Goal: Transaction & Acquisition: Purchase product/service

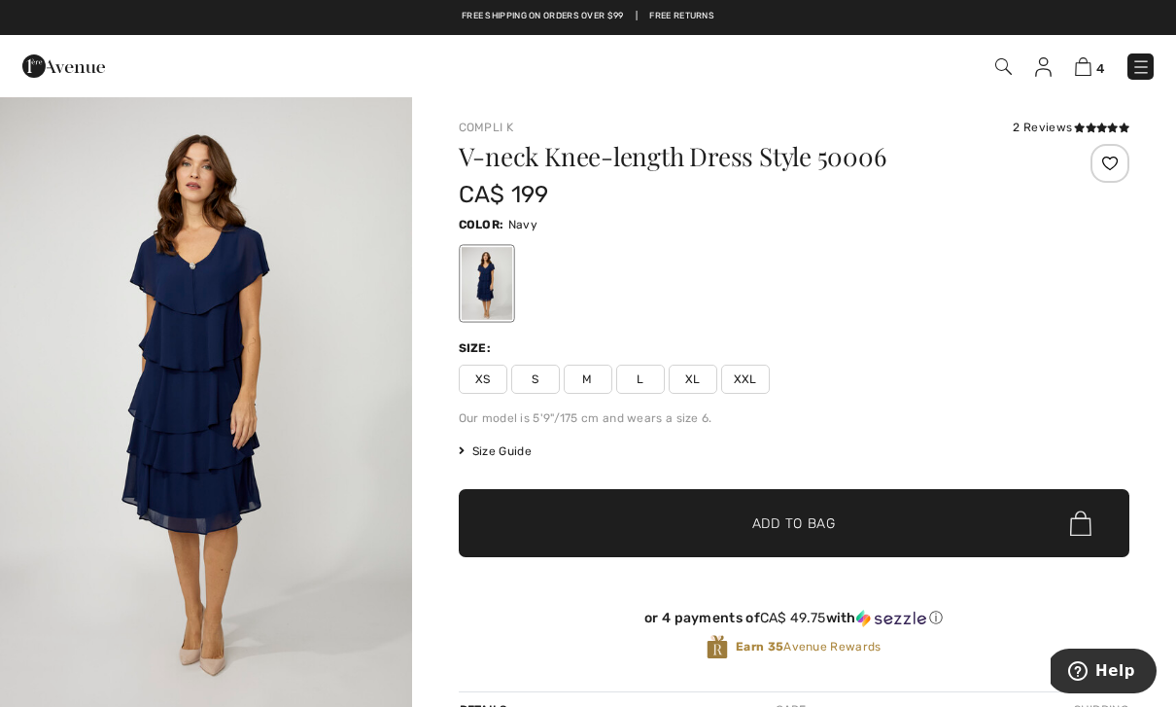
click at [1148, 59] on img at bounding box center [1141, 66] width 19 height 19
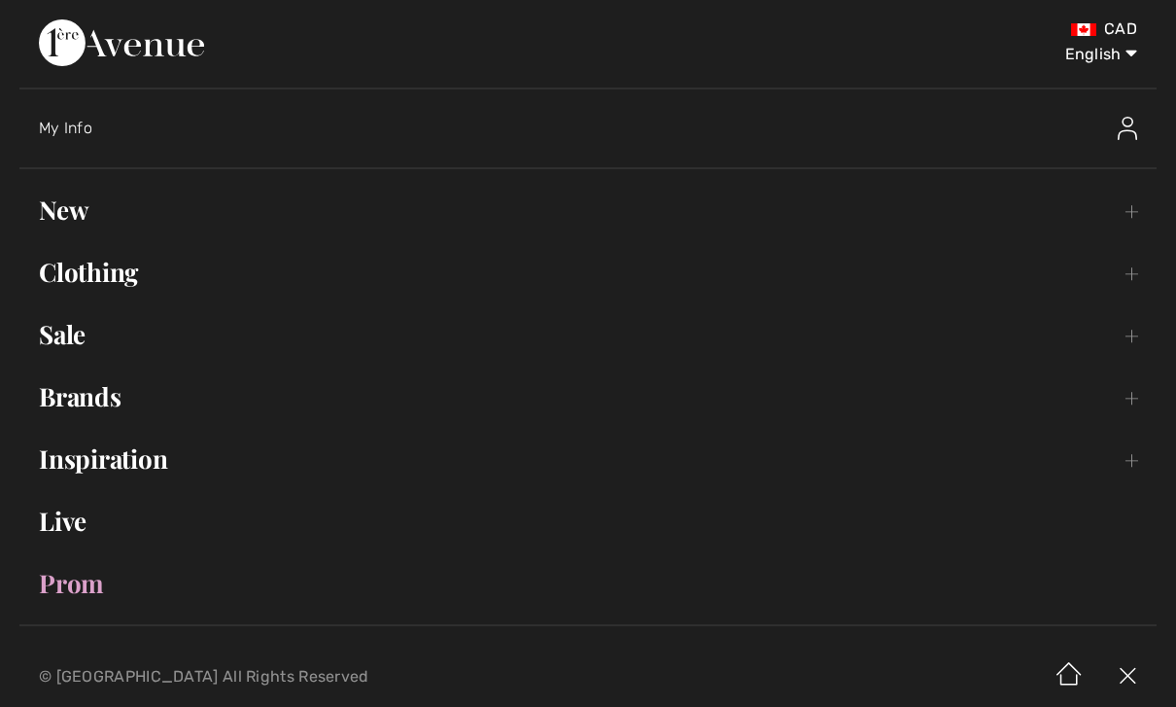
click at [85, 223] on link "New Toggle submenu" at bounding box center [588, 210] width 1138 height 43
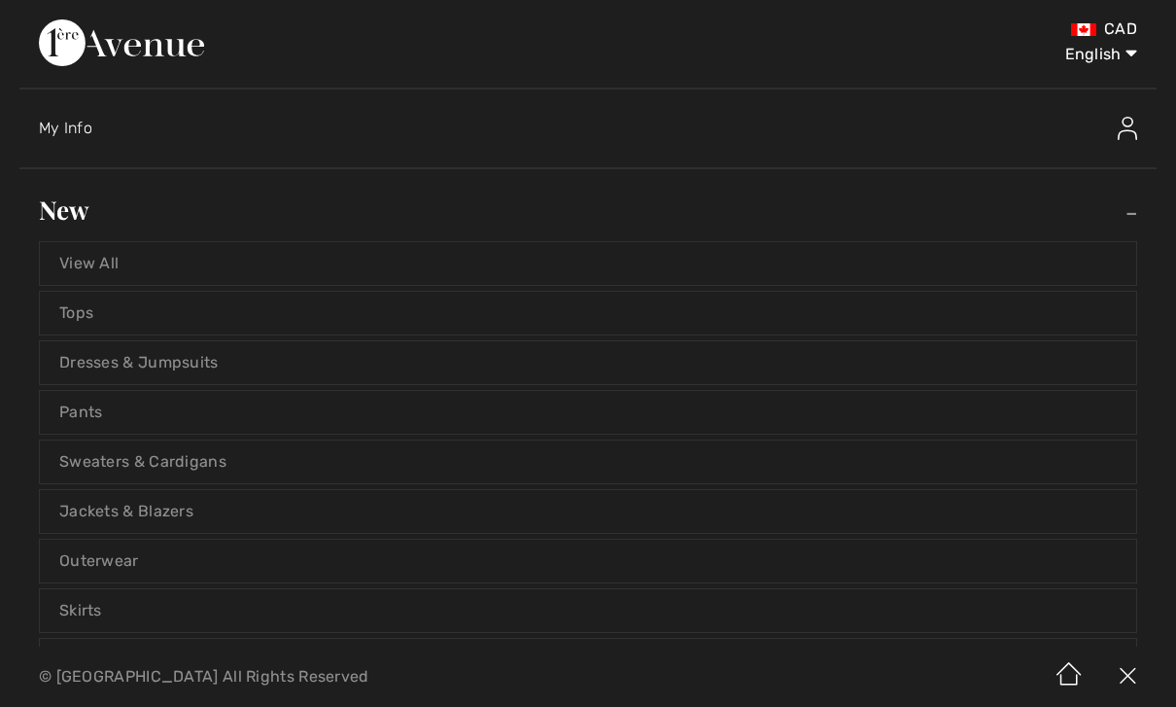
click at [166, 269] on link "View All" at bounding box center [588, 263] width 1097 height 43
click at [107, 275] on link "View All" at bounding box center [588, 263] width 1097 height 43
click at [99, 267] on link "View All" at bounding box center [588, 263] width 1097 height 43
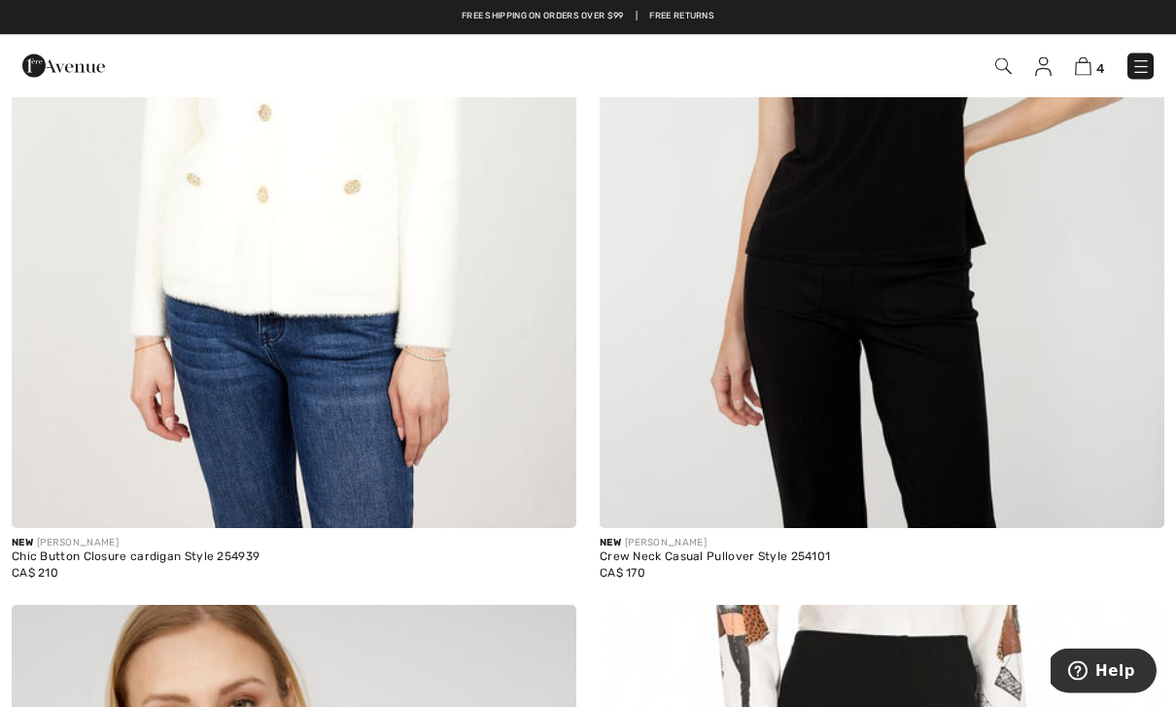
scroll to position [7240, 0]
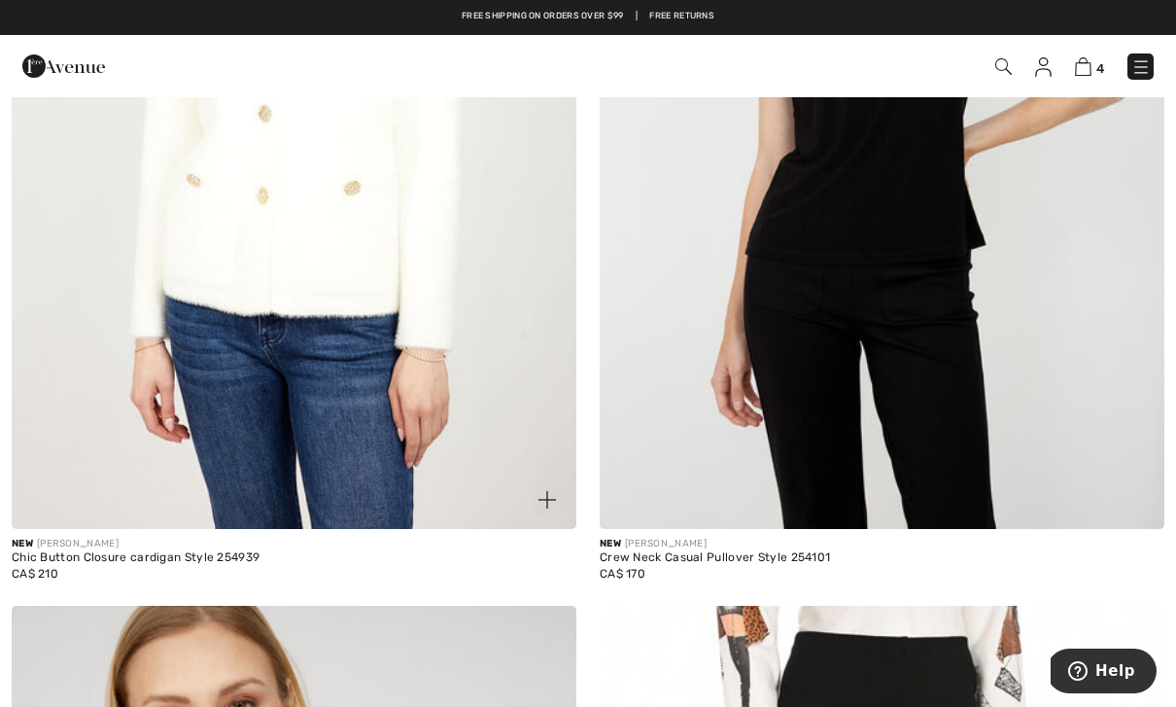
click at [553, 491] on img at bounding box center [548, 500] width 18 height 18
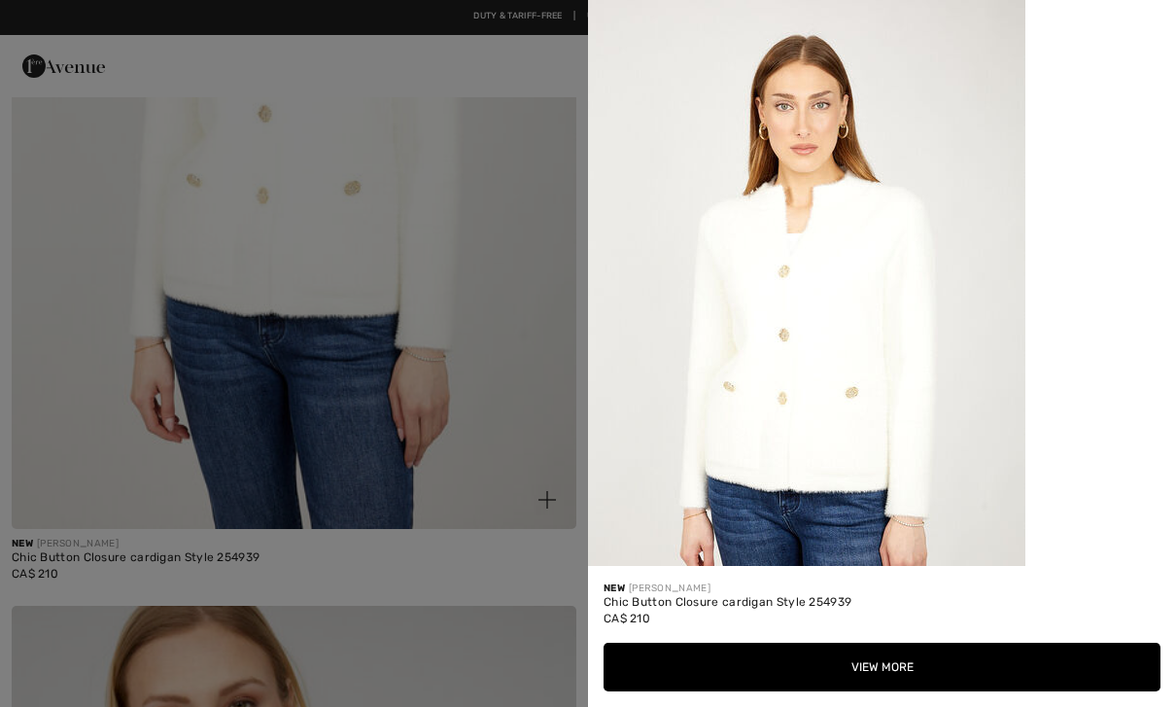
scroll to position [-22, 0]
click at [421, 261] on div at bounding box center [588, 353] width 1176 height 707
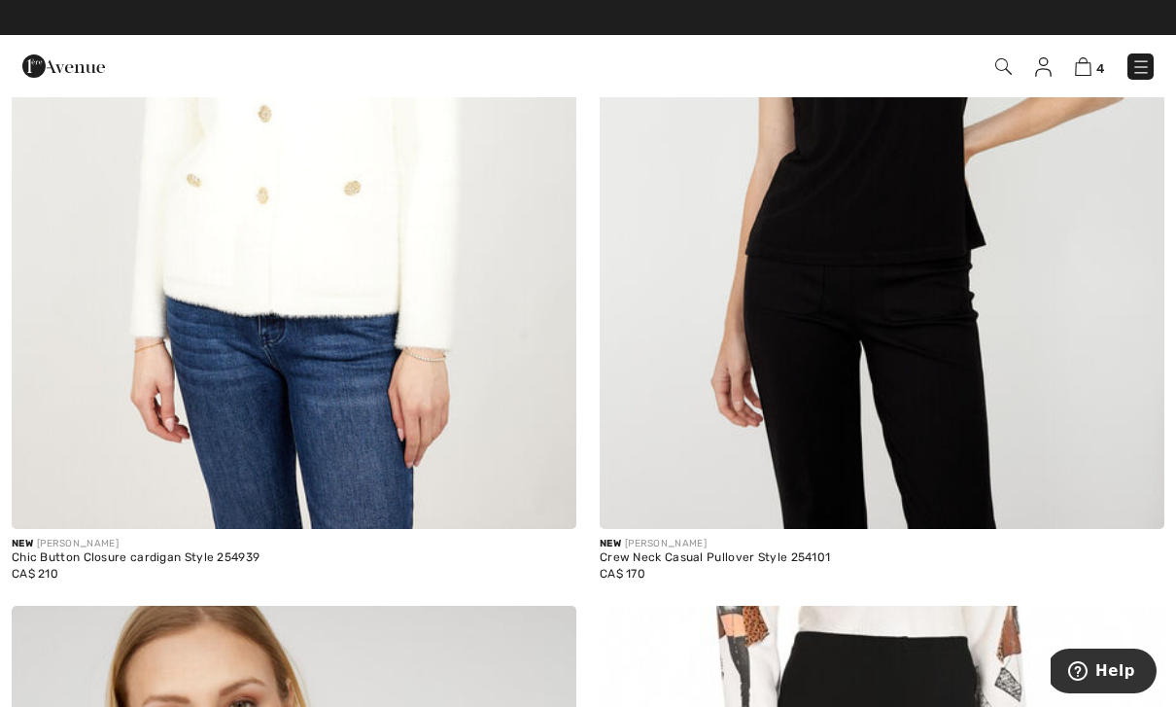
scroll to position [0, 0]
click at [368, 386] on img at bounding box center [294, 105] width 565 height 848
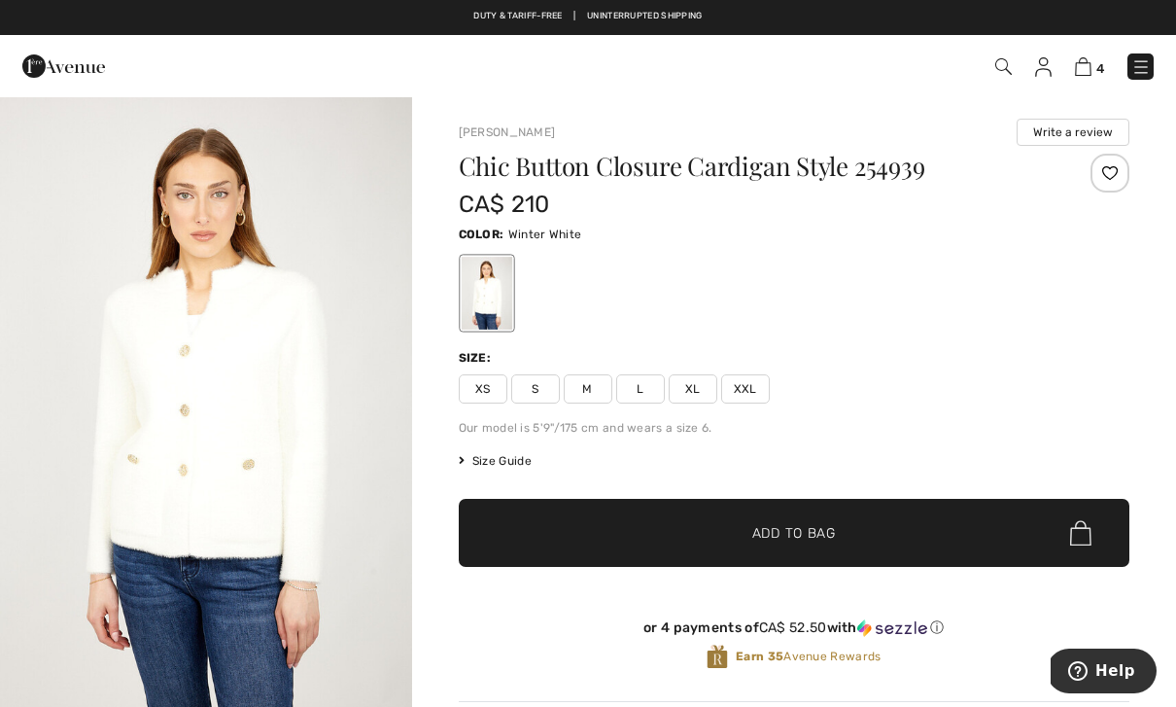
click at [594, 387] on span "M" at bounding box center [588, 388] width 49 height 29
click at [851, 537] on span "✔ Added to Bag Add to Bag" at bounding box center [795, 533] width 672 height 68
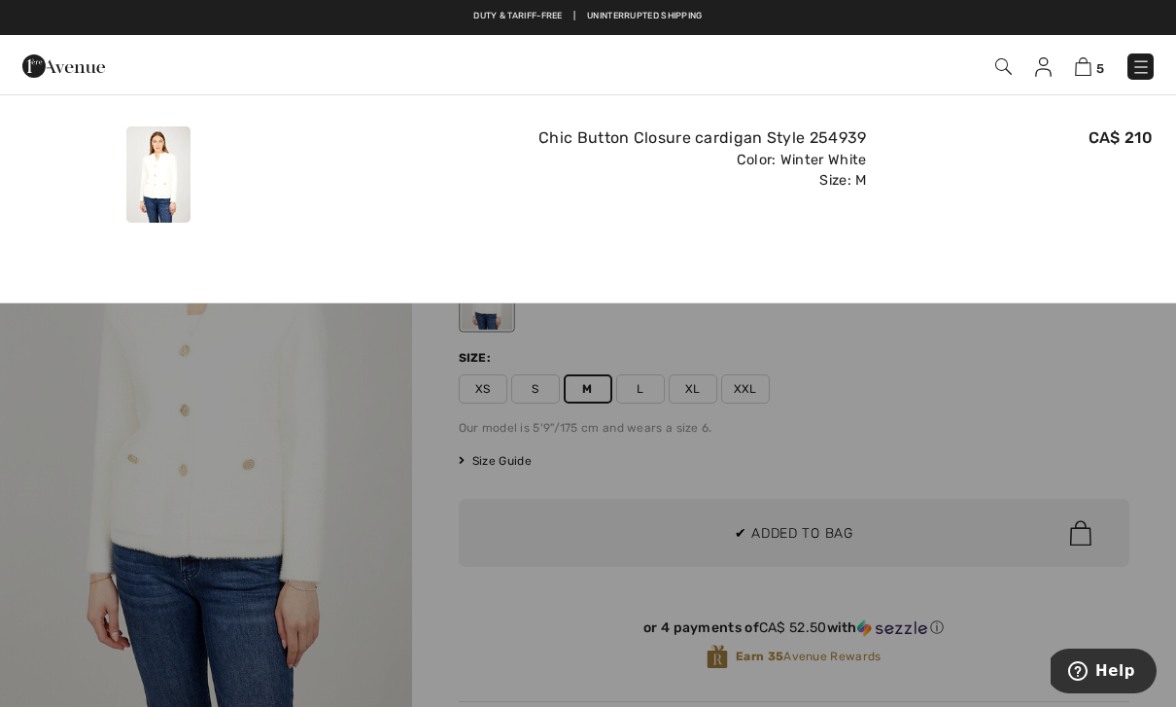
click at [251, 480] on div at bounding box center [588, 353] width 1176 height 707
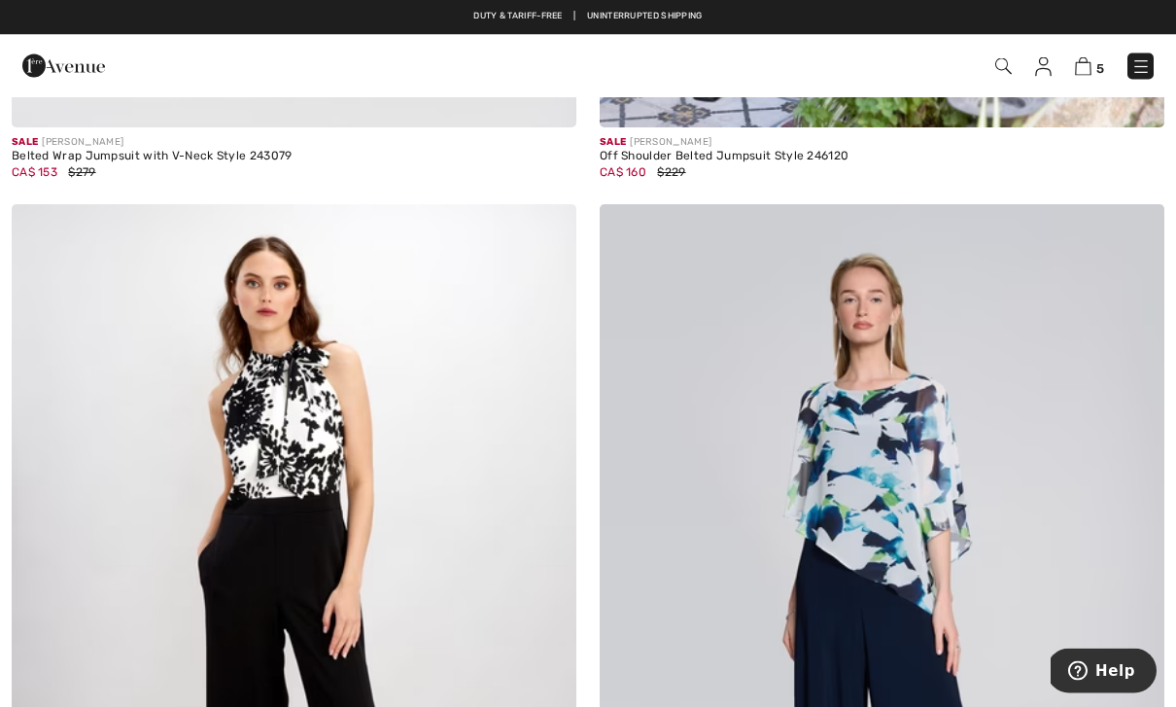
scroll to position [12456, 0]
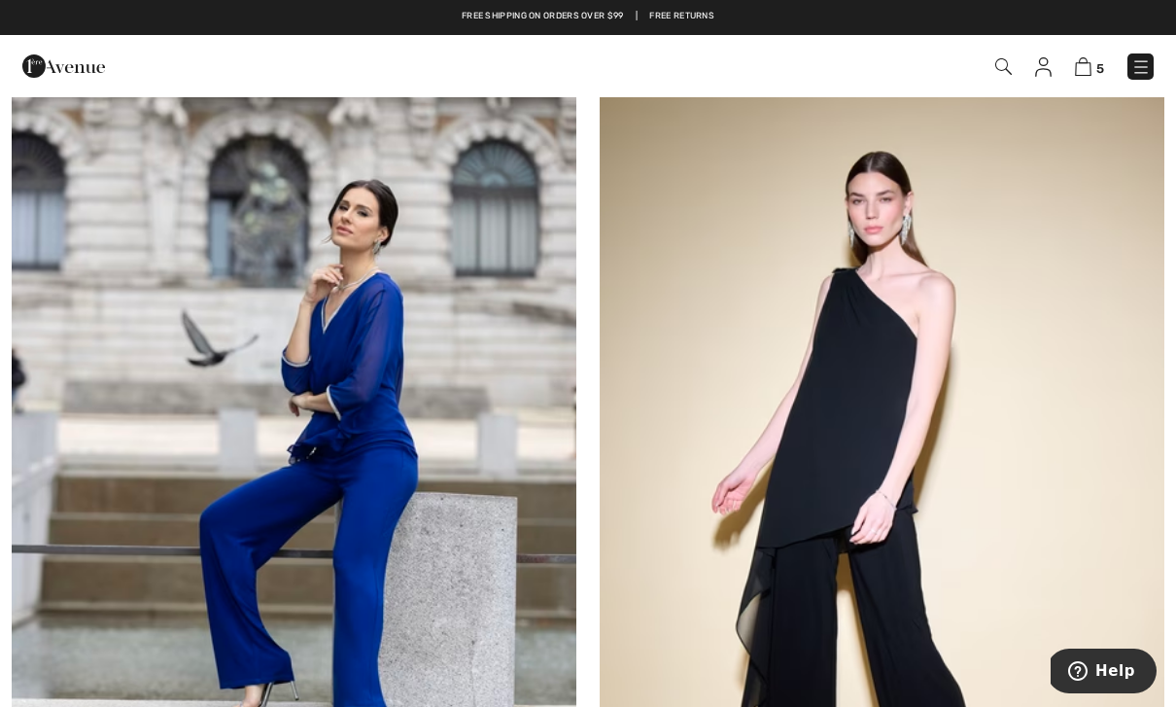
scroll to position [157, 0]
click at [1141, 73] on img at bounding box center [1141, 66] width 19 height 19
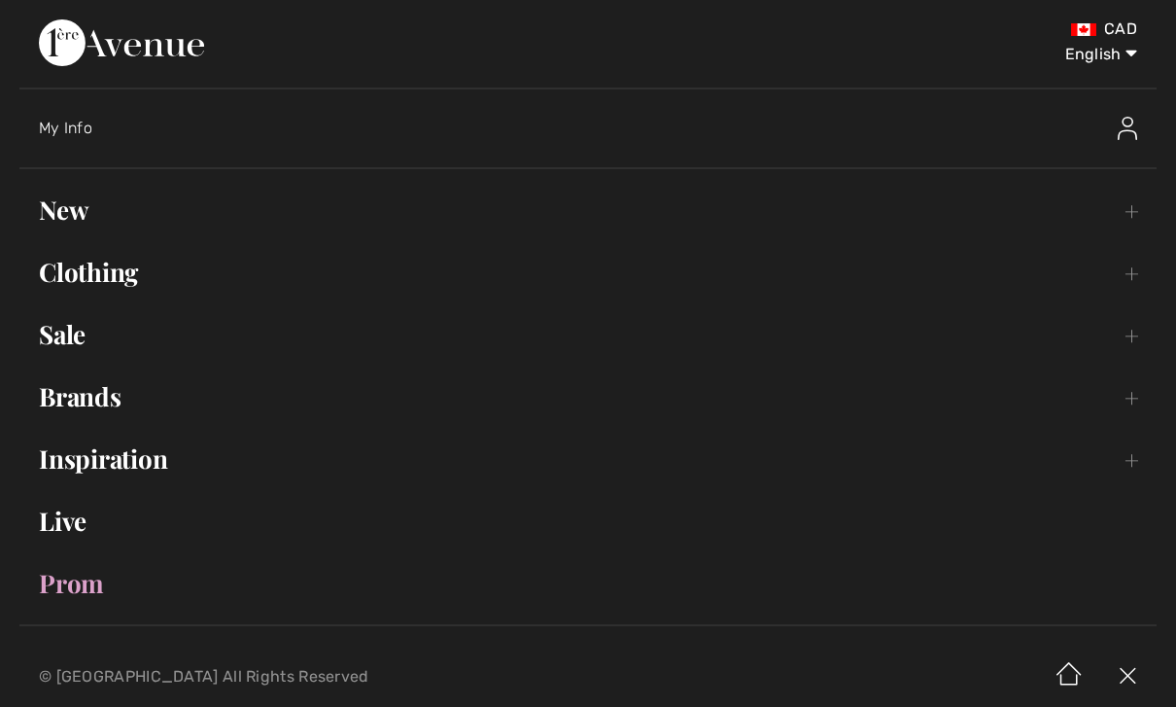
click at [80, 218] on link "New Toggle submenu" at bounding box center [588, 210] width 1138 height 43
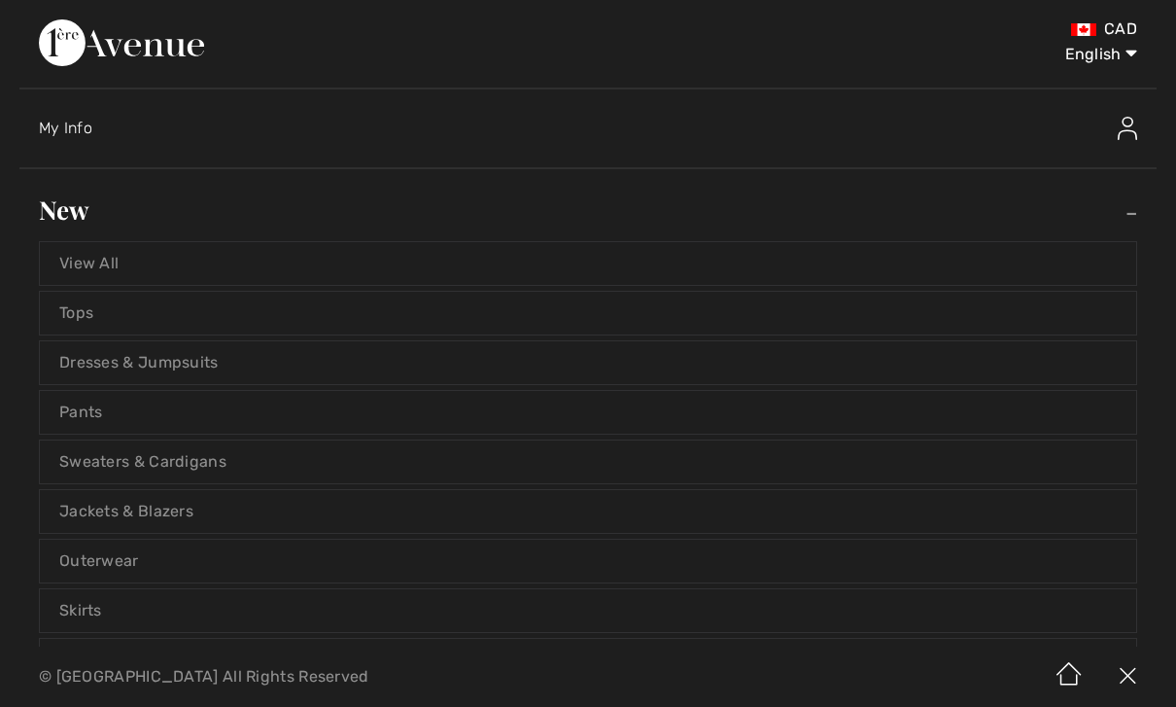
click at [106, 273] on link "View All" at bounding box center [588, 263] width 1097 height 43
click at [114, 260] on link "View All" at bounding box center [588, 263] width 1097 height 43
click at [134, 258] on link "View All" at bounding box center [588, 263] width 1097 height 43
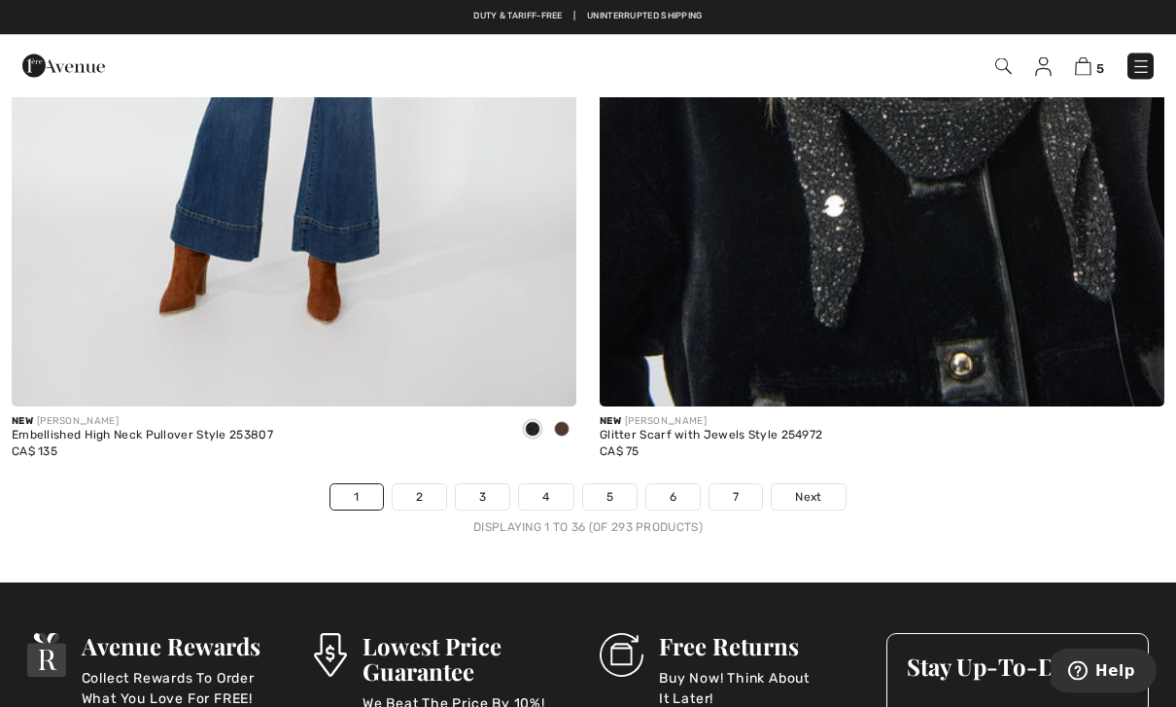
scroll to position [16836, 0]
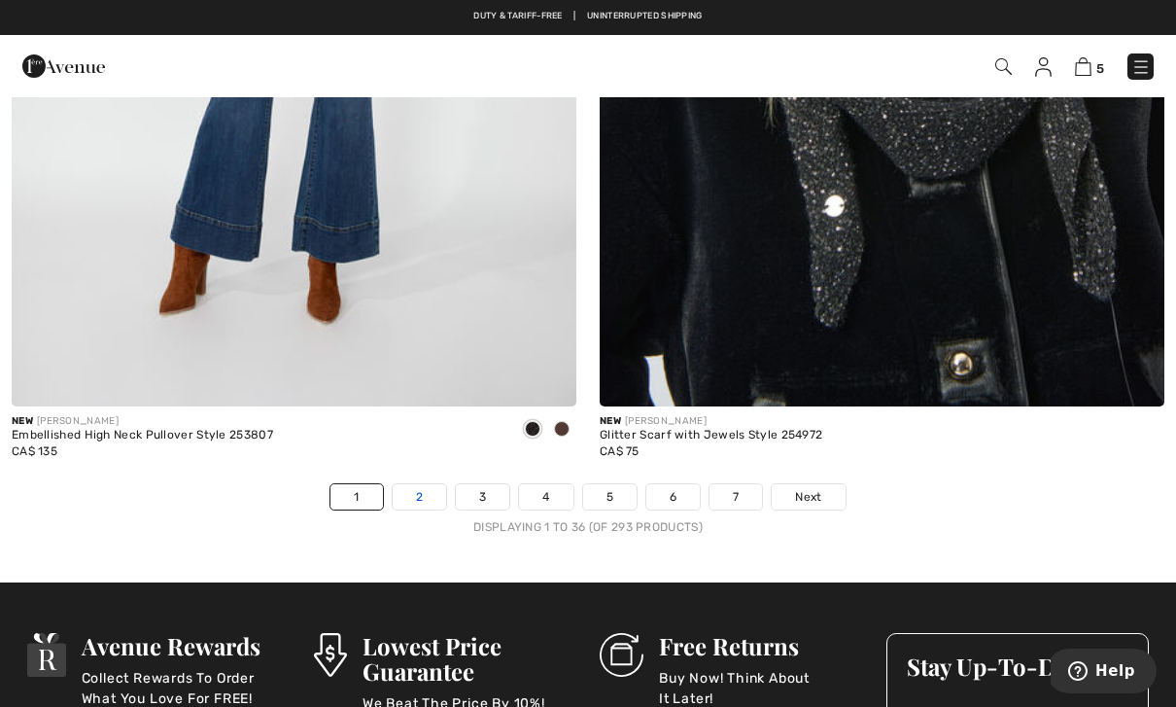
click at [416, 493] on link "2" at bounding box center [419, 496] width 53 height 25
click at [429, 484] on link "2" at bounding box center [419, 496] width 53 height 25
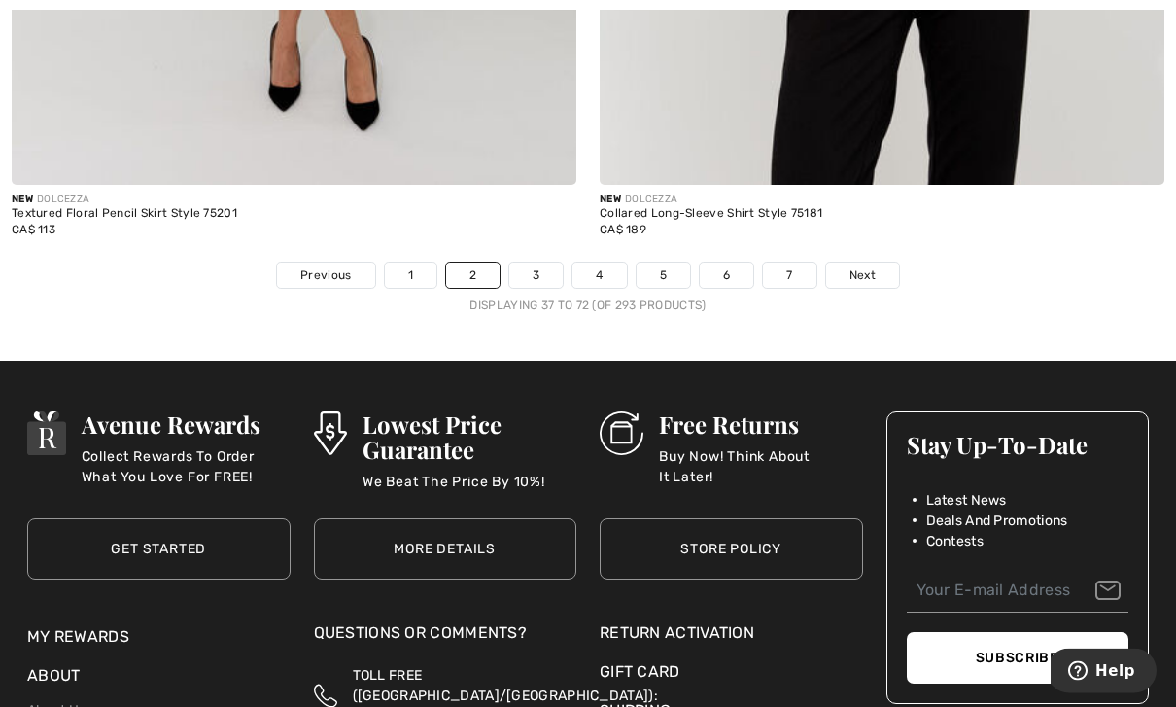
scroll to position [17128, 0]
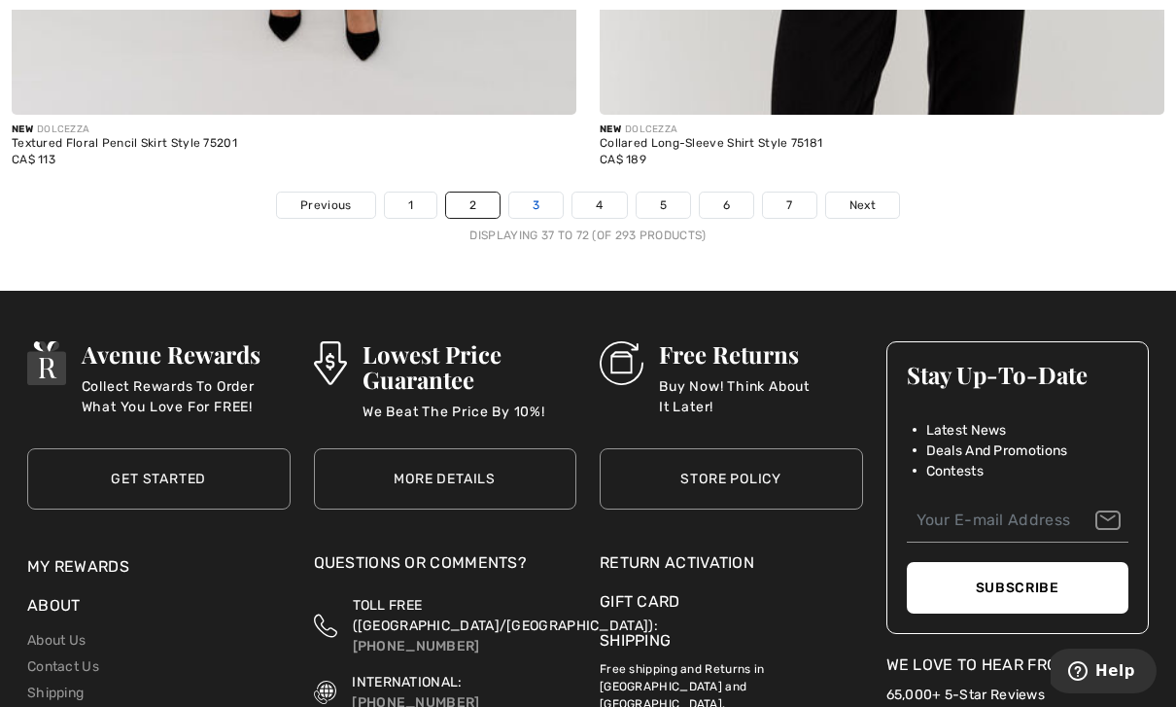
click at [536, 197] on link "3" at bounding box center [535, 205] width 53 height 25
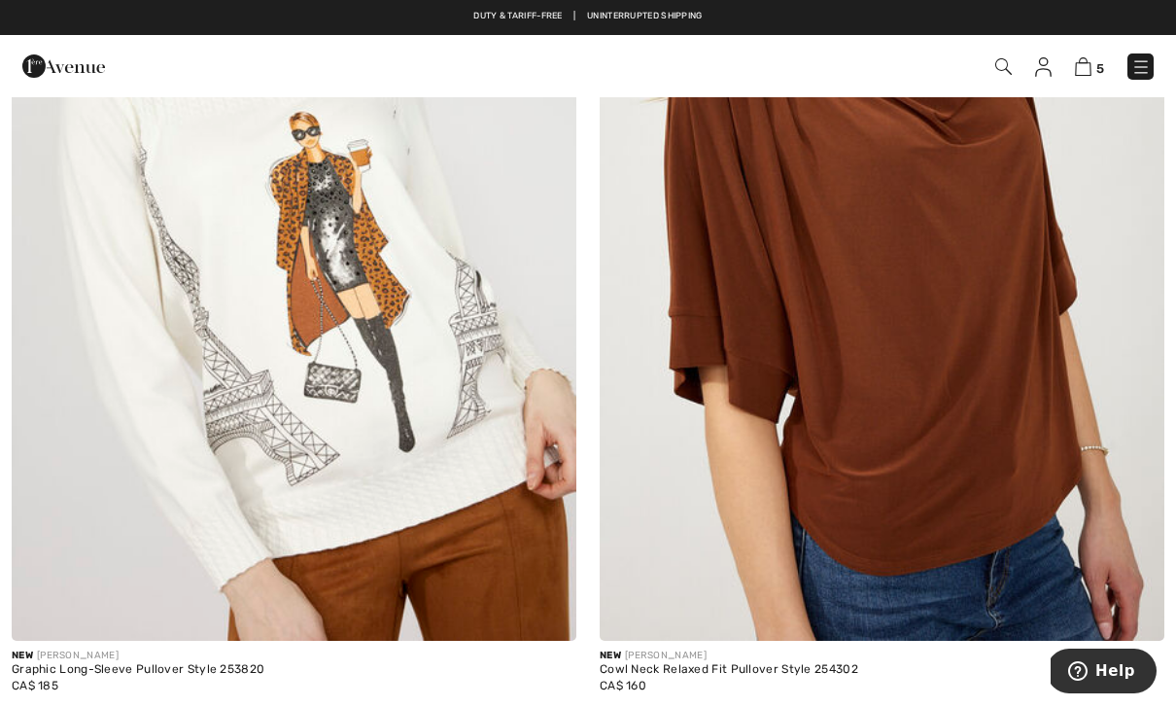
scroll to position [3249, 0]
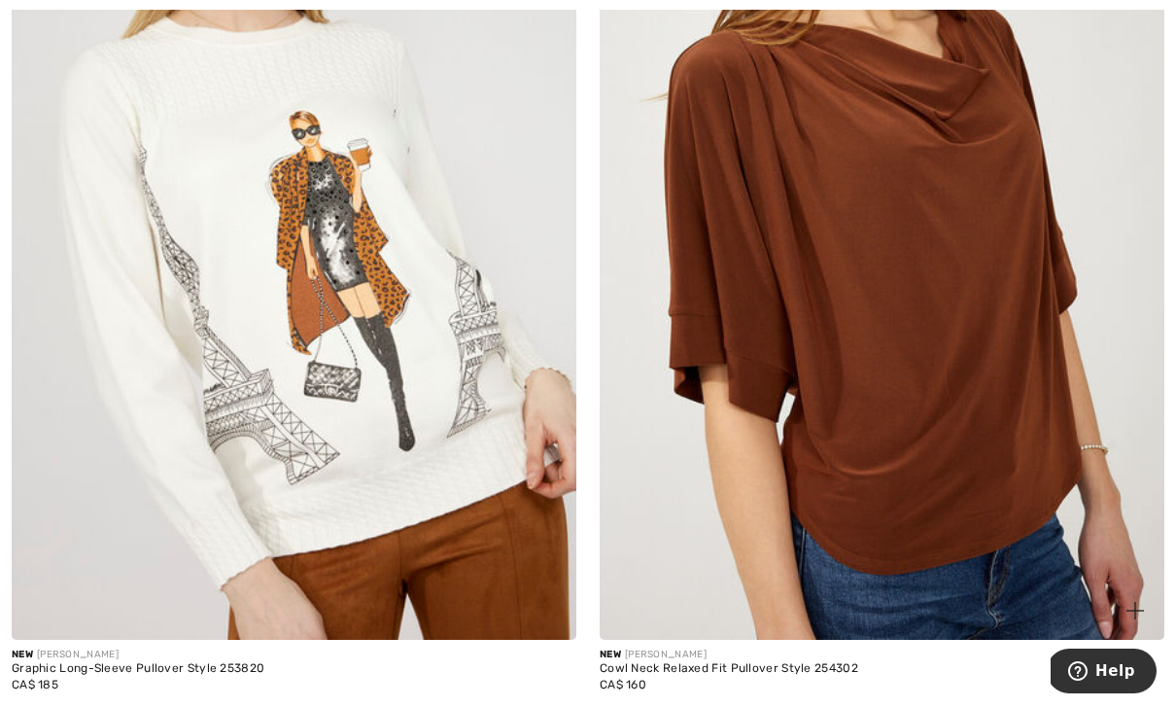
click at [934, 464] on img at bounding box center [882, 217] width 565 height 848
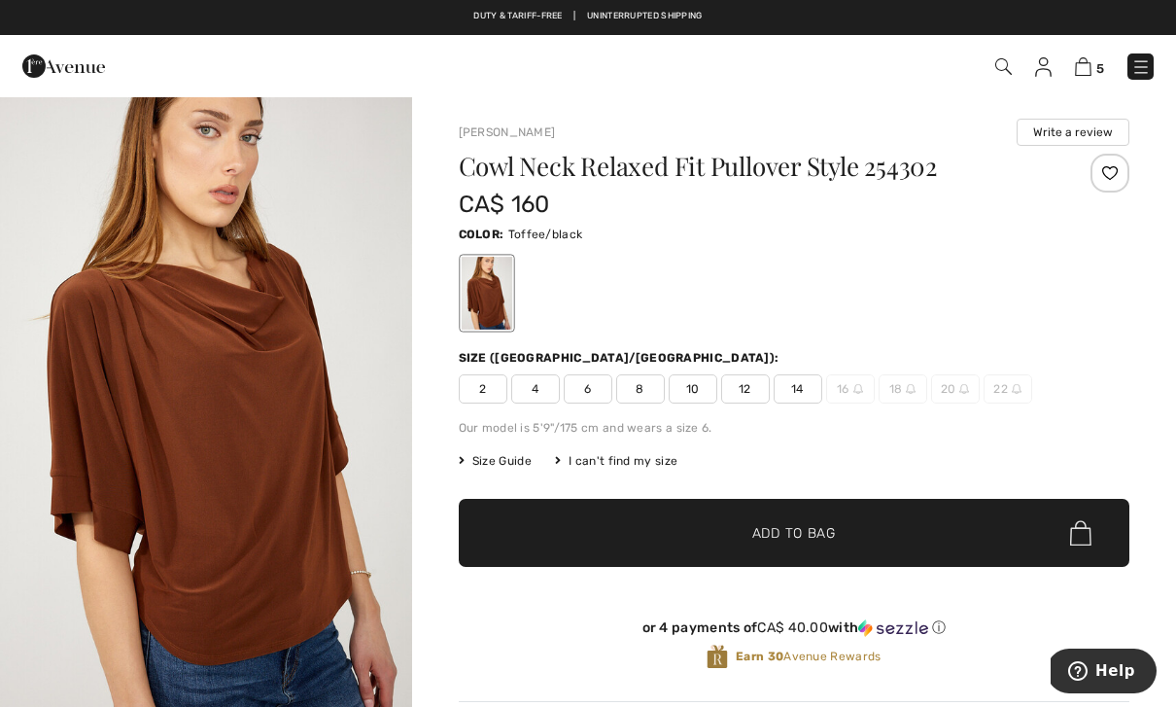
click at [649, 382] on span "8" at bounding box center [640, 388] width 49 height 29
click at [831, 534] on span "Add to Bag" at bounding box center [795, 533] width 84 height 20
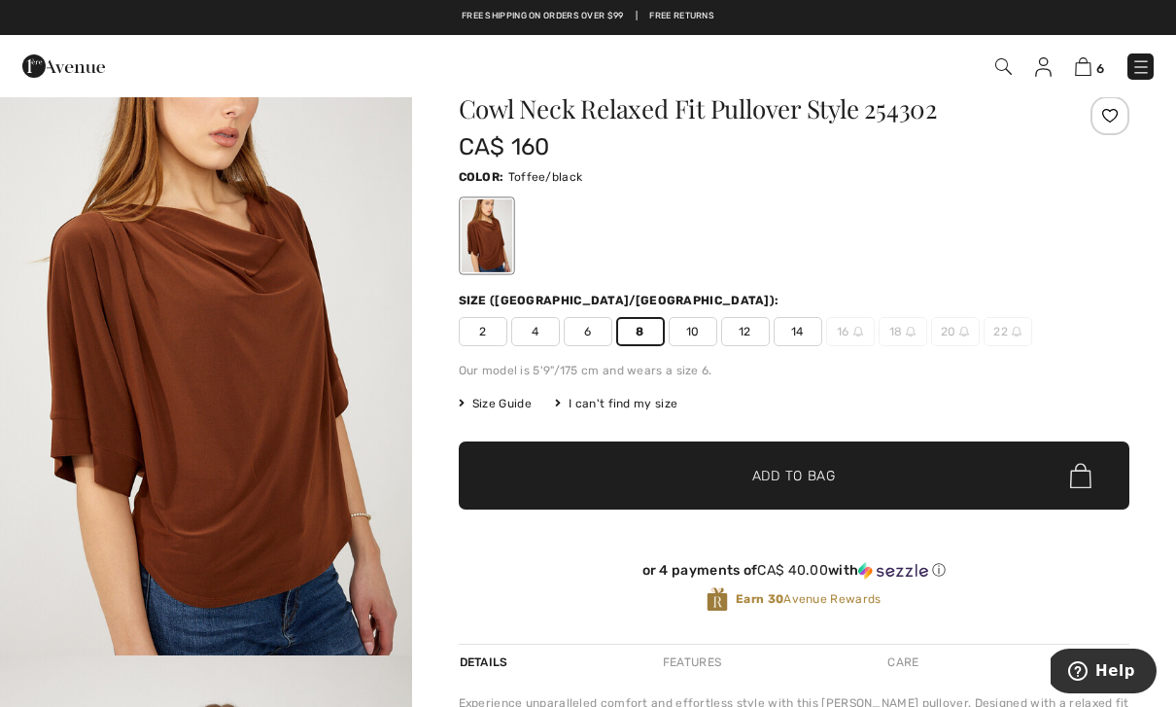
scroll to position [58, 0]
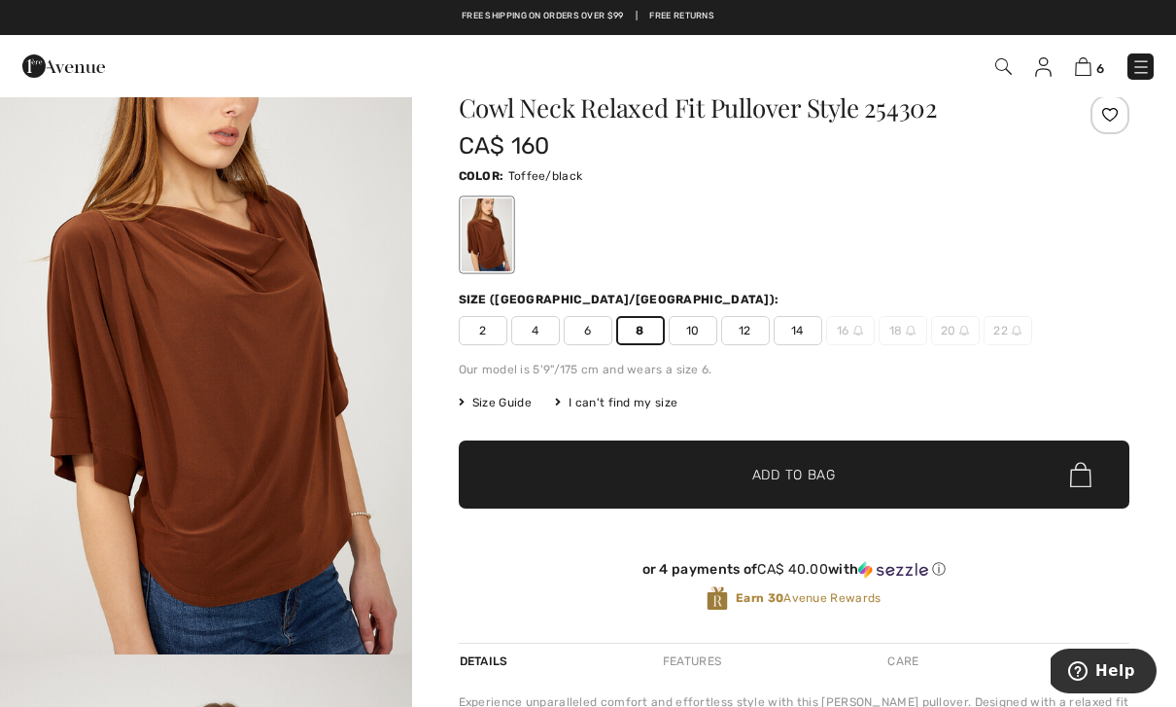
click at [498, 244] on div at bounding box center [486, 234] width 51 height 73
click at [548, 188] on div "Color: Toffee/black" at bounding box center [795, 219] width 672 height 112
click at [563, 182] on span "Toffee/black" at bounding box center [546, 176] width 75 height 14
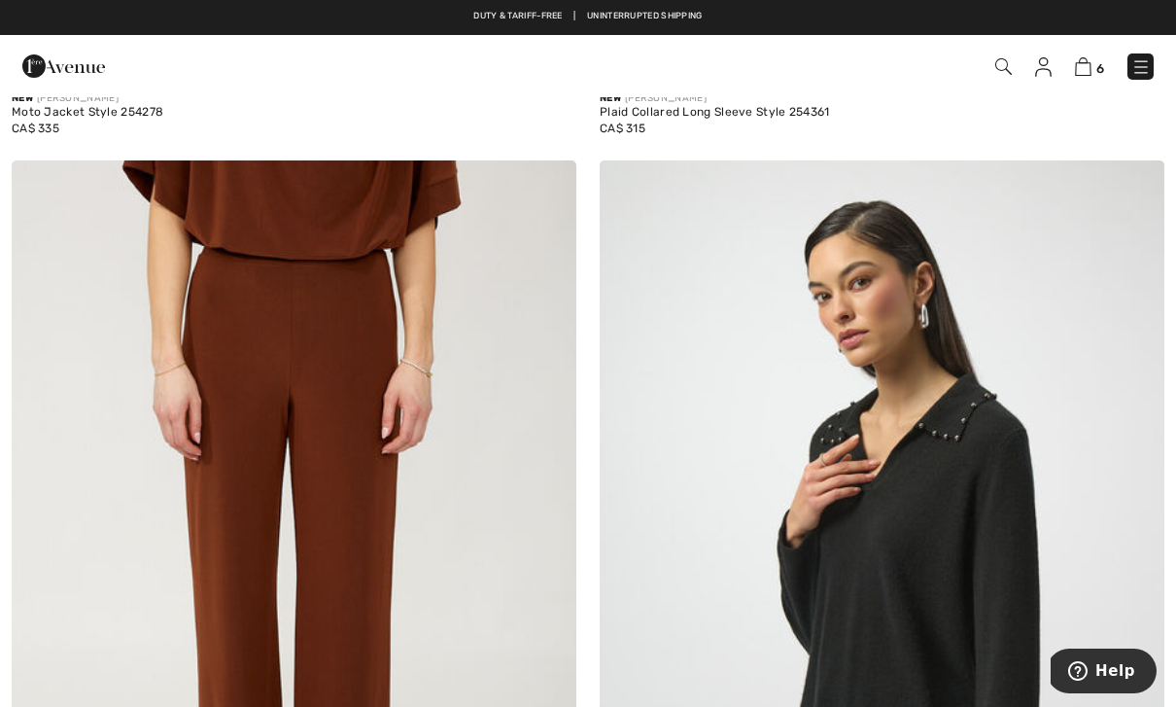
scroll to position [8607, 0]
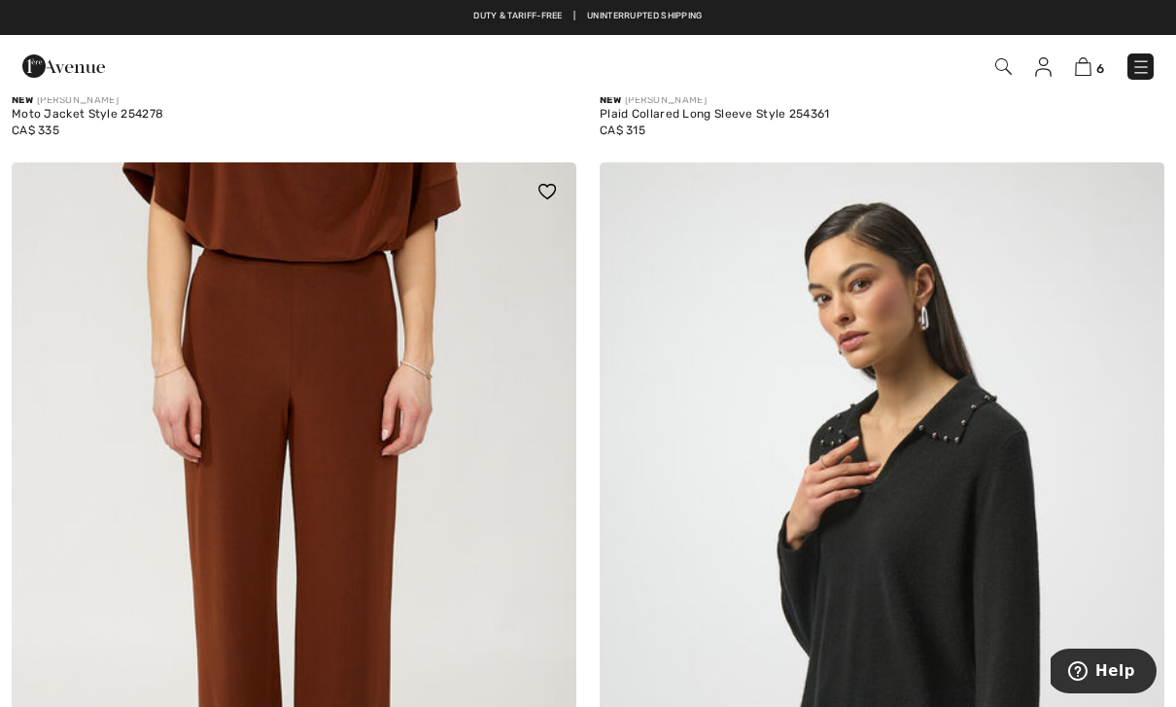
click at [503, 485] on img at bounding box center [294, 586] width 565 height 848
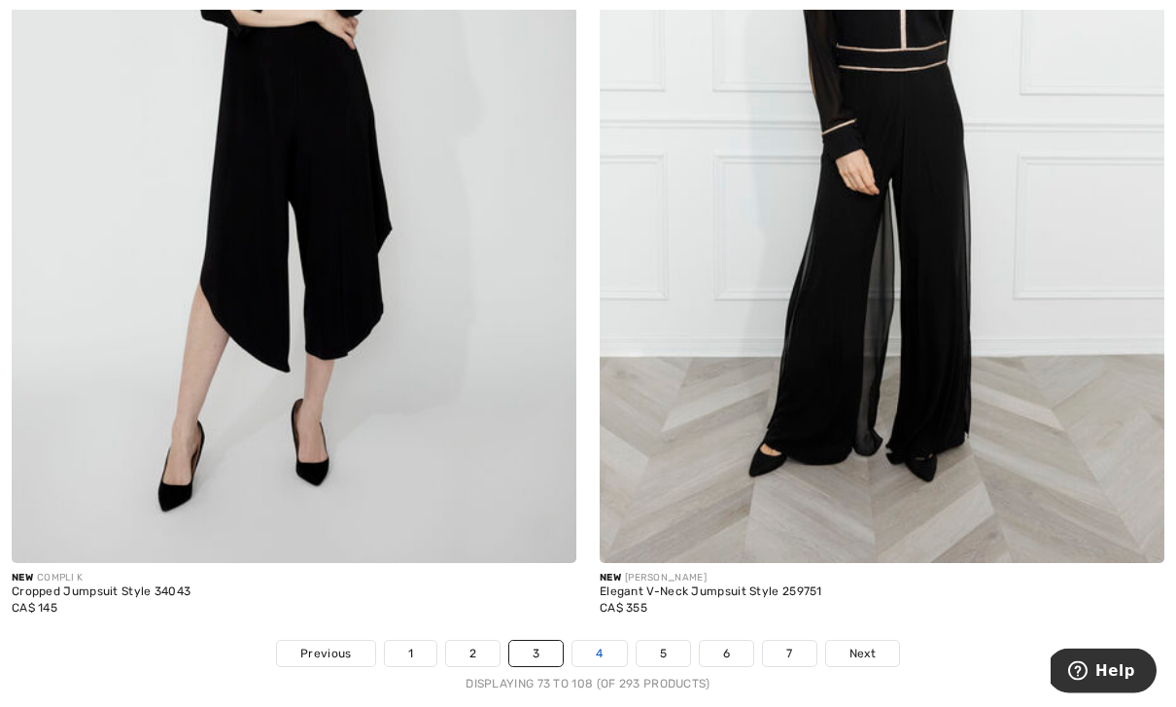
scroll to position [16680, 0]
click at [604, 643] on link "4" at bounding box center [599, 653] width 53 height 25
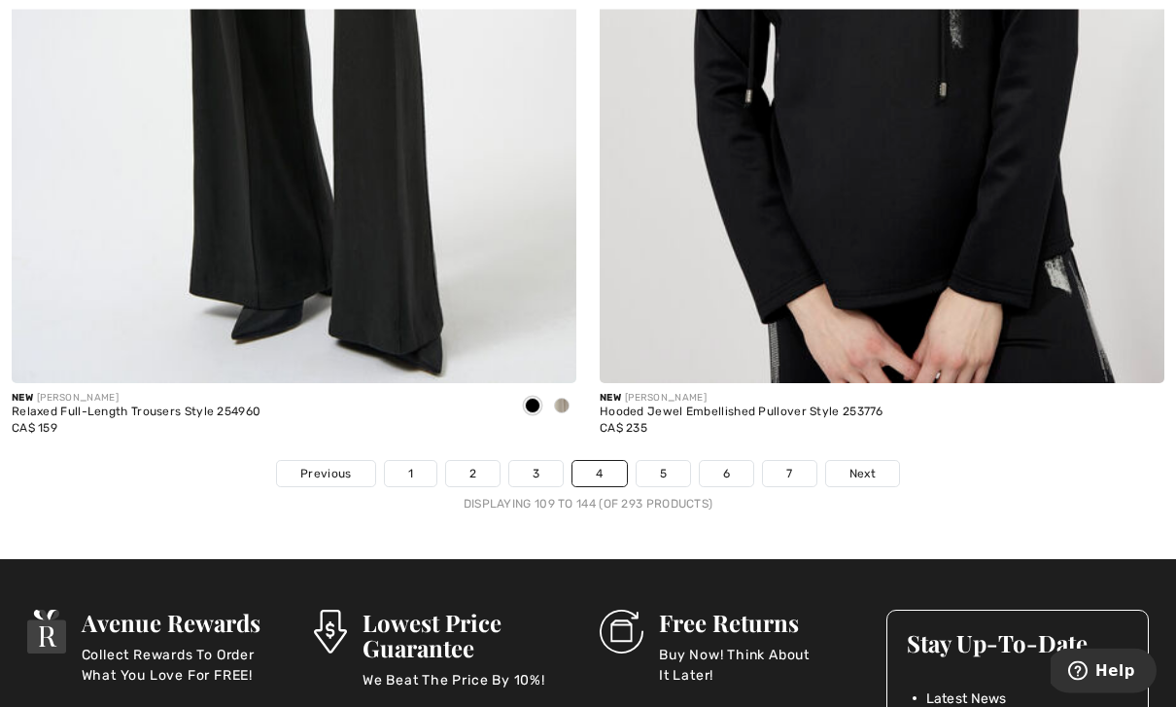
scroll to position [16878, 0]
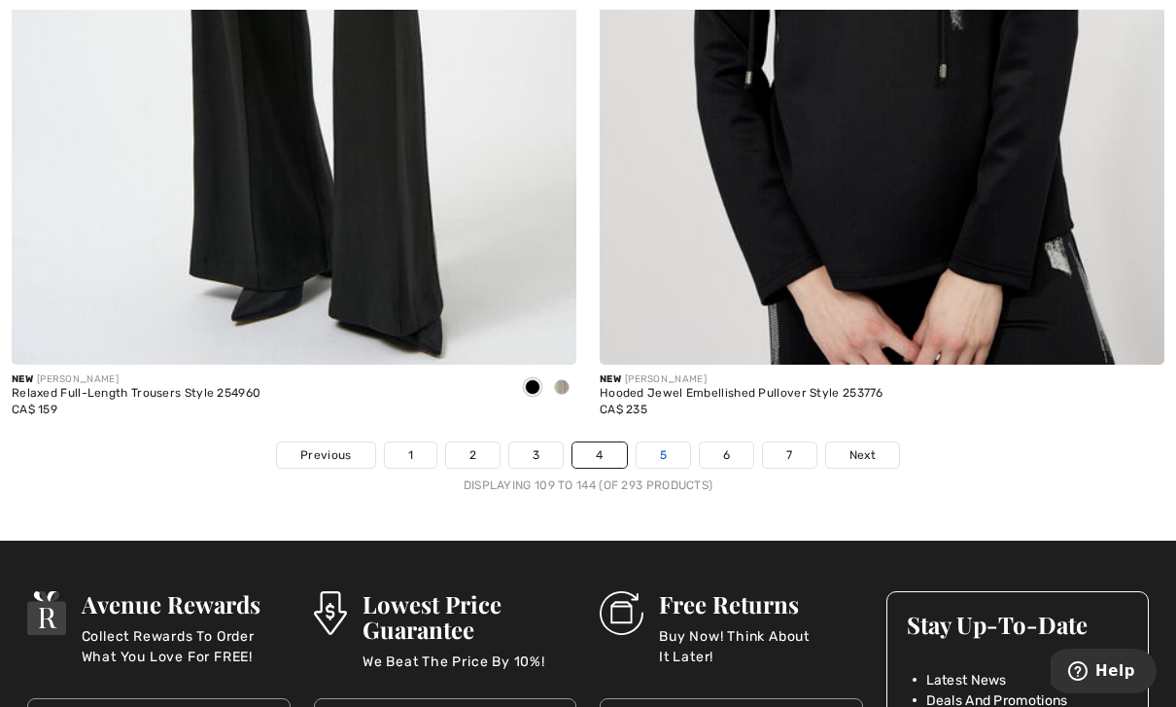
click at [674, 442] on link "5" at bounding box center [663, 454] width 53 height 25
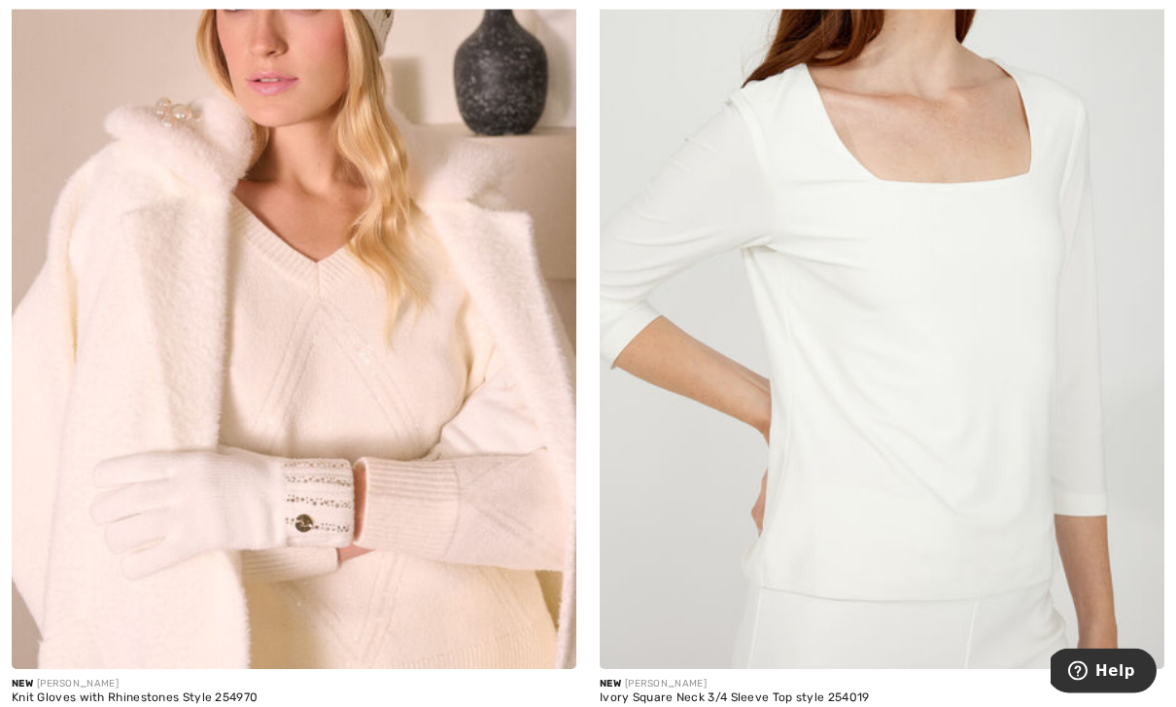
scroll to position [15650, 0]
click at [1000, 487] on img at bounding box center [882, 245] width 565 height 848
click at [955, 384] on img at bounding box center [882, 245] width 565 height 848
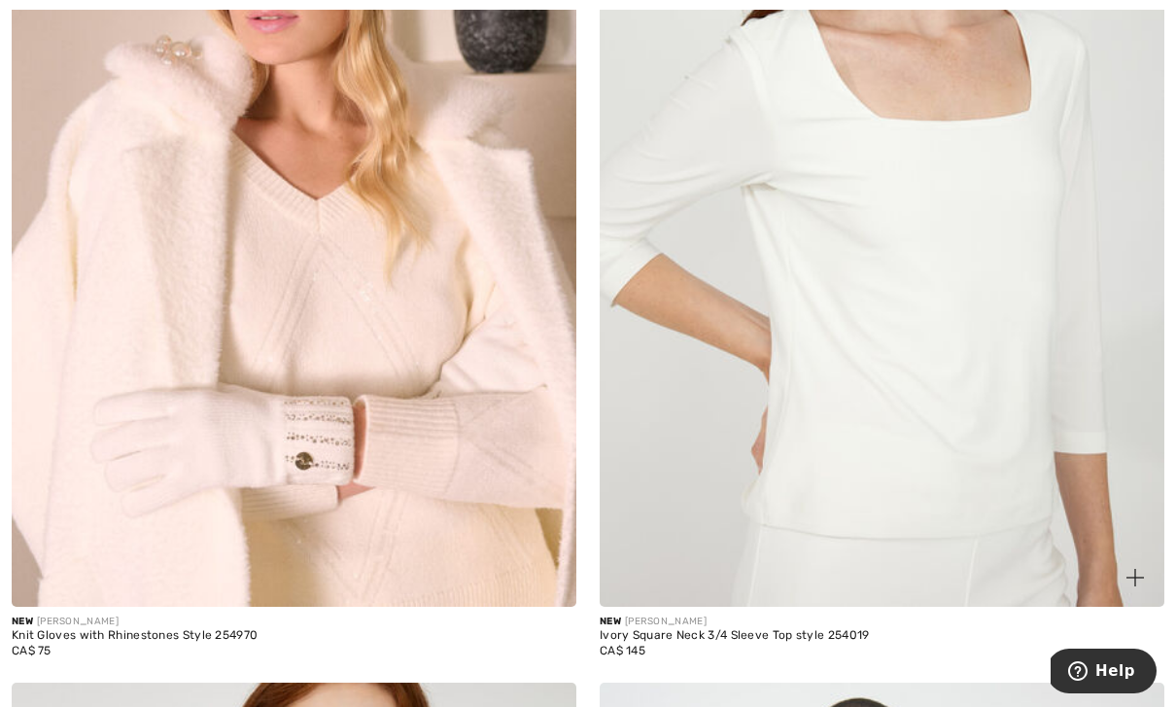
click at [963, 413] on img at bounding box center [882, 183] width 565 height 848
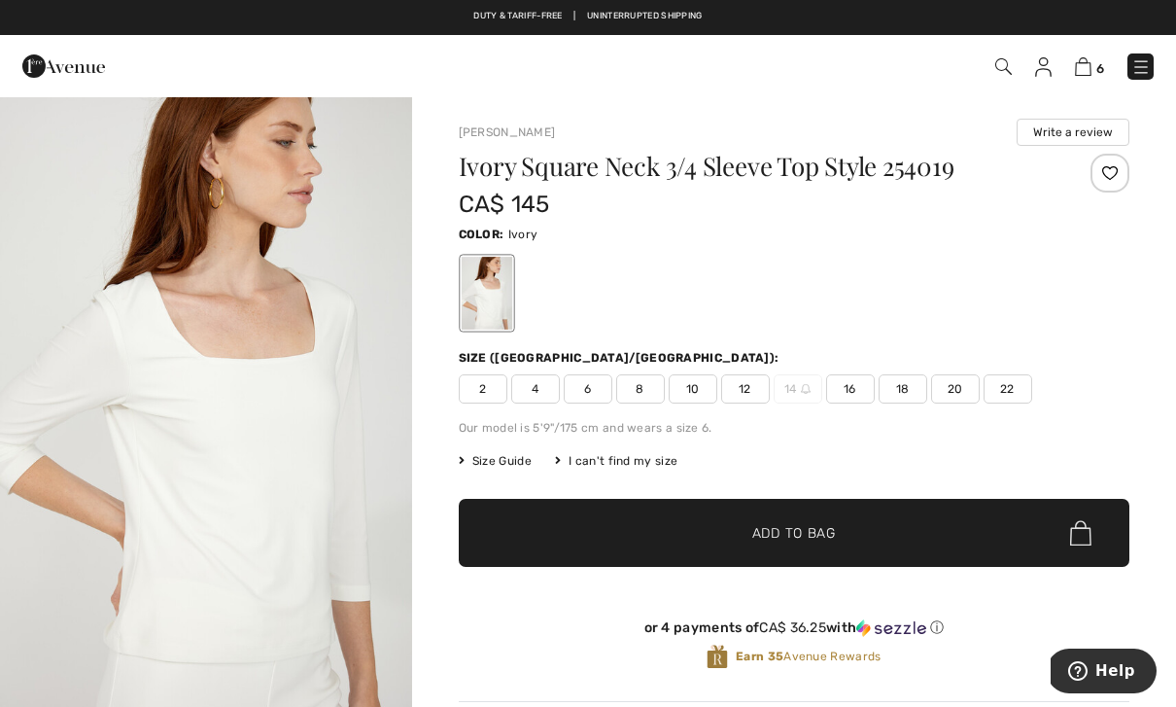
click at [641, 402] on span "8" at bounding box center [640, 388] width 49 height 29
click at [702, 398] on span "10" at bounding box center [693, 388] width 49 height 29
click at [815, 539] on span "Add to Bag" at bounding box center [795, 533] width 84 height 20
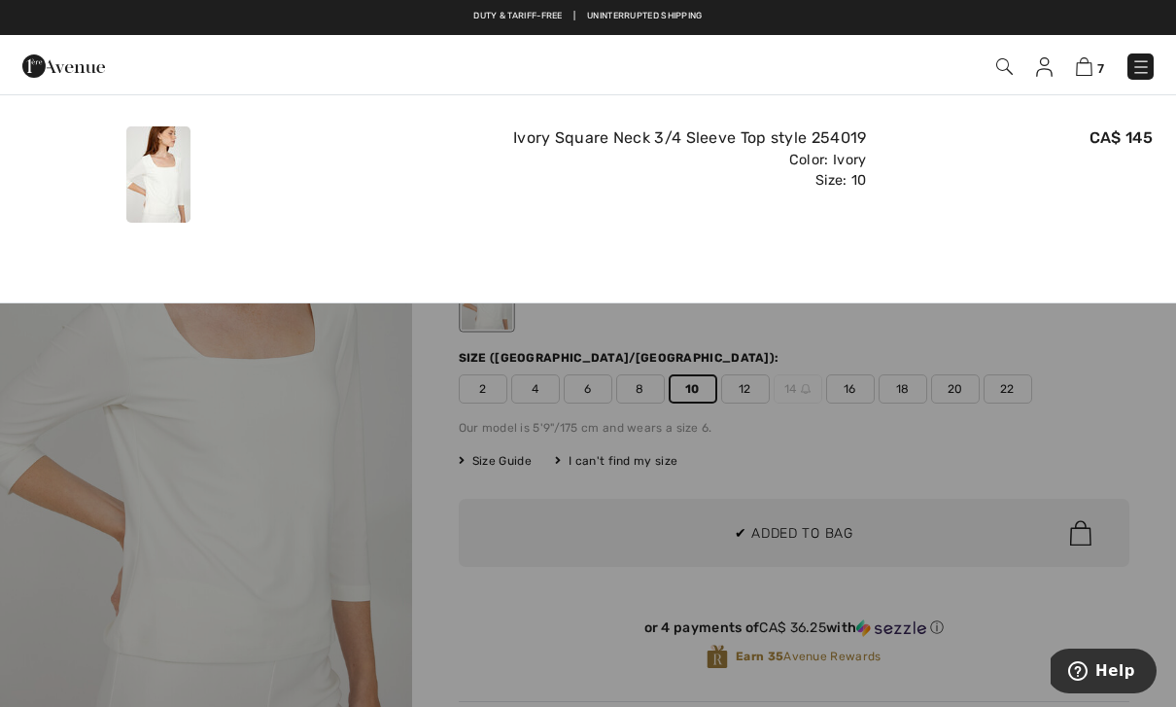
click at [381, 170] on div "Color: Ivory Size: 10" at bounding box center [588, 171] width 557 height 42
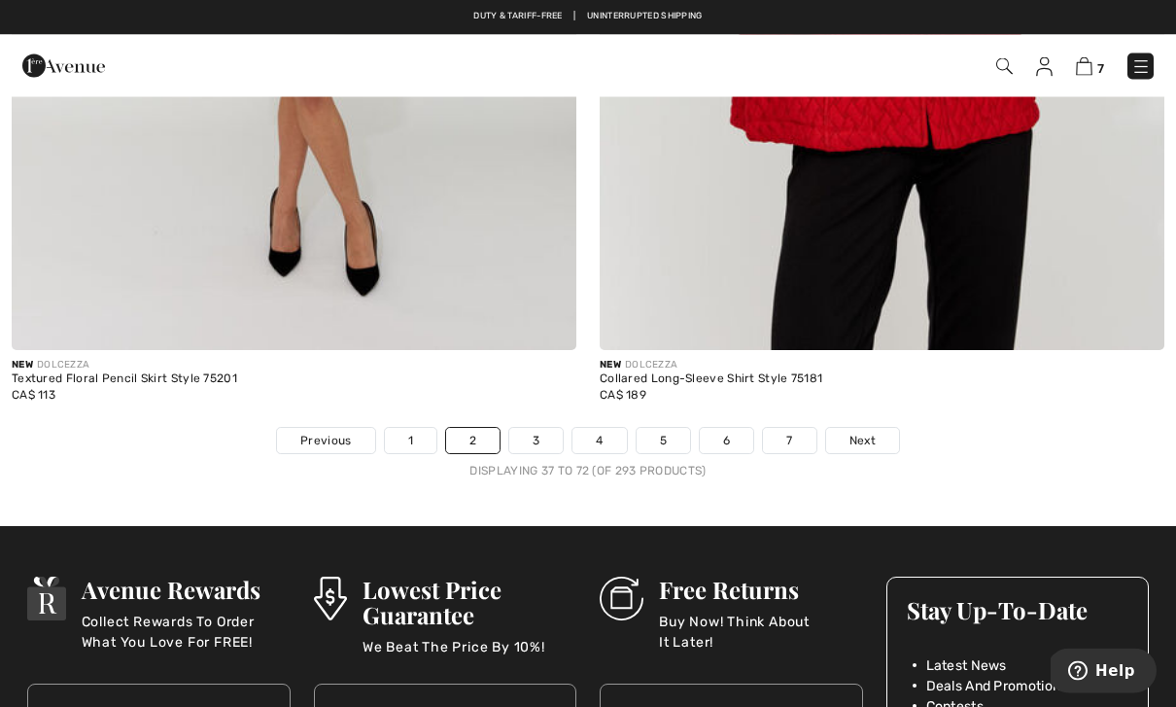
scroll to position [16875, 0]
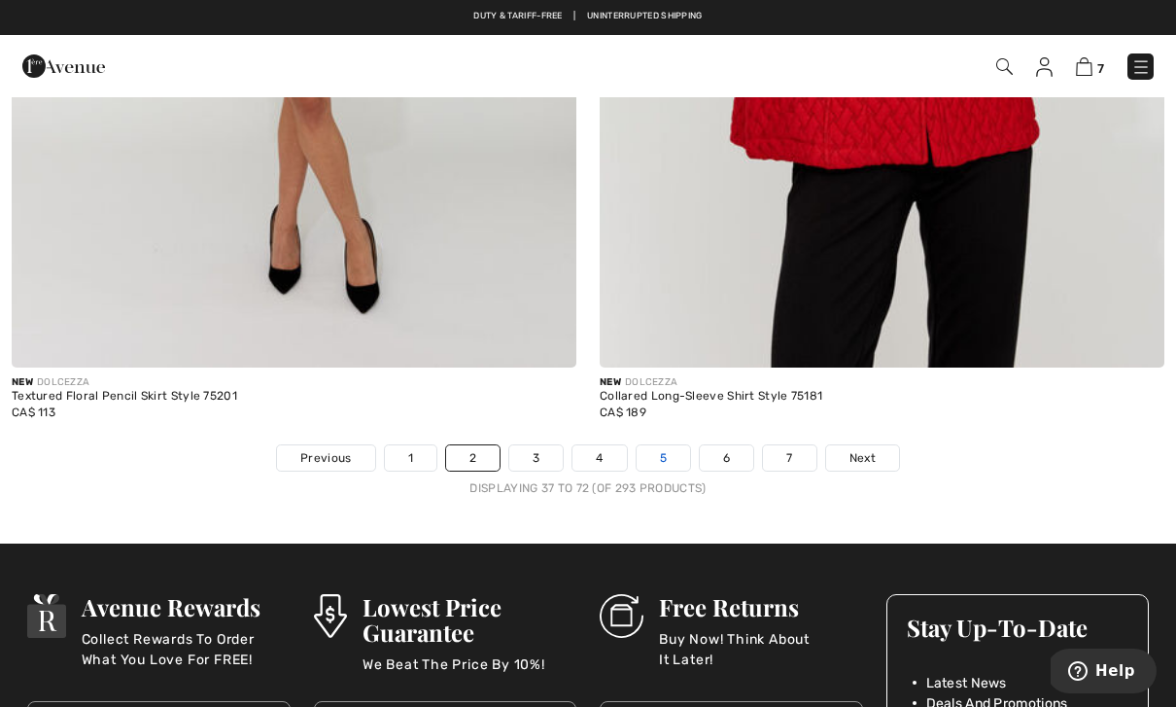
click at [667, 445] on link "5" at bounding box center [663, 457] width 53 height 25
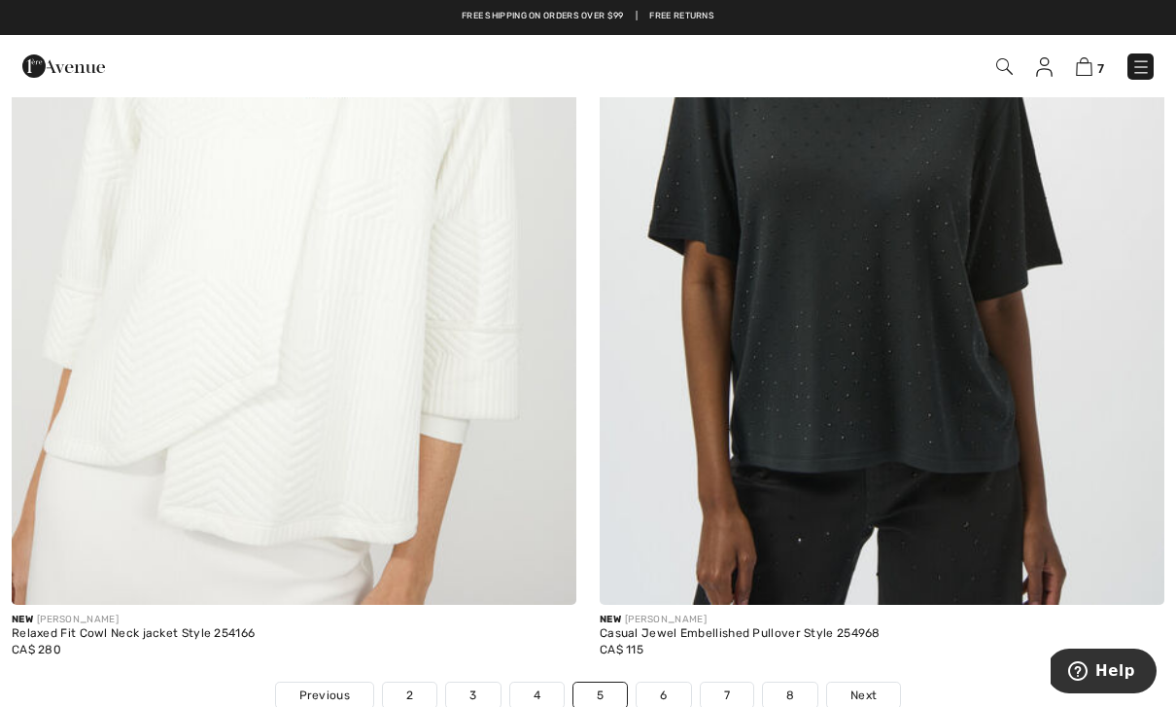
scroll to position [16633, 0]
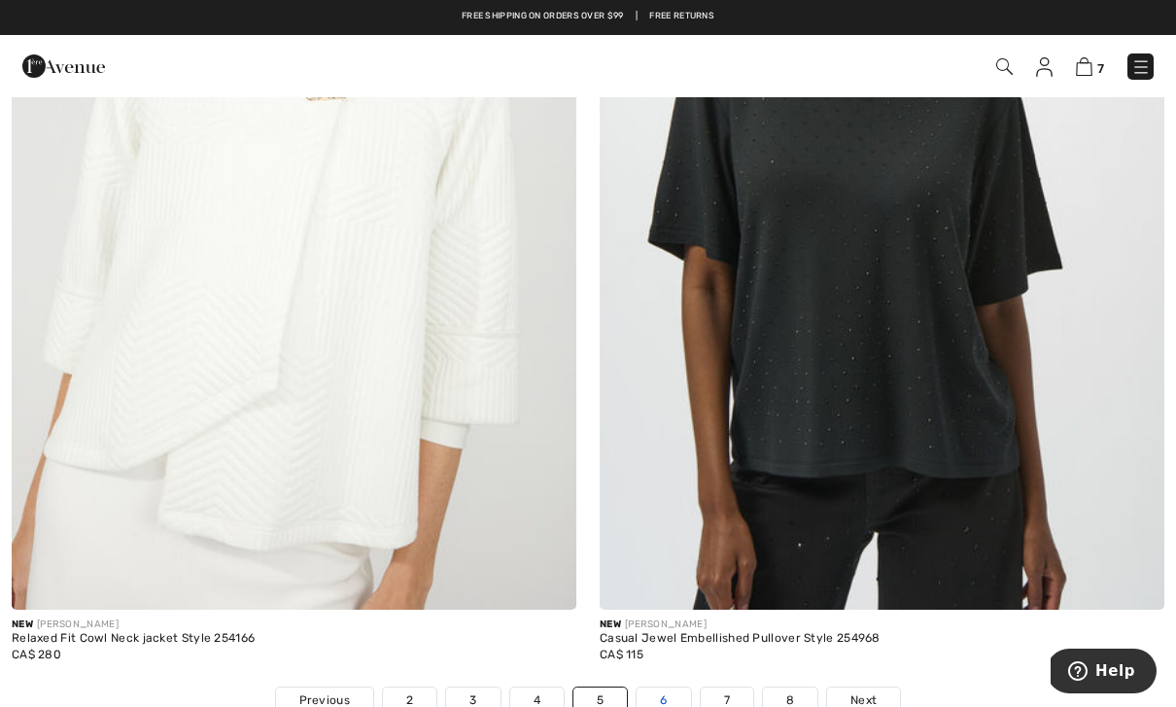
click at [665, 687] on link "6" at bounding box center [663, 699] width 53 height 25
click at [676, 687] on link "6" at bounding box center [663, 699] width 53 height 25
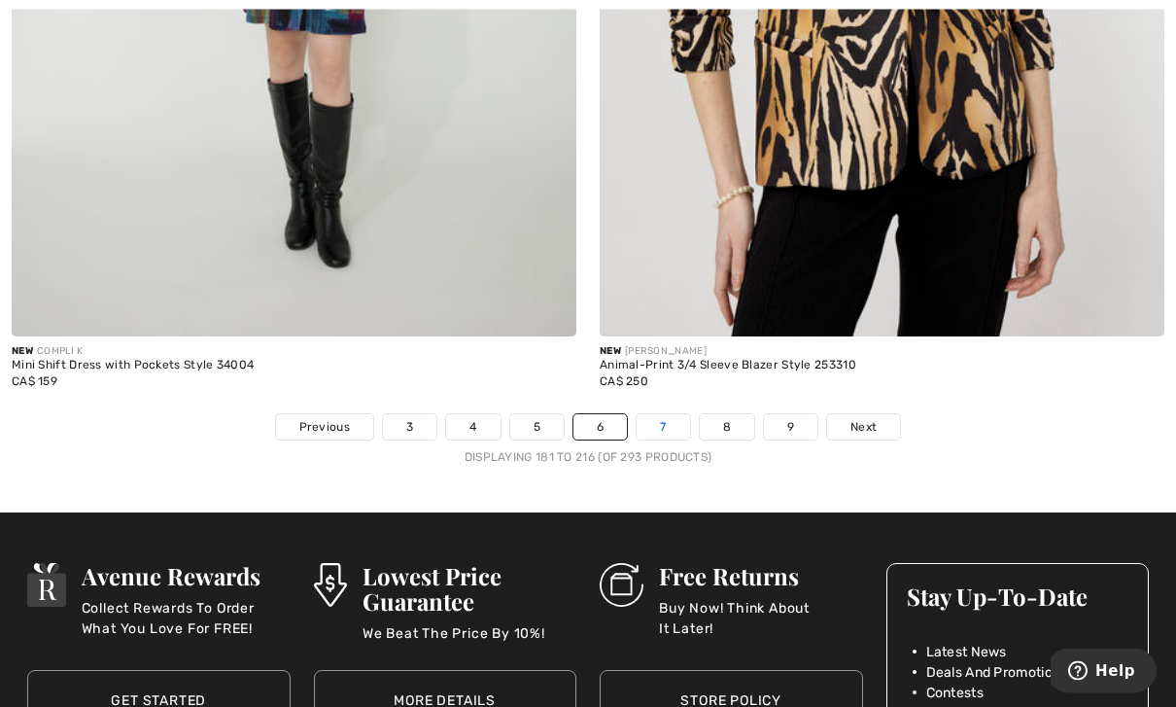
scroll to position [16906, 0]
click at [681, 423] on link "7" at bounding box center [663, 426] width 53 height 25
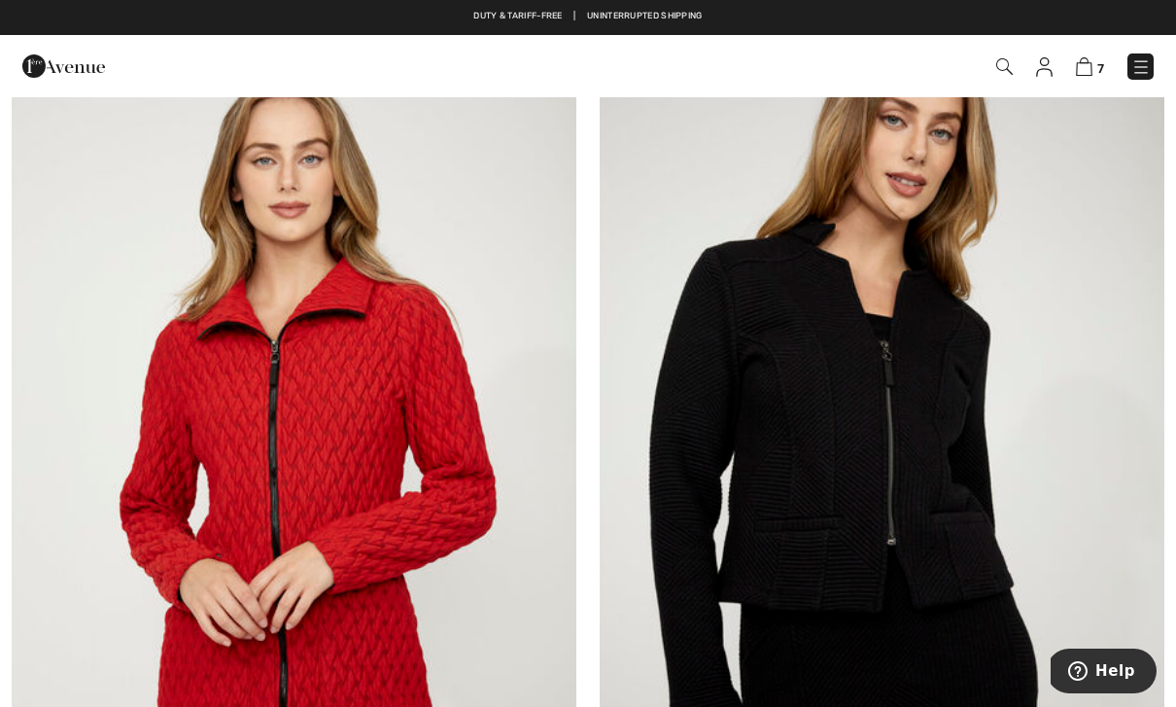
scroll to position [15418, 0]
click at [1142, 62] on img at bounding box center [1141, 66] width 19 height 19
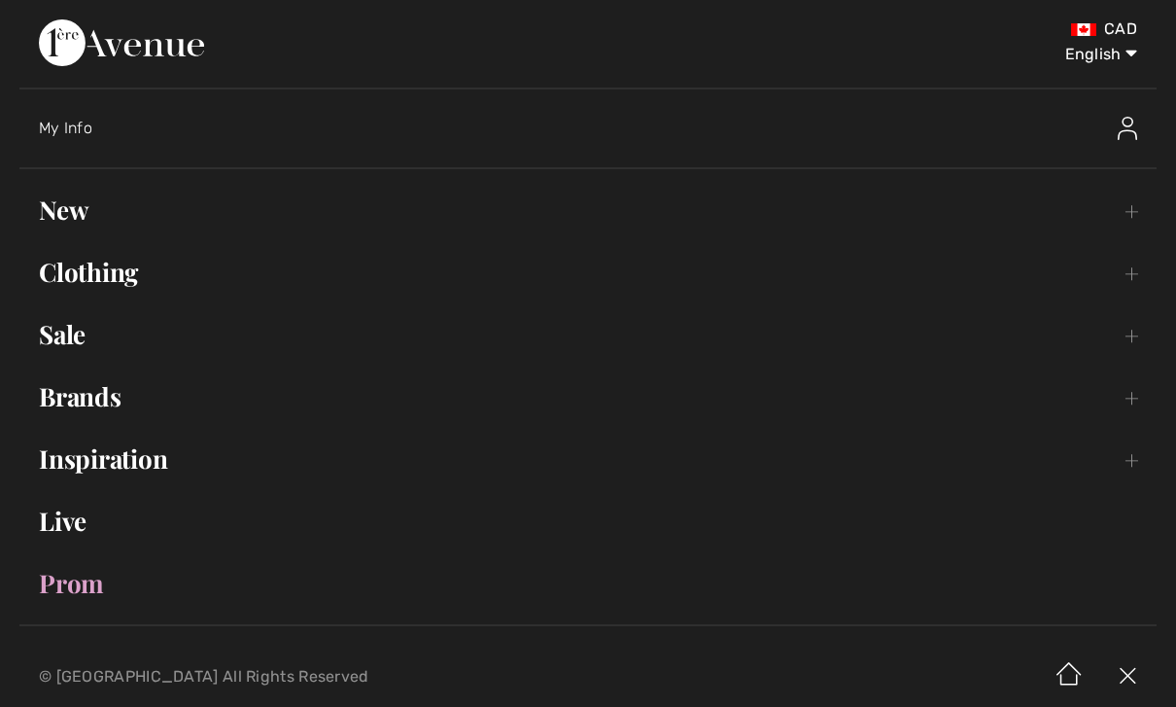
click at [1127, 282] on link "Clothing Toggle submenu" at bounding box center [588, 272] width 1138 height 43
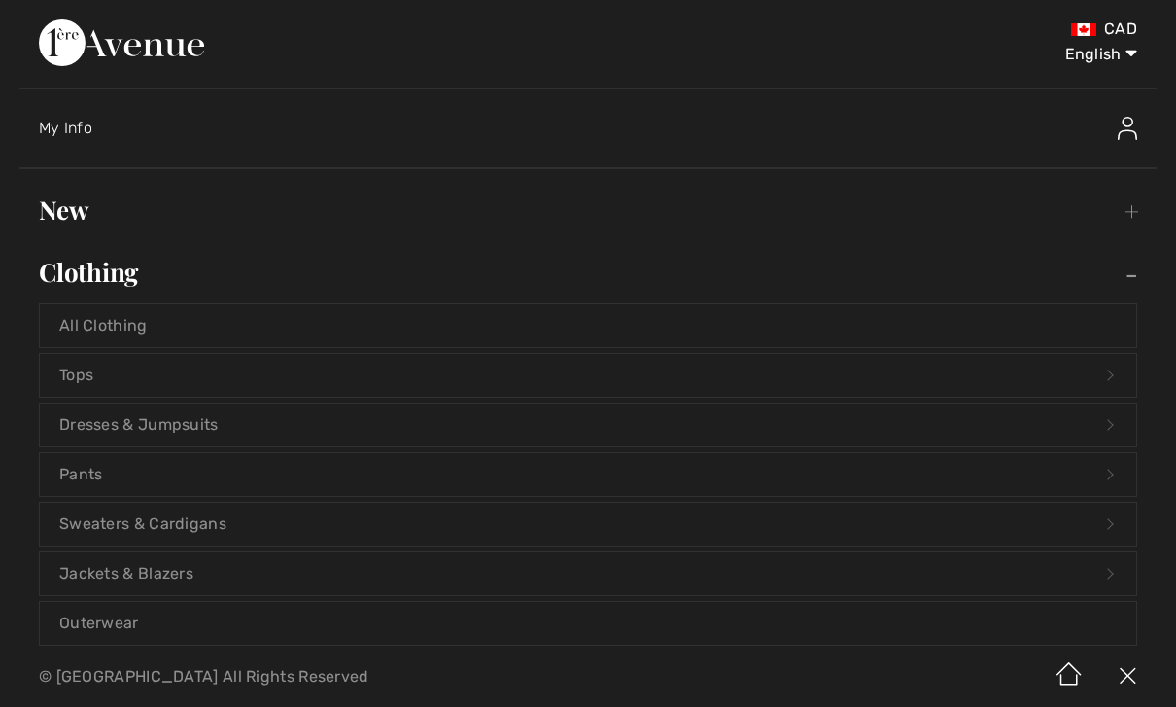
click at [943, 476] on link "Pants Open submenu" at bounding box center [588, 474] width 1097 height 43
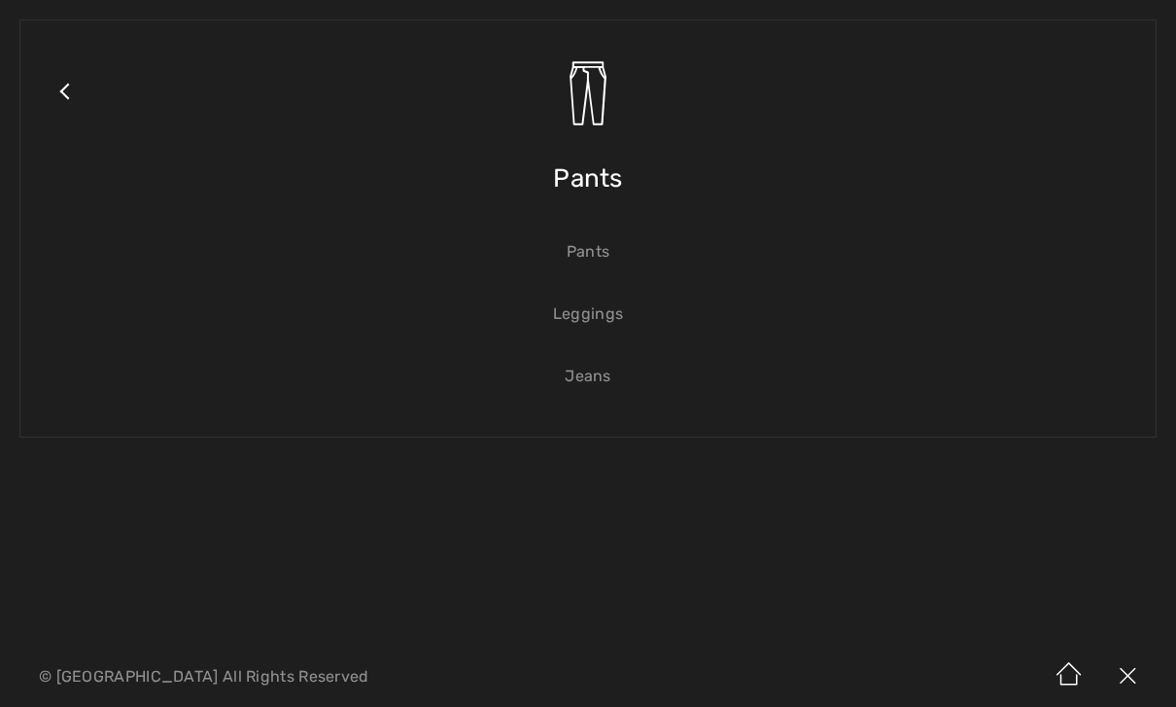
click at [596, 260] on link "Pants" at bounding box center [588, 251] width 1097 height 43
click at [598, 251] on link "Pants" at bounding box center [588, 251] width 1097 height 43
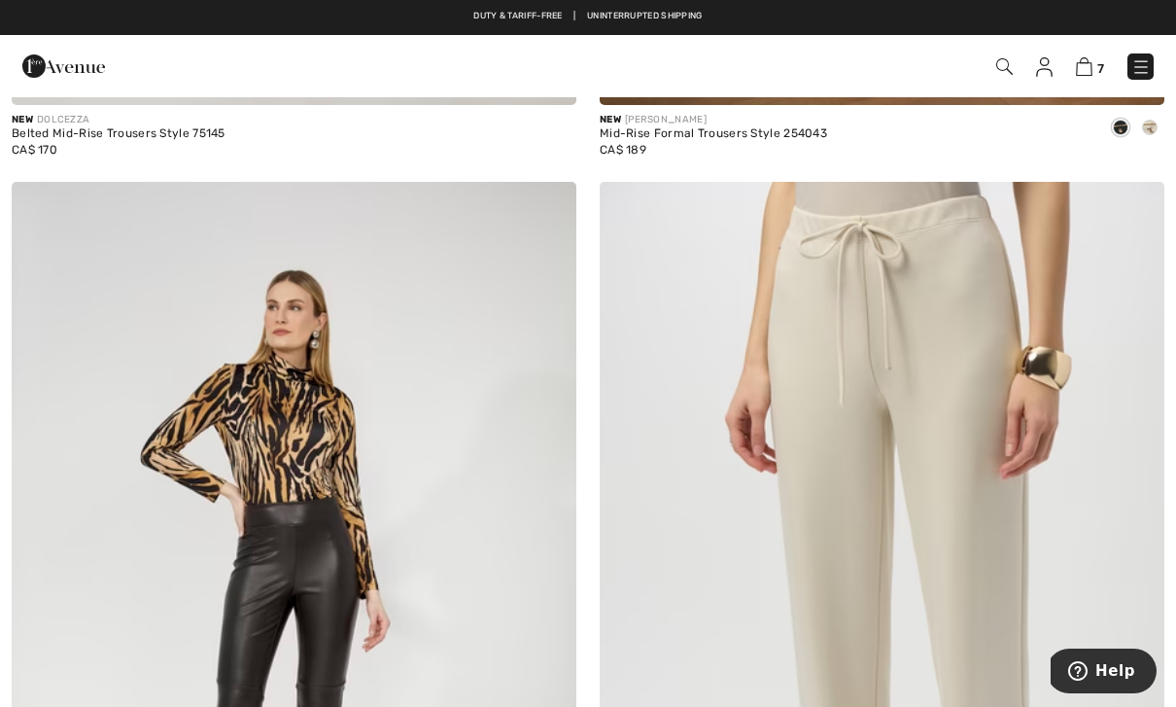
scroll to position [15261, 0]
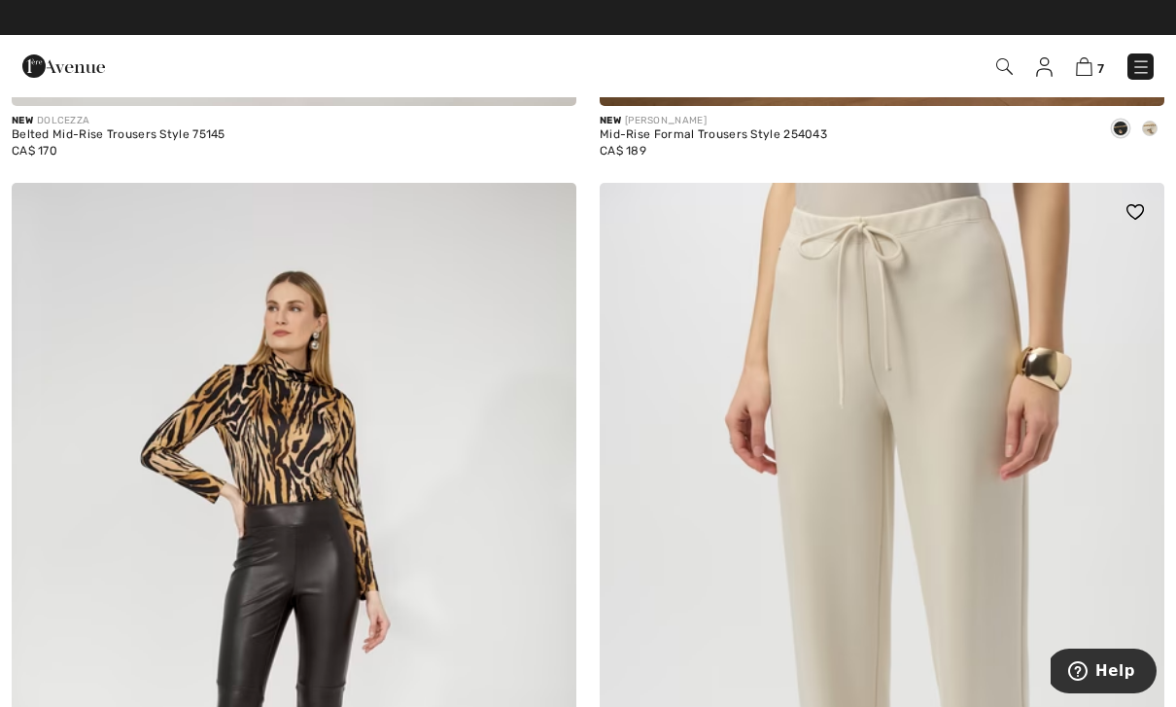
click at [949, 648] on img at bounding box center [882, 607] width 565 height 848
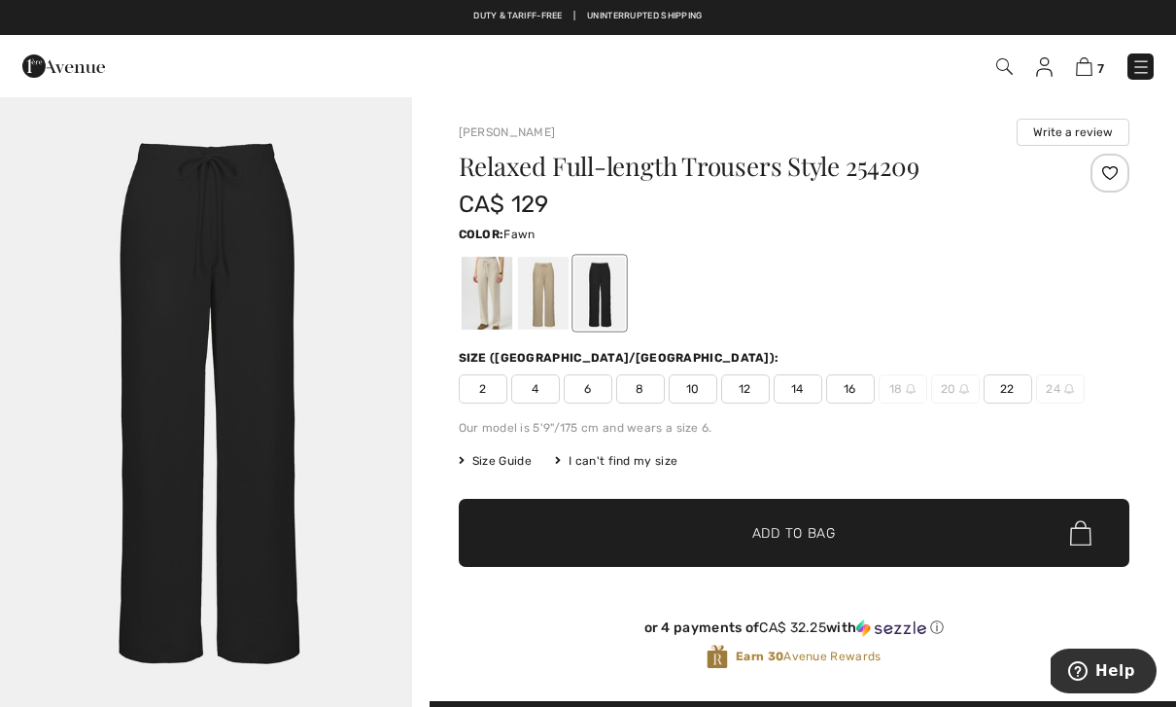
click at [545, 309] on div at bounding box center [542, 293] width 51 height 73
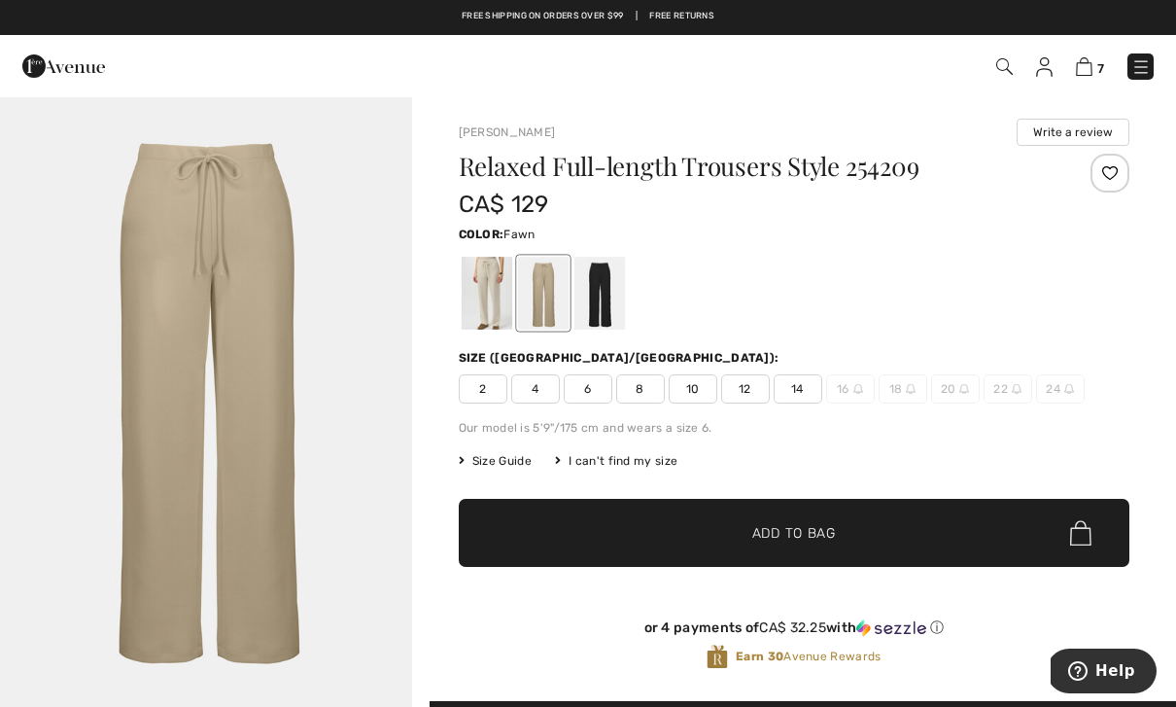
click at [646, 394] on span "8" at bounding box center [640, 388] width 49 height 29
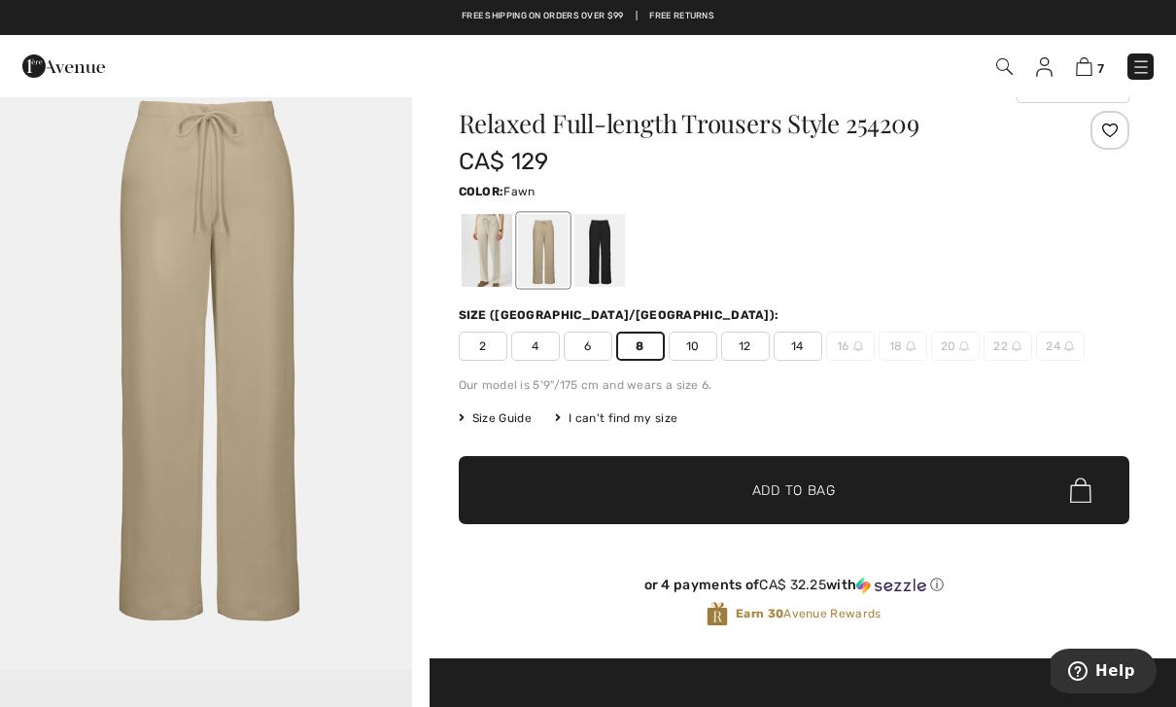
scroll to position [42, 0]
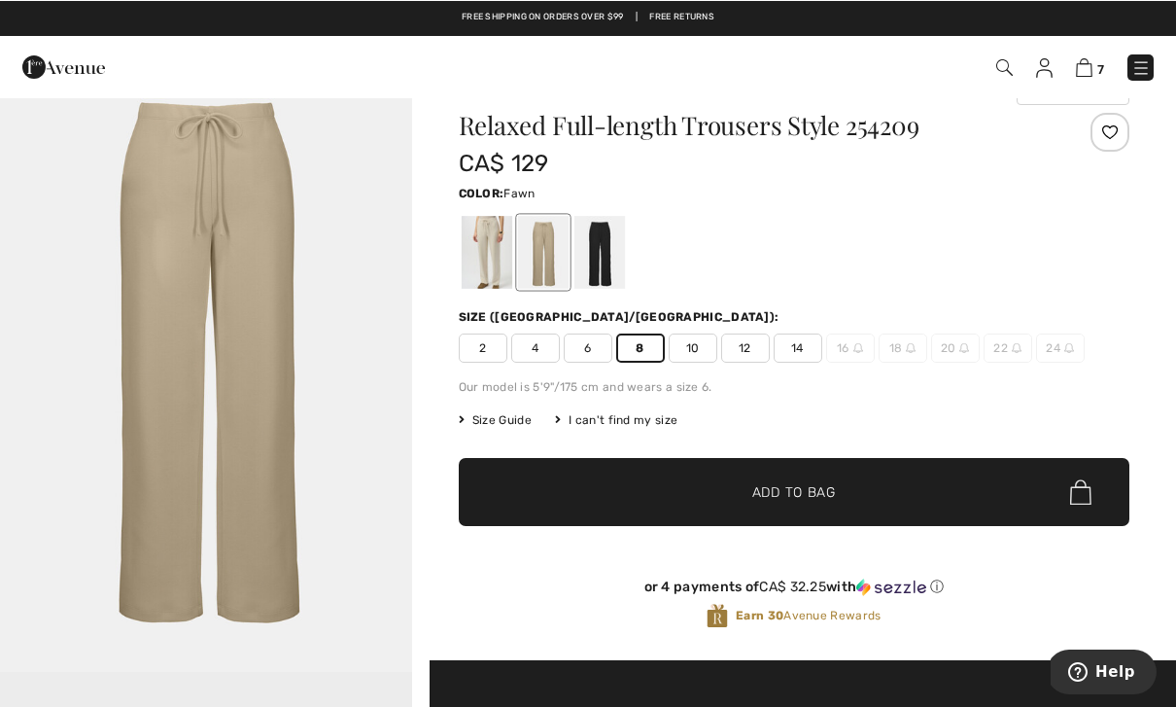
click at [813, 489] on span "Add to Bag" at bounding box center [795, 491] width 84 height 20
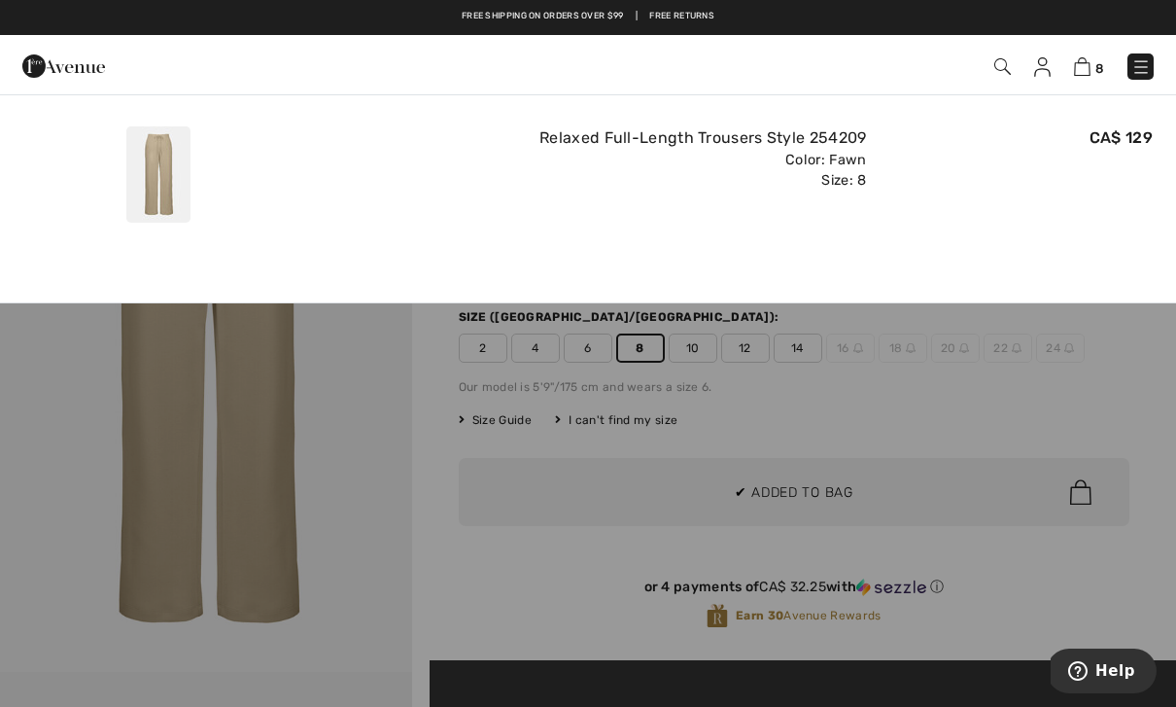
scroll to position [0, 0]
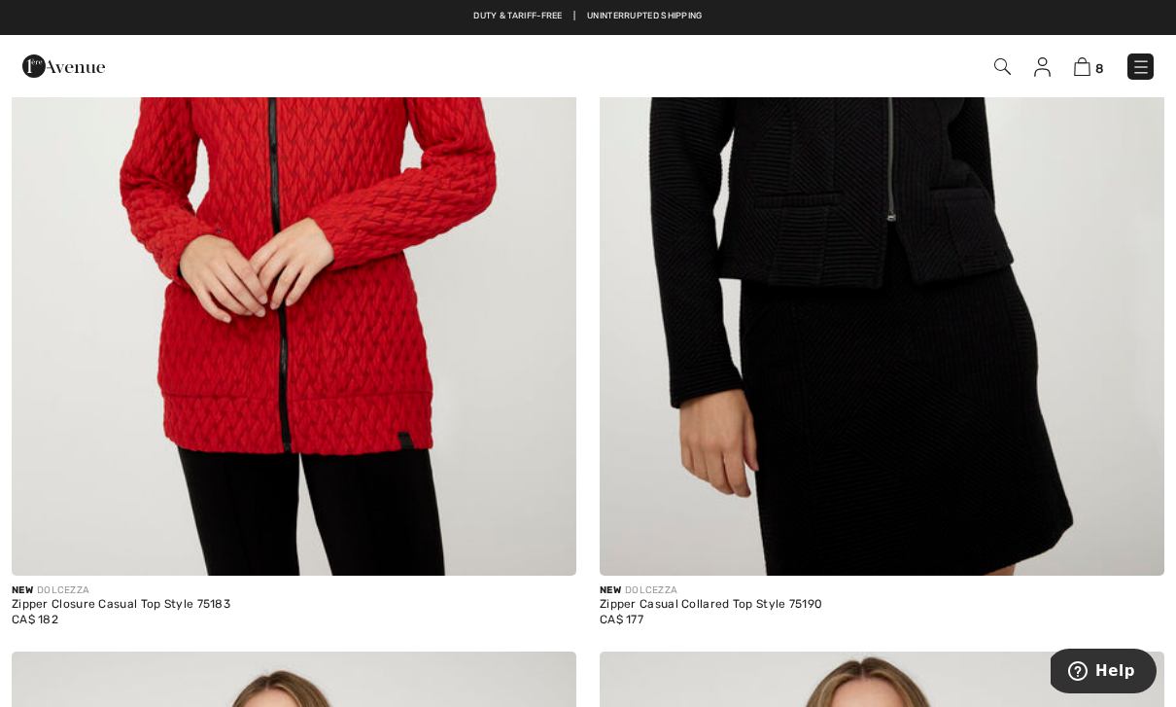
scroll to position [15693, 0]
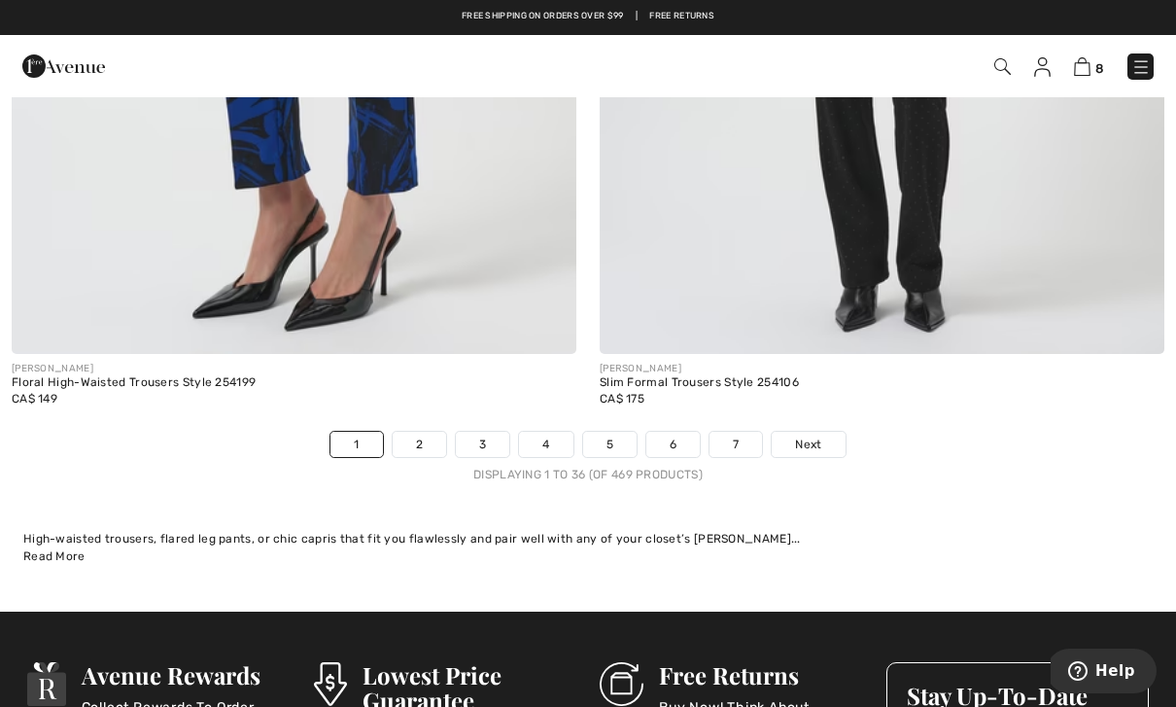
scroll to position [16857, 0]
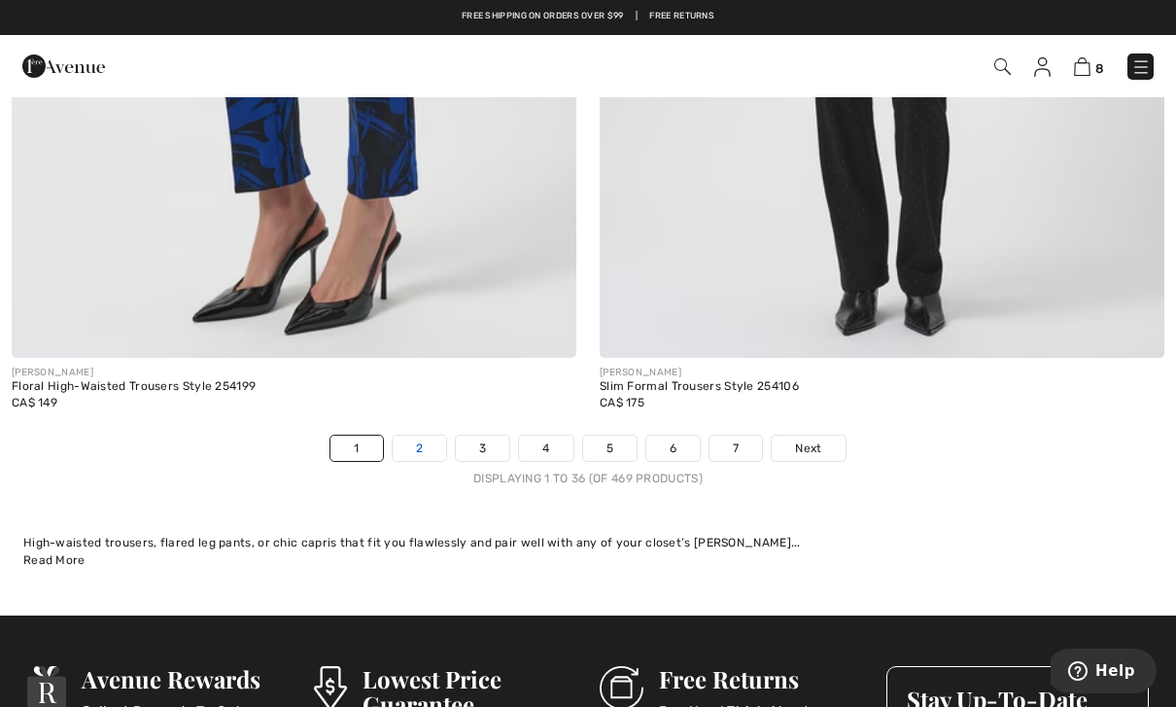
click at [418, 441] on link "2" at bounding box center [419, 448] width 53 height 25
click at [427, 439] on link "2" at bounding box center [419, 448] width 53 height 25
click at [747, 436] on link "7" at bounding box center [736, 448] width 53 height 25
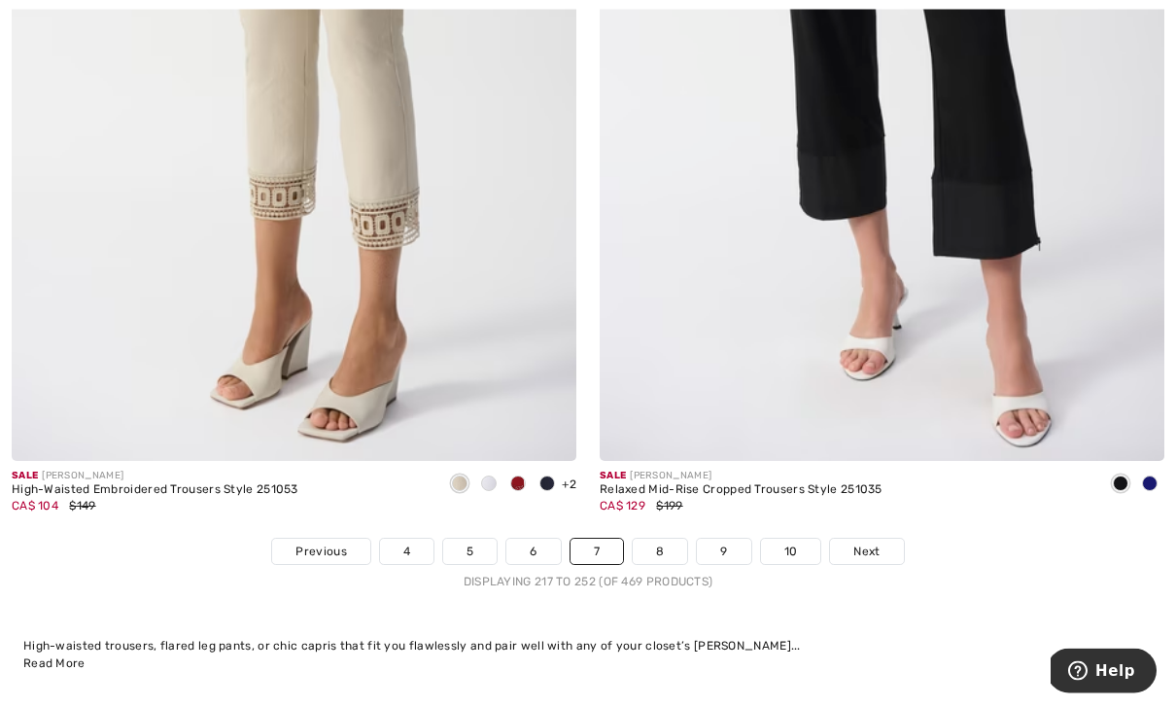
scroll to position [16754, 0]
click at [544, 539] on link "6" at bounding box center [533, 551] width 53 height 25
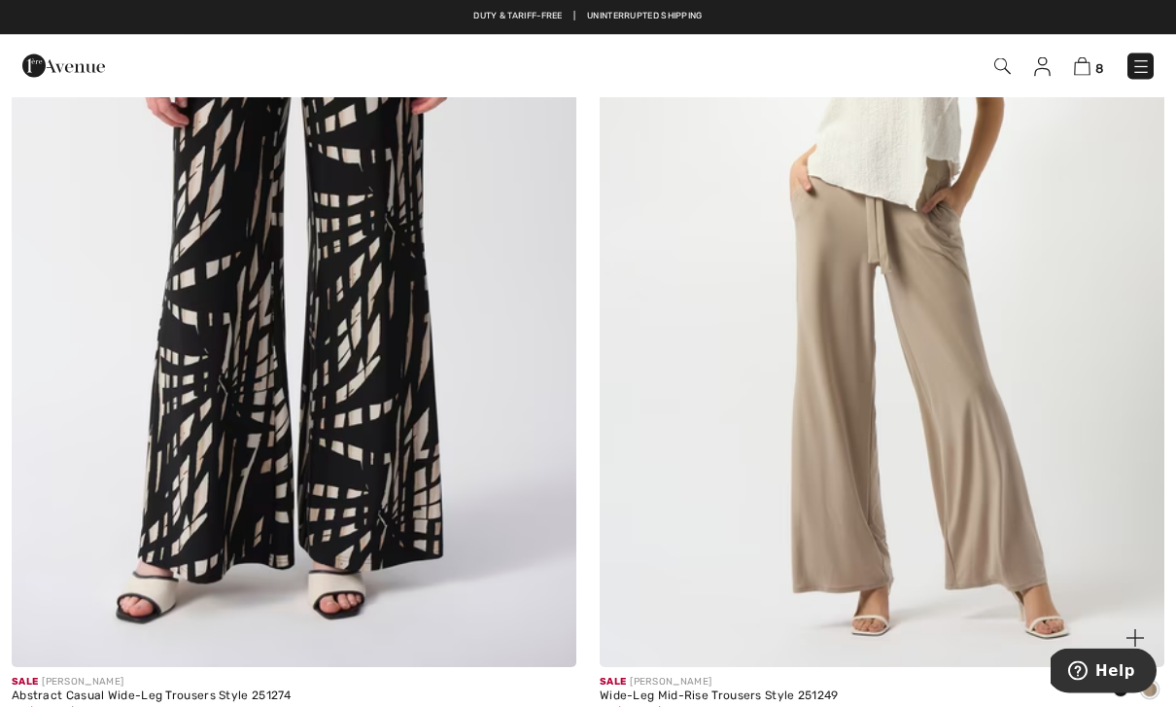
scroll to position [7074, 0]
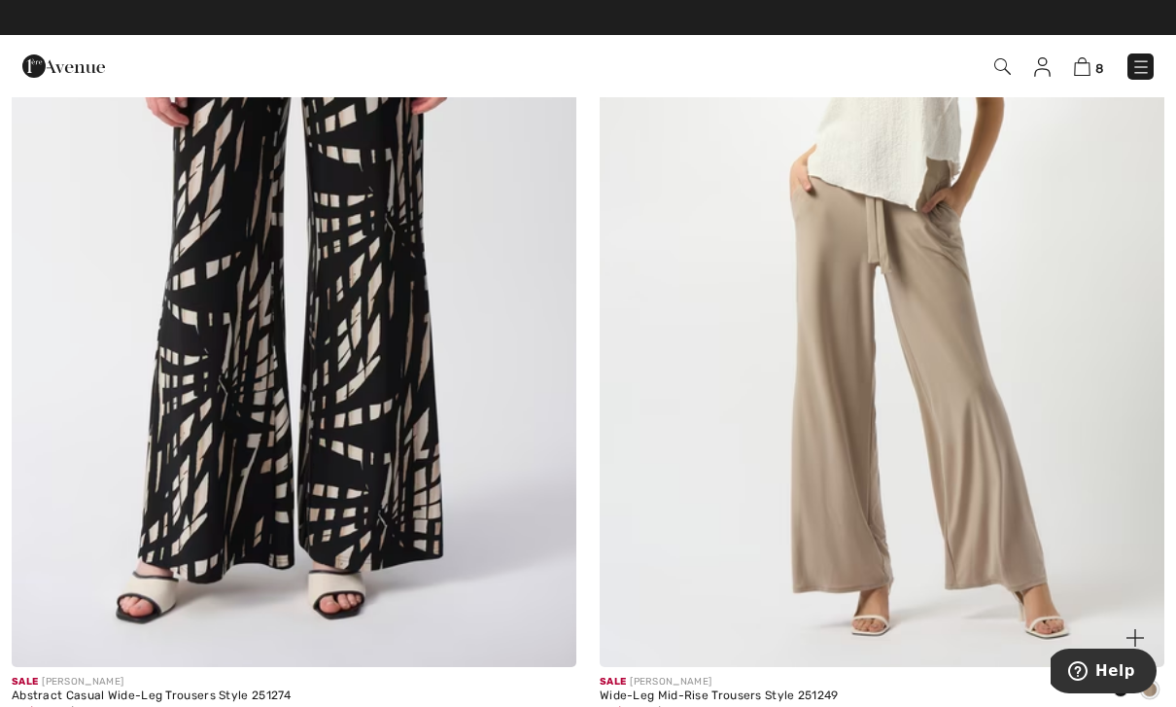
click at [950, 408] on img at bounding box center [882, 243] width 565 height 848
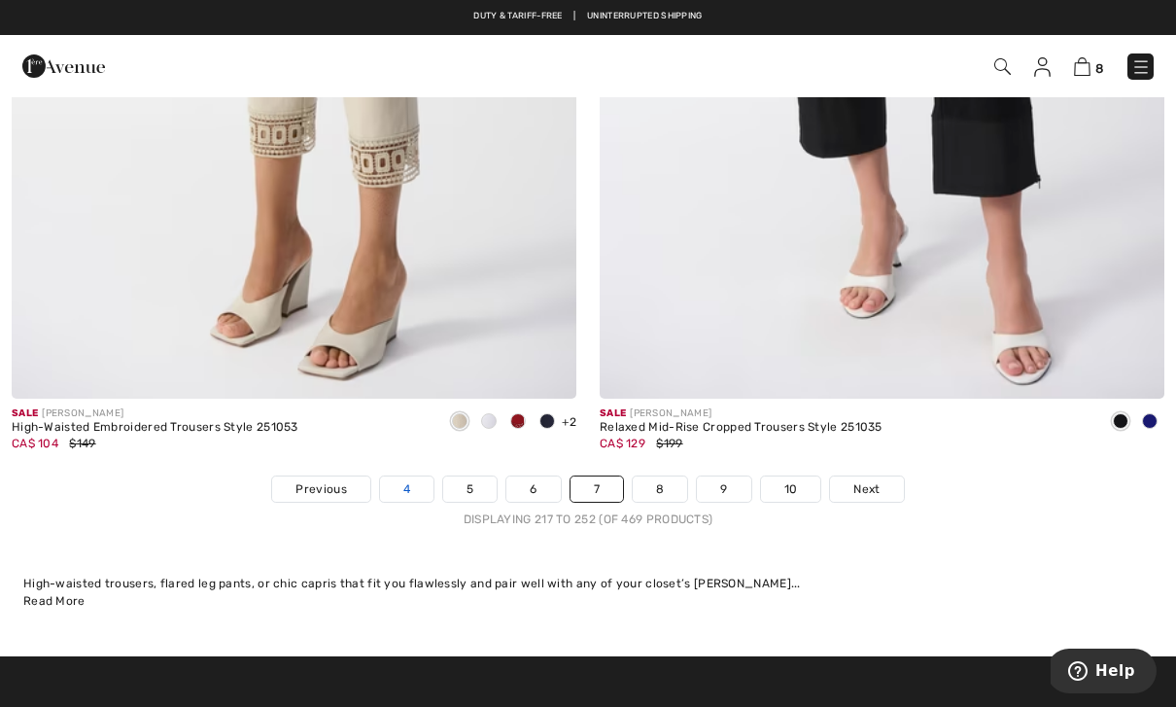
click at [422, 481] on link "4" at bounding box center [406, 488] width 53 height 25
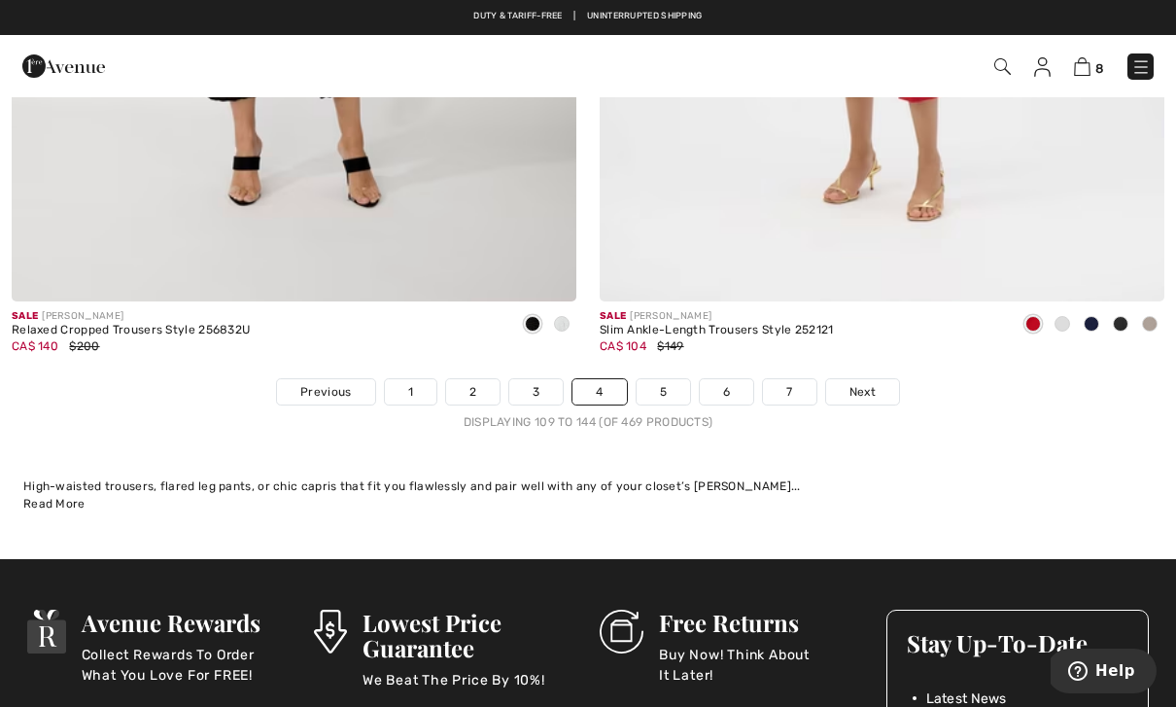
scroll to position [16915, 0]
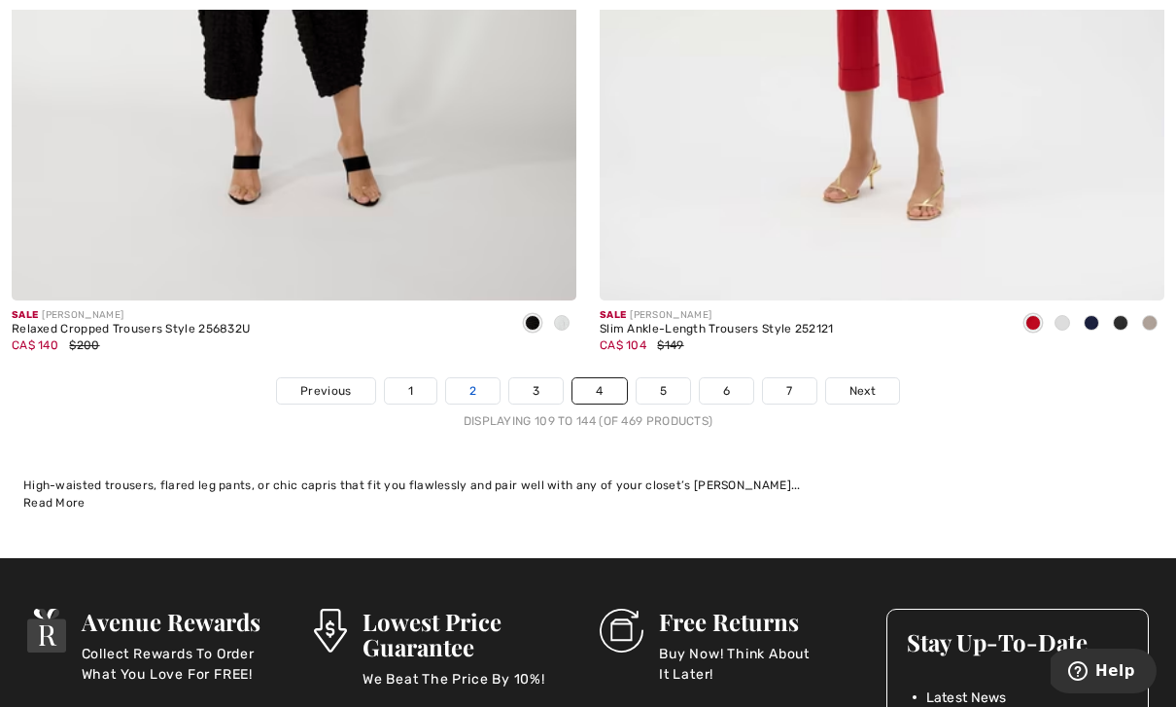
click at [479, 378] on link "2" at bounding box center [472, 390] width 53 height 25
click at [475, 378] on link "2" at bounding box center [472, 390] width 53 height 25
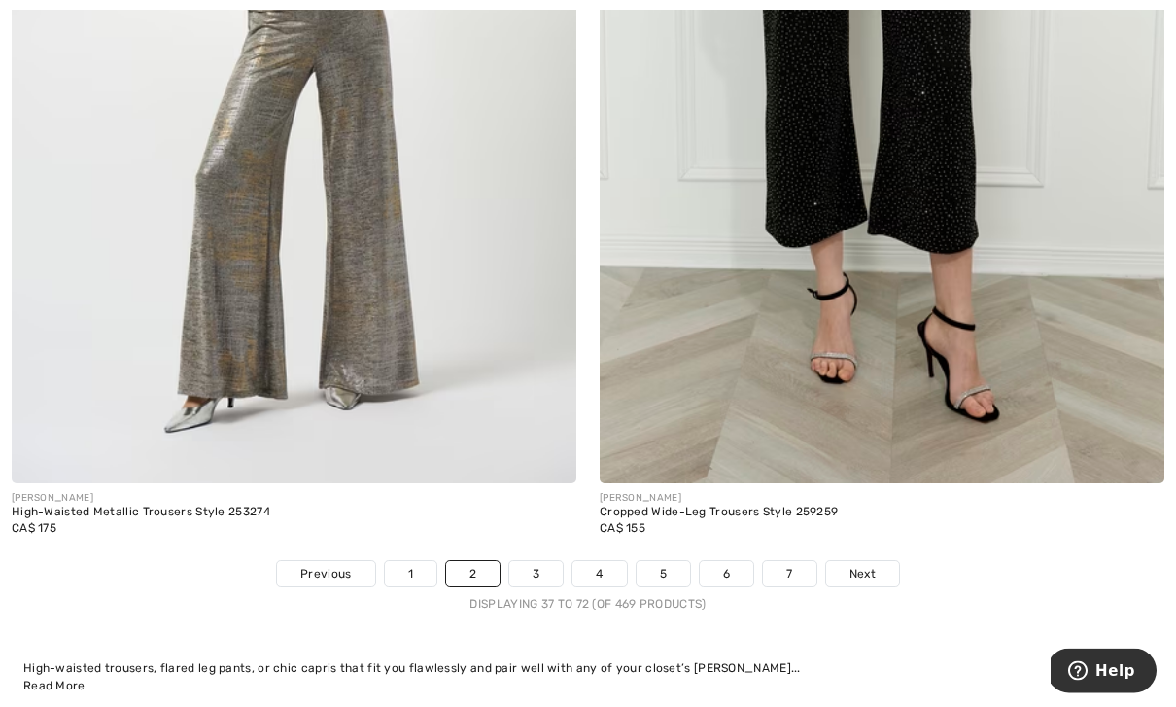
scroll to position [16732, 0]
click at [550, 561] on link "3" at bounding box center [535, 573] width 53 height 25
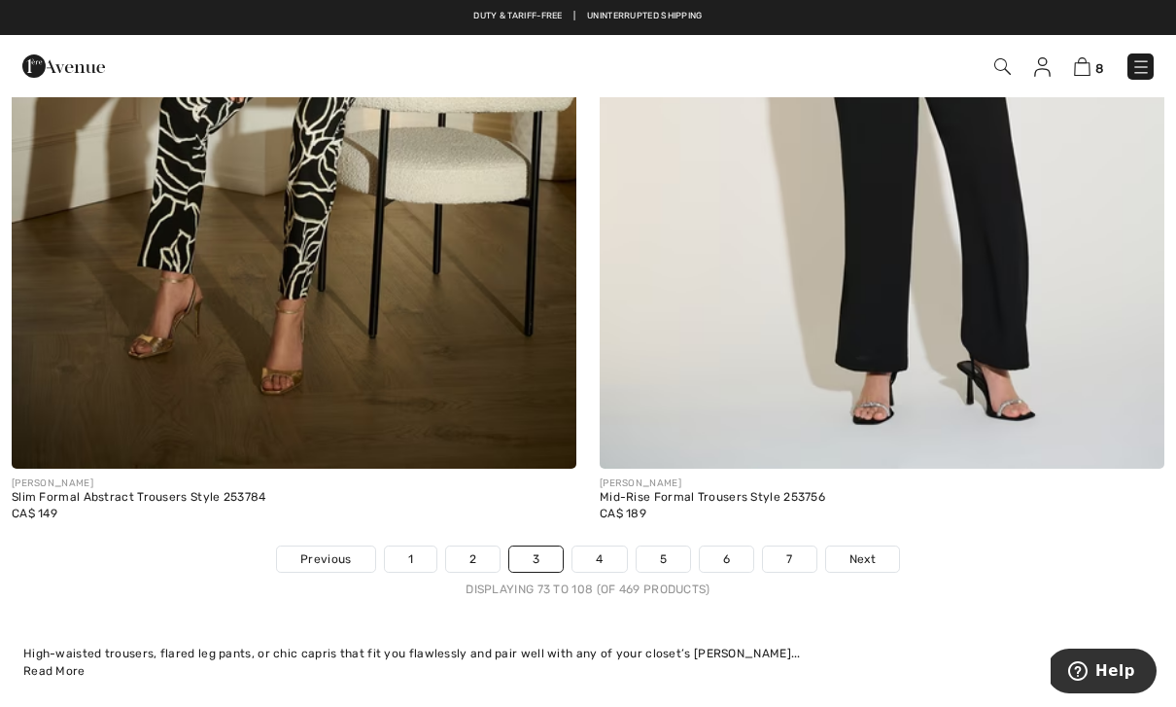
scroll to position [16745, 0]
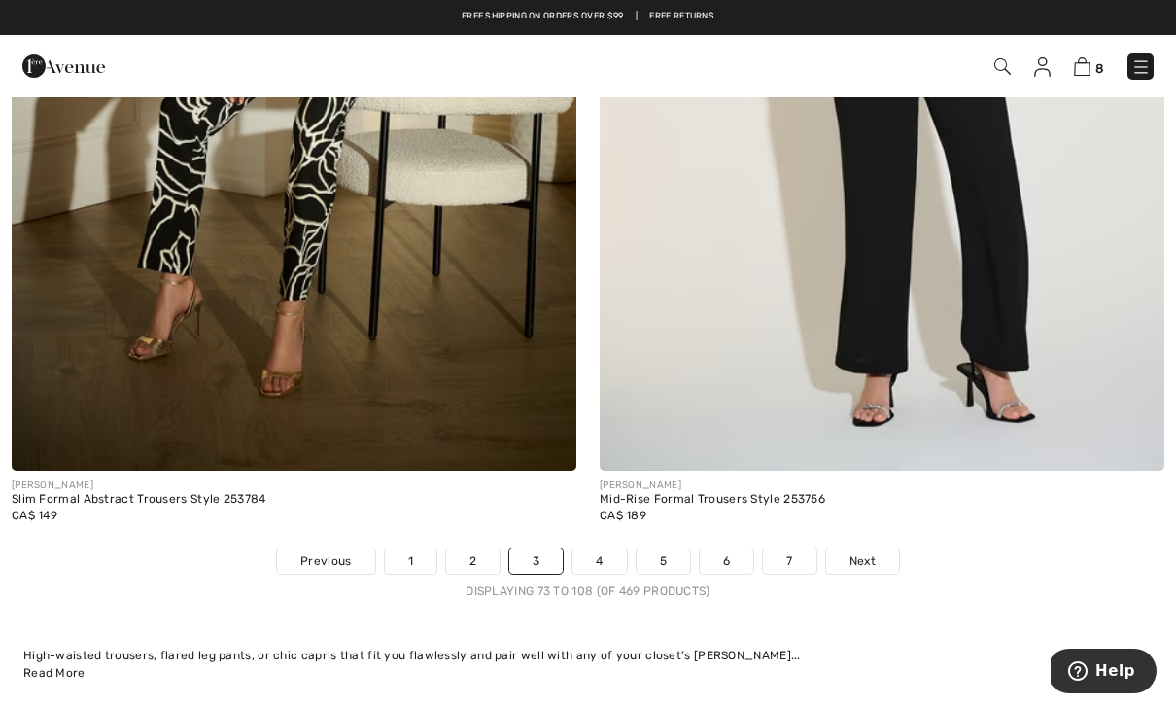
click at [1147, 67] on img at bounding box center [1141, 66] width 19 height 19
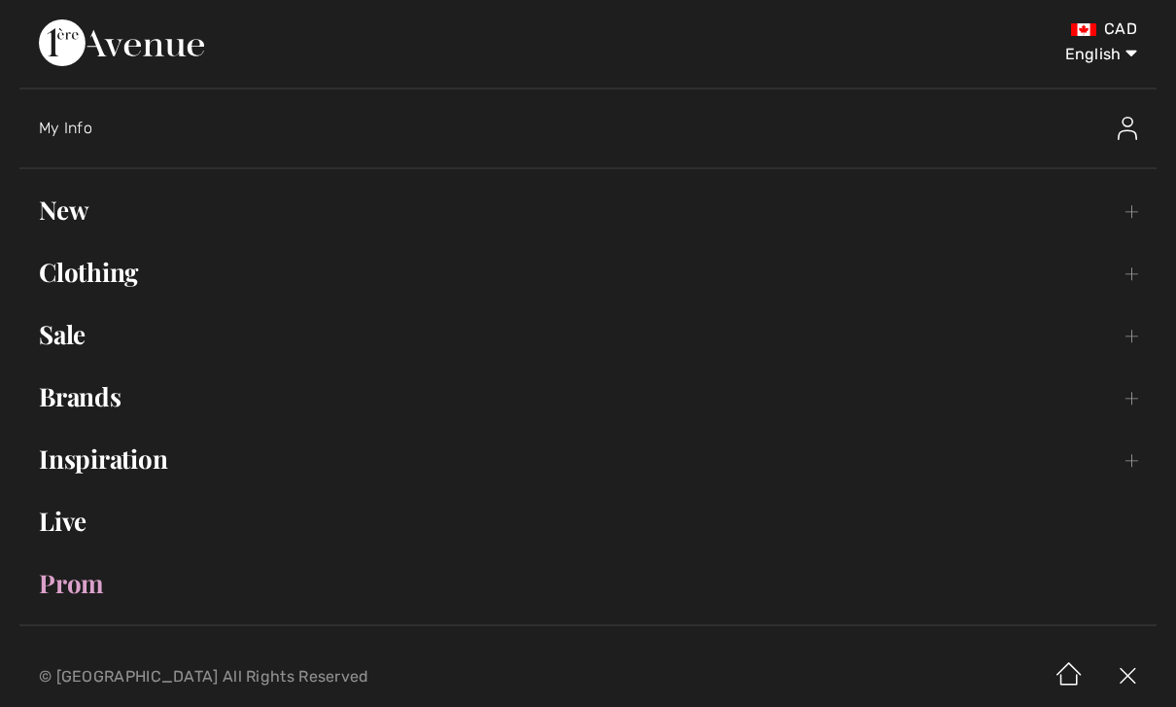
click at [1135, 279] on link "Clothing Toggle submenu" at bounding box center [588, 272] width 1138 height 43
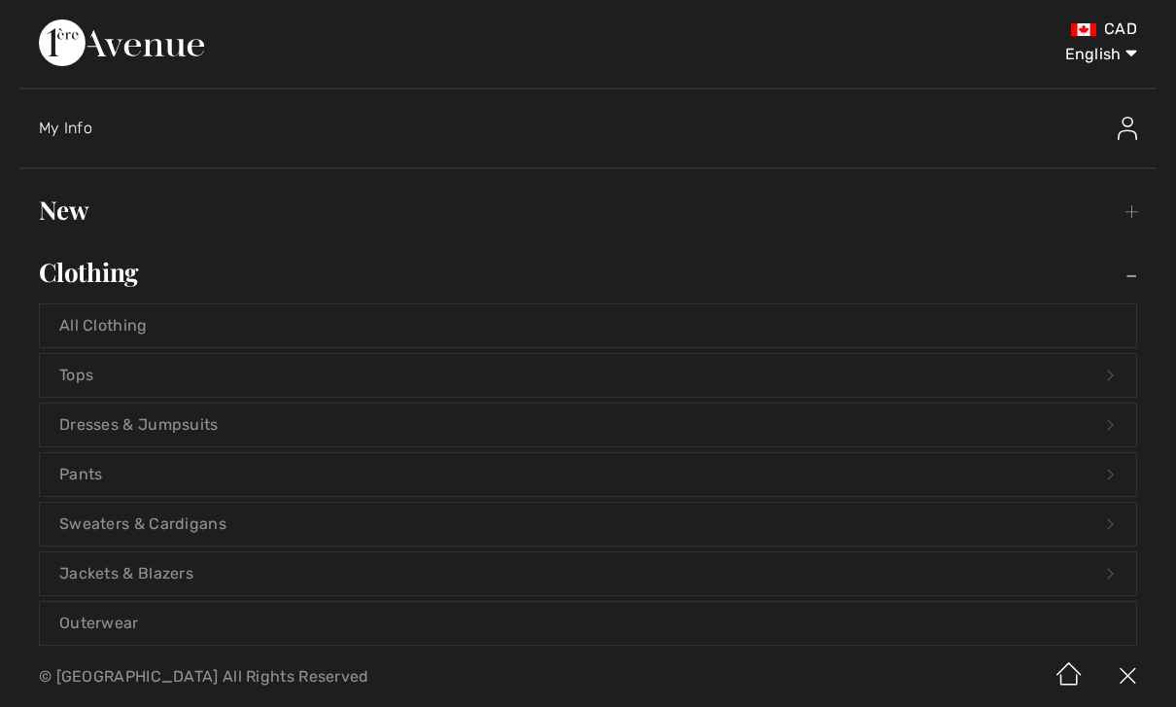
click at [270, 389] on link "Tops Open submenu" at bounding box center [588, 375] width 1097 height 43
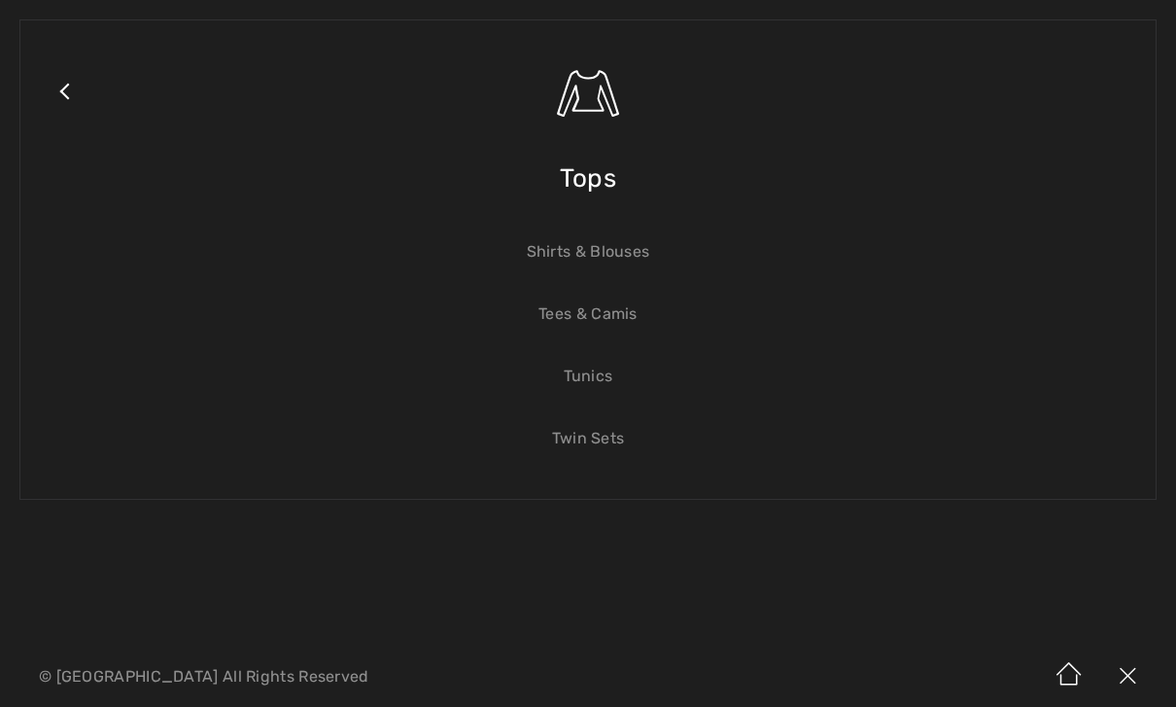
click at [607, 255] on link "Shirts & Blouses" at bounding box center [588, 251] width 1097 height 43
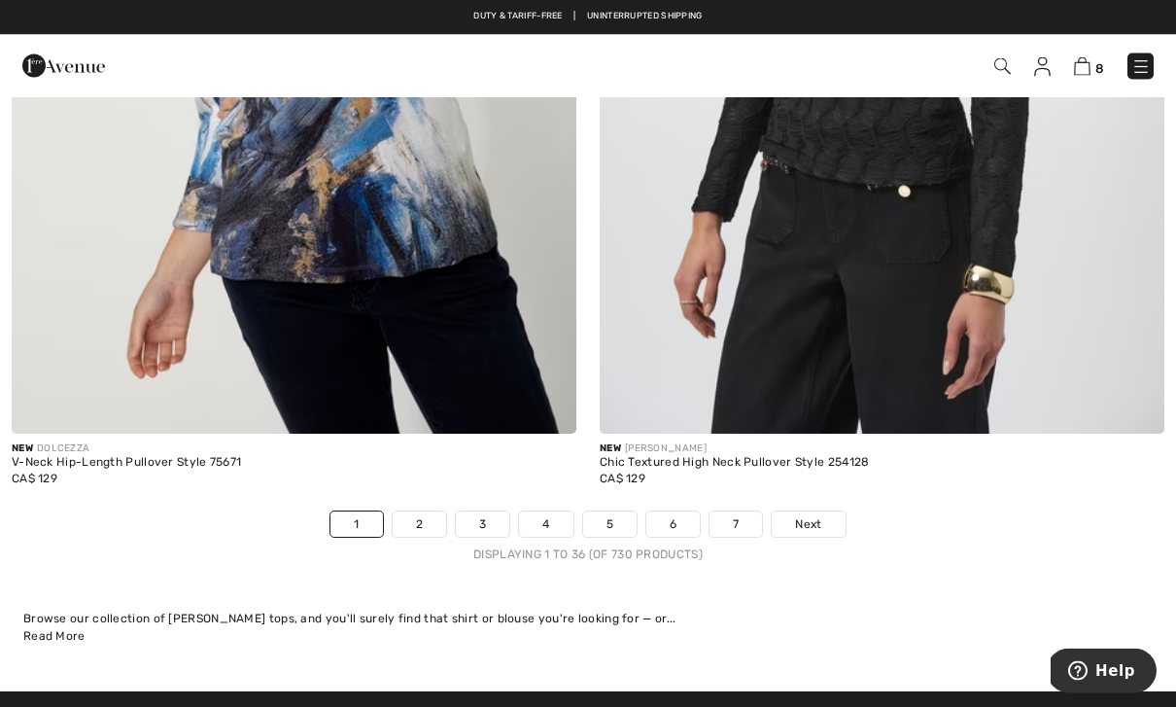
scroll to position [16779, 0]
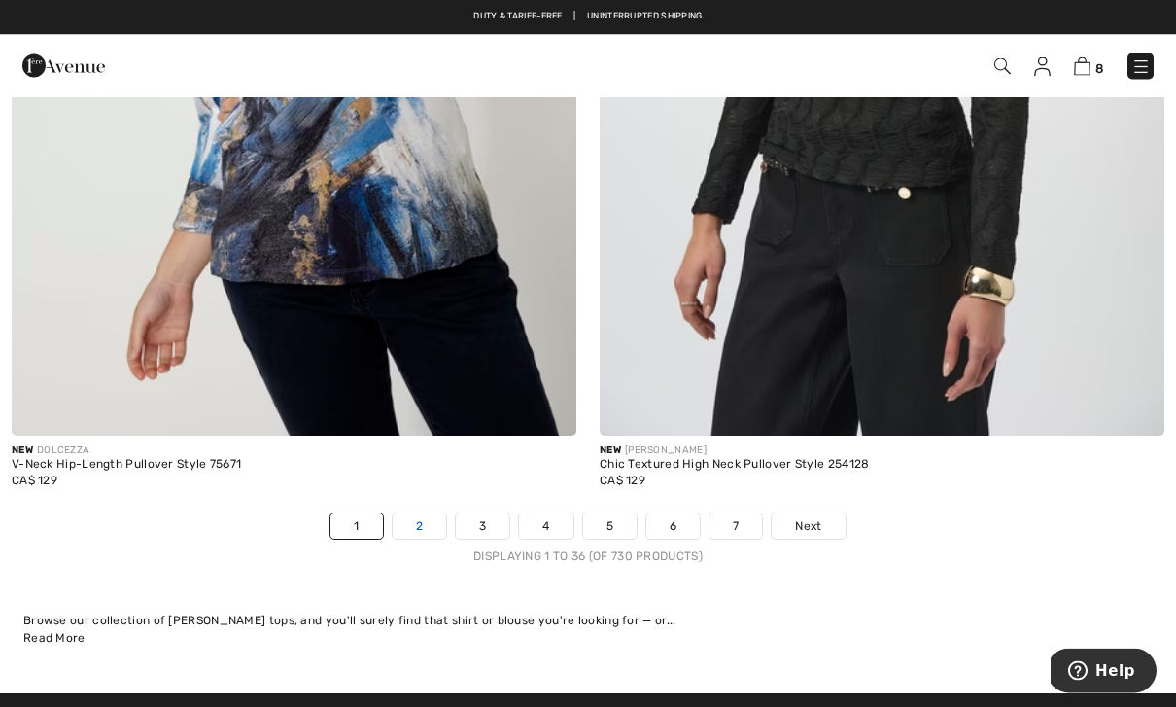
click at [431, 520] on link "2" at bounding box center [419, 526] width 53 height 25
click at [417, 521] on link "2" at bounding box center [419, 526] width 53 height 25
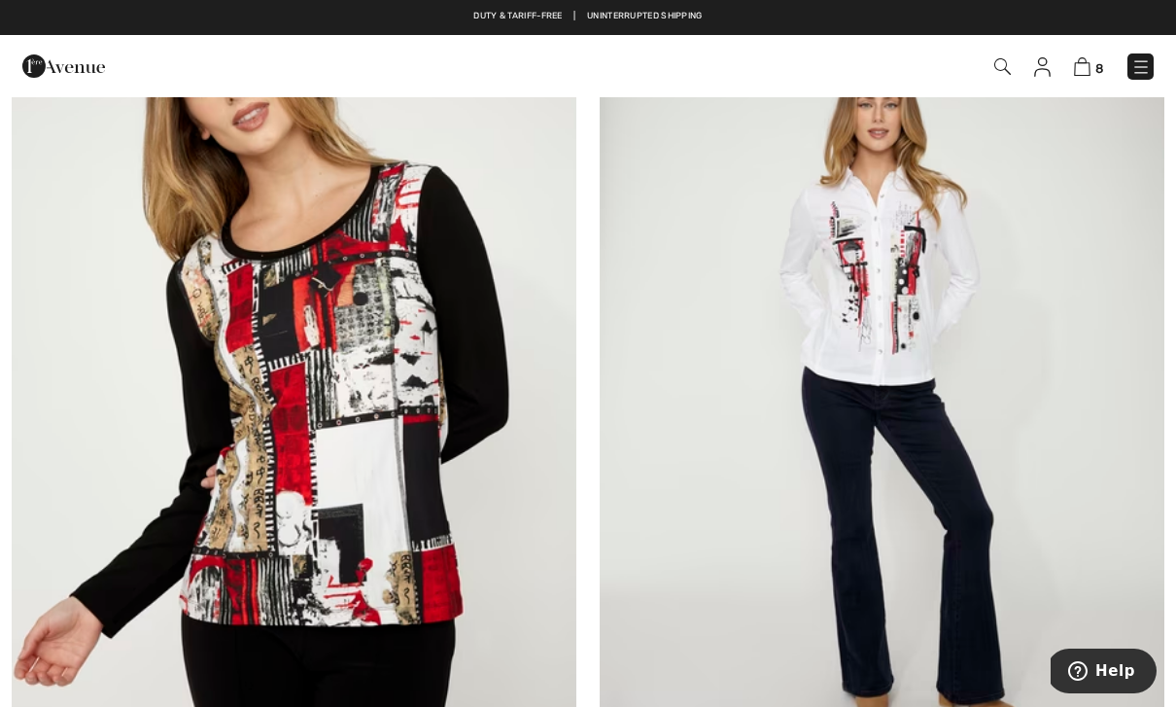
scroll to position [14537, 0]
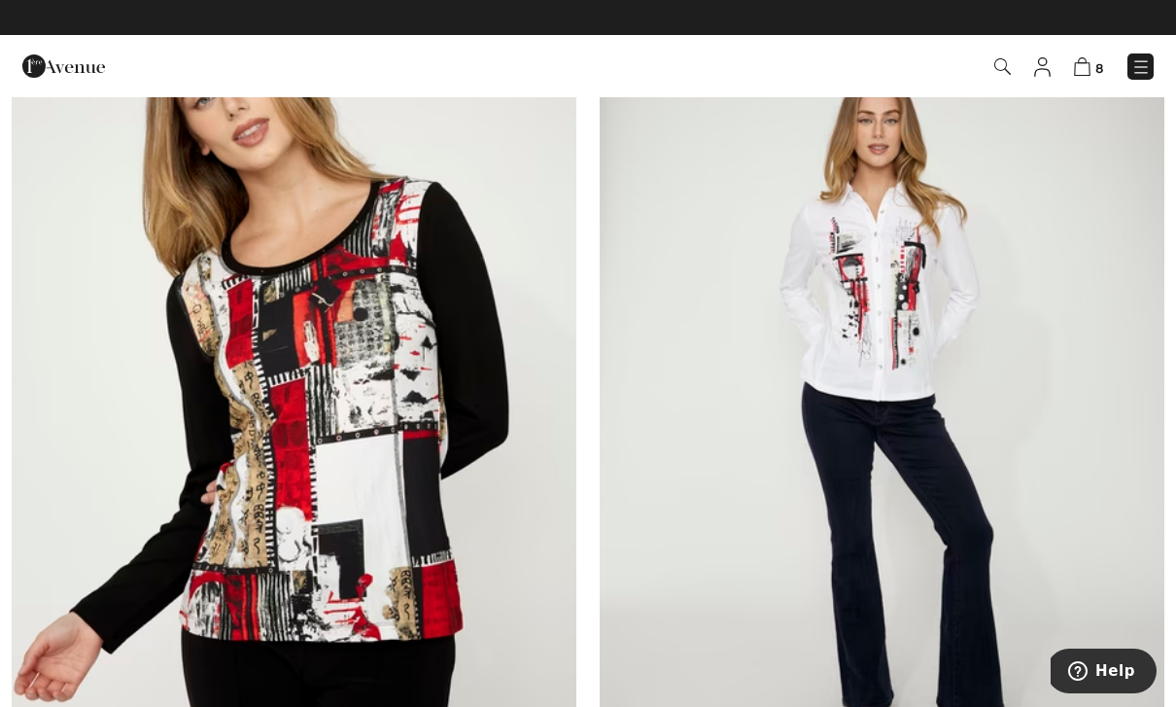
click at [1124, 66] on span "8" at bounding box center [831, 66] width 649 height 26
click at [1146, 71] on img at bounding box center [1141, 66] width 19 height 19
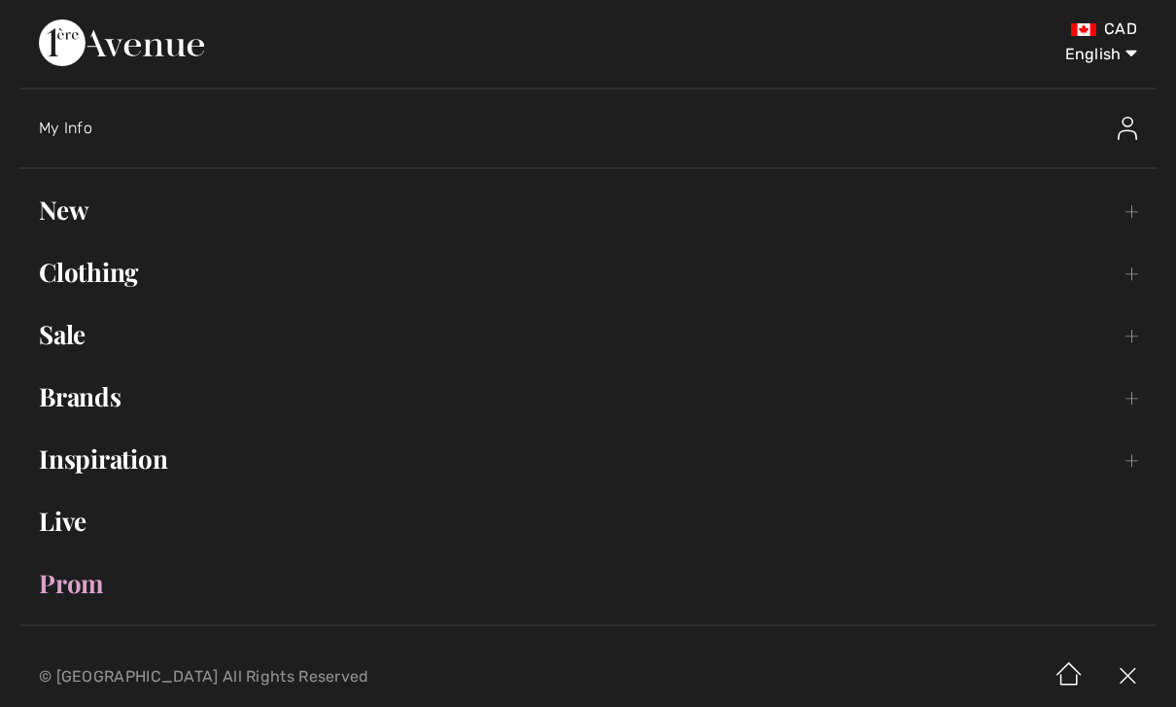
click at [1139, 283] on link "Clothing Toggle submenu" at bounding box center [588, 272] width 1138 height 43
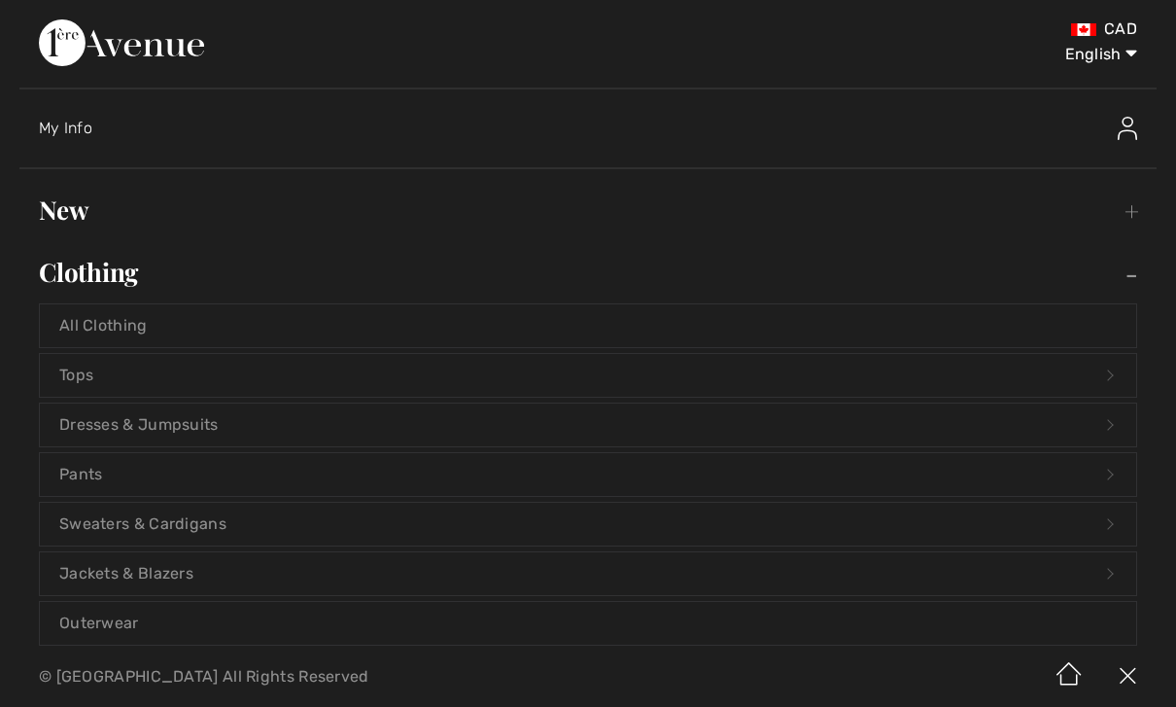
click at [216, 526] on link "Sweaters & Cardigans Open submenu" at bounding box center [588, 524] width 1097 height 43
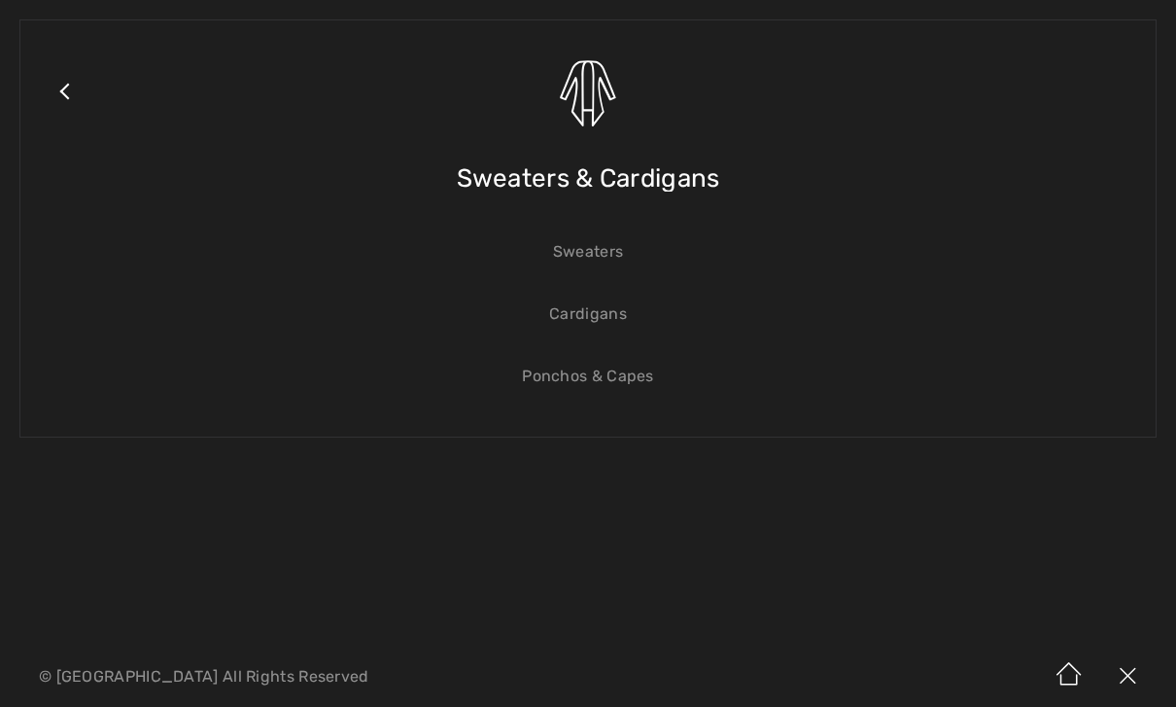
click at [593, 327] on link "Cardigans" at bounding box center [588, 314] width 1097 height 43
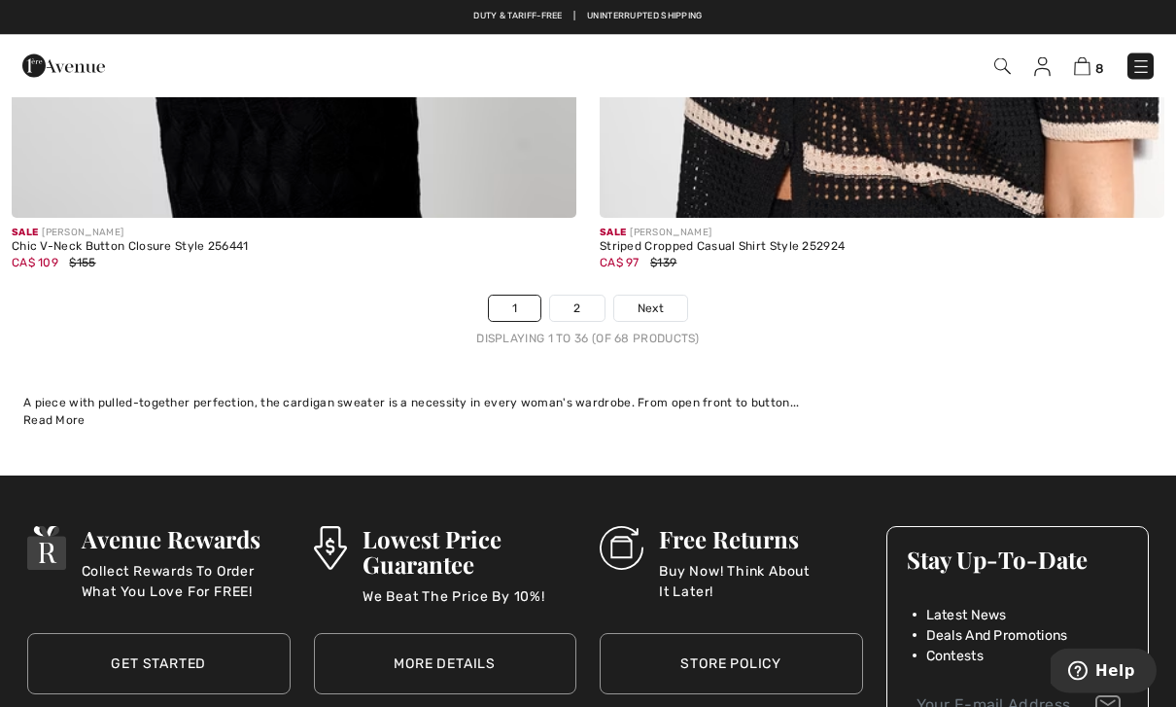
scroll to position [16992, 0]
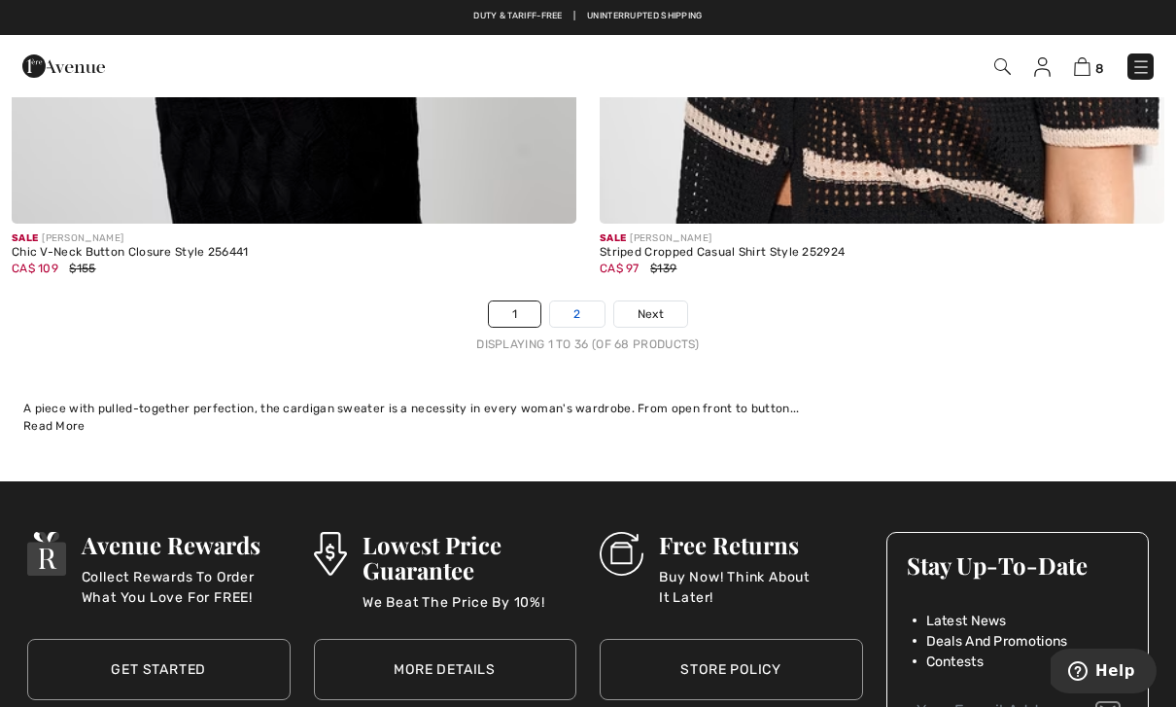
click at [579, 309] on link "2" at bounding box center [576, 313] width 53 height 25
click at [582, 307] on link "2" at bounding box center [576, 313] width 53 height 25
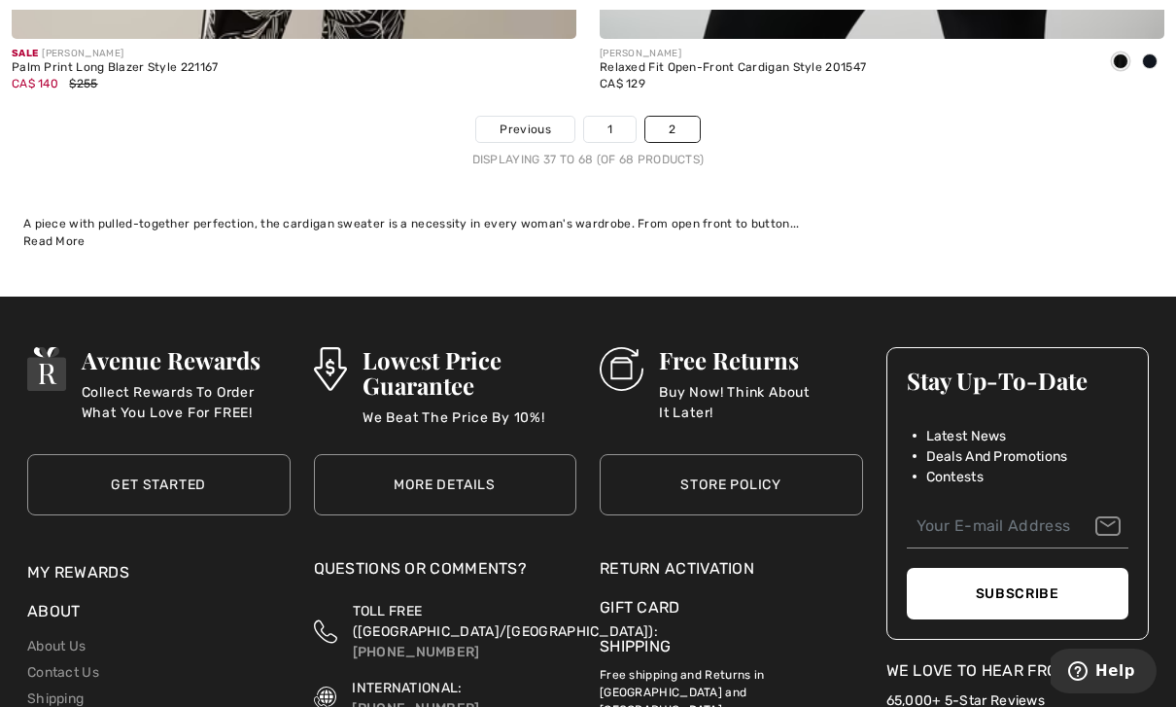
scroll to position [15329, 0]
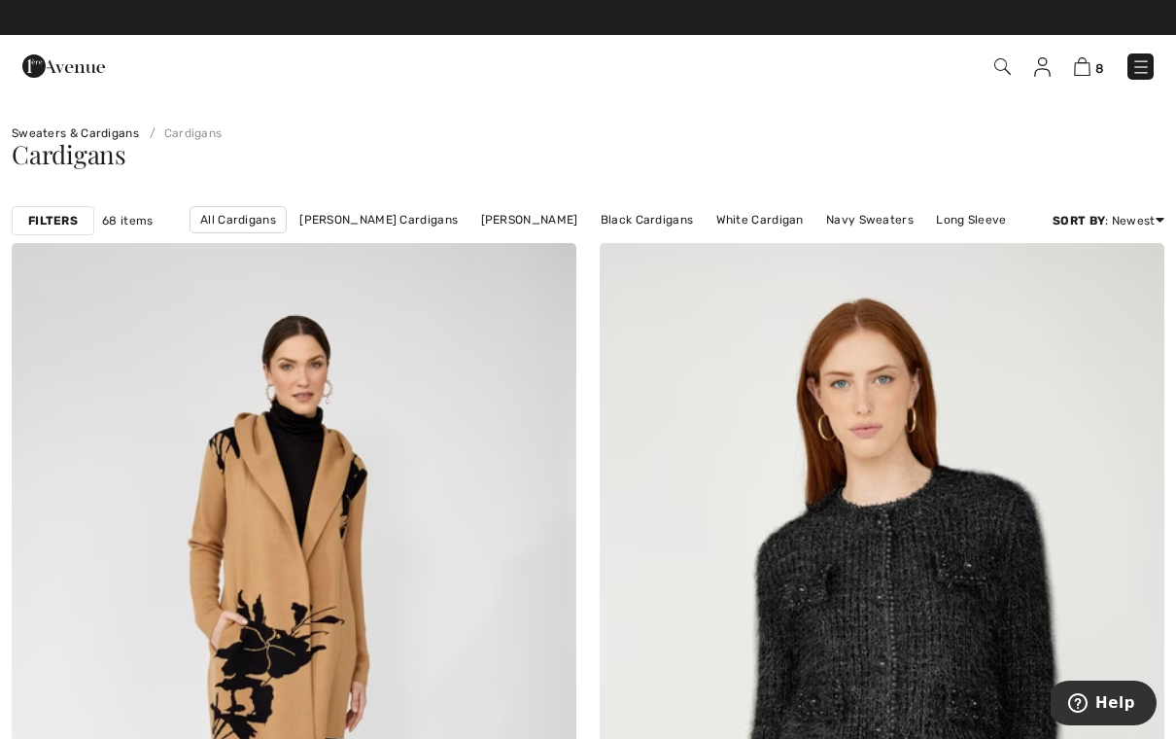
click at [1137, 70] on img at bounding box center [1141, 66] width 19 height 19
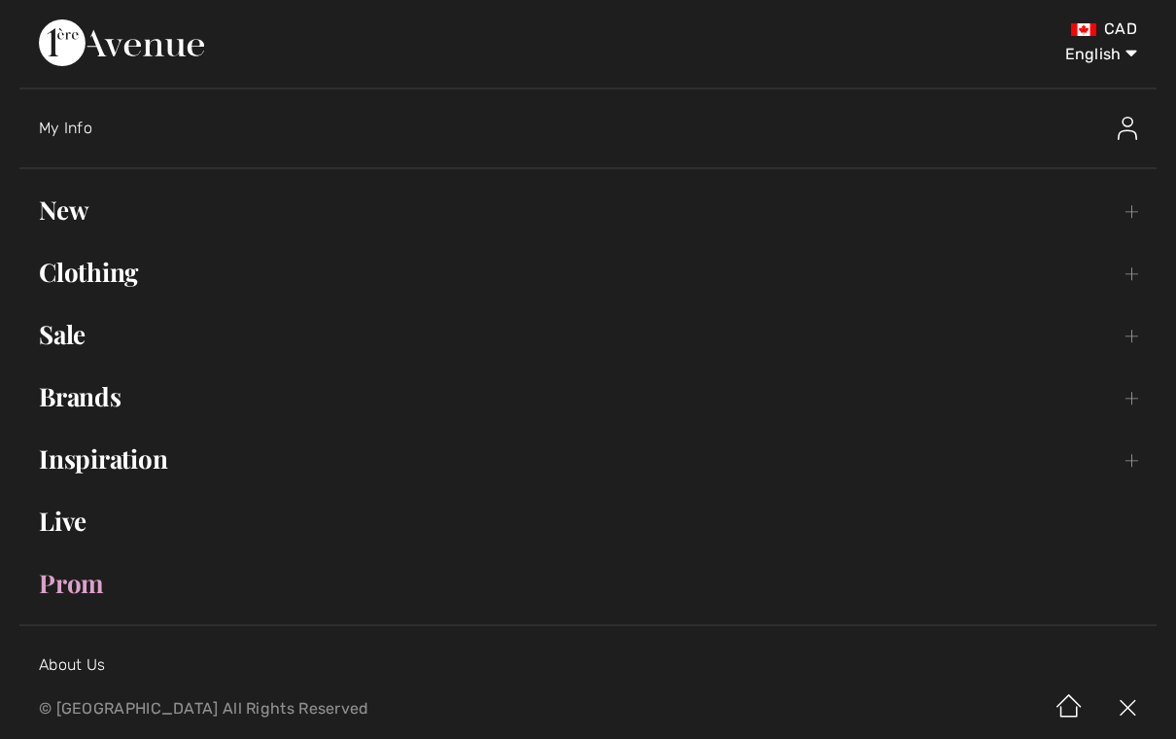
click at [1129, 277] on link "Clothing Toggle submenu" at bounding box center [588, 272] width 1138 height 43
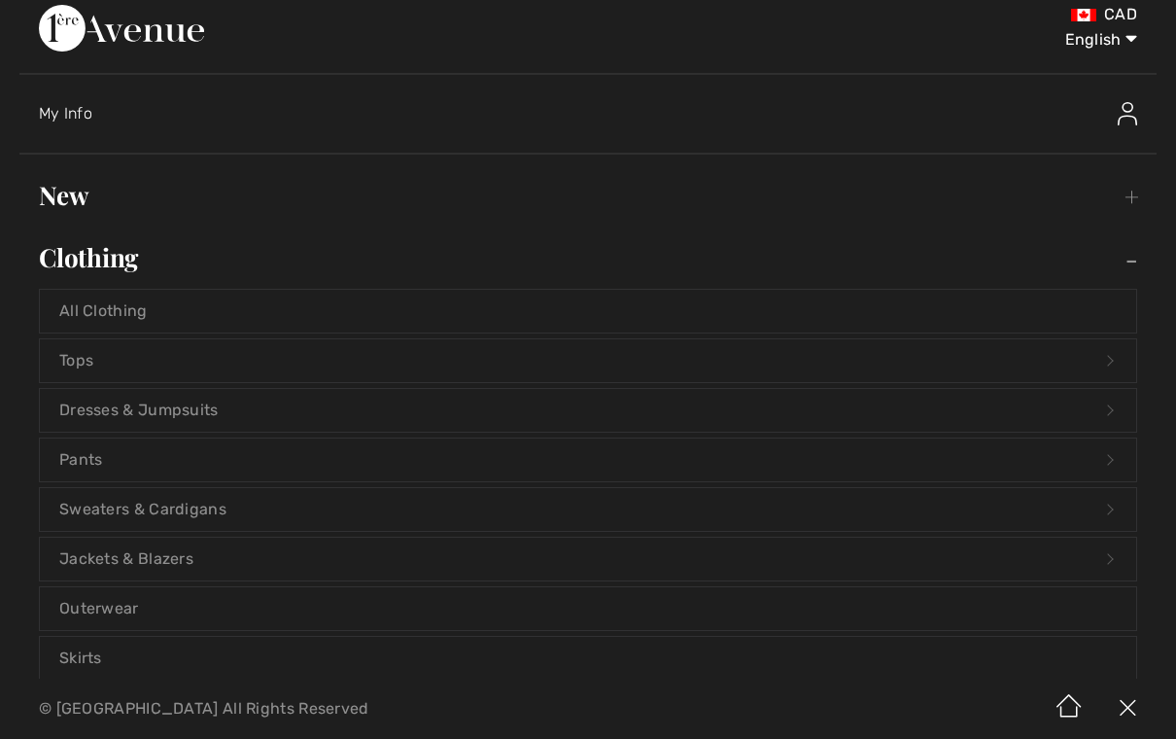
scroll to position [41, 0]
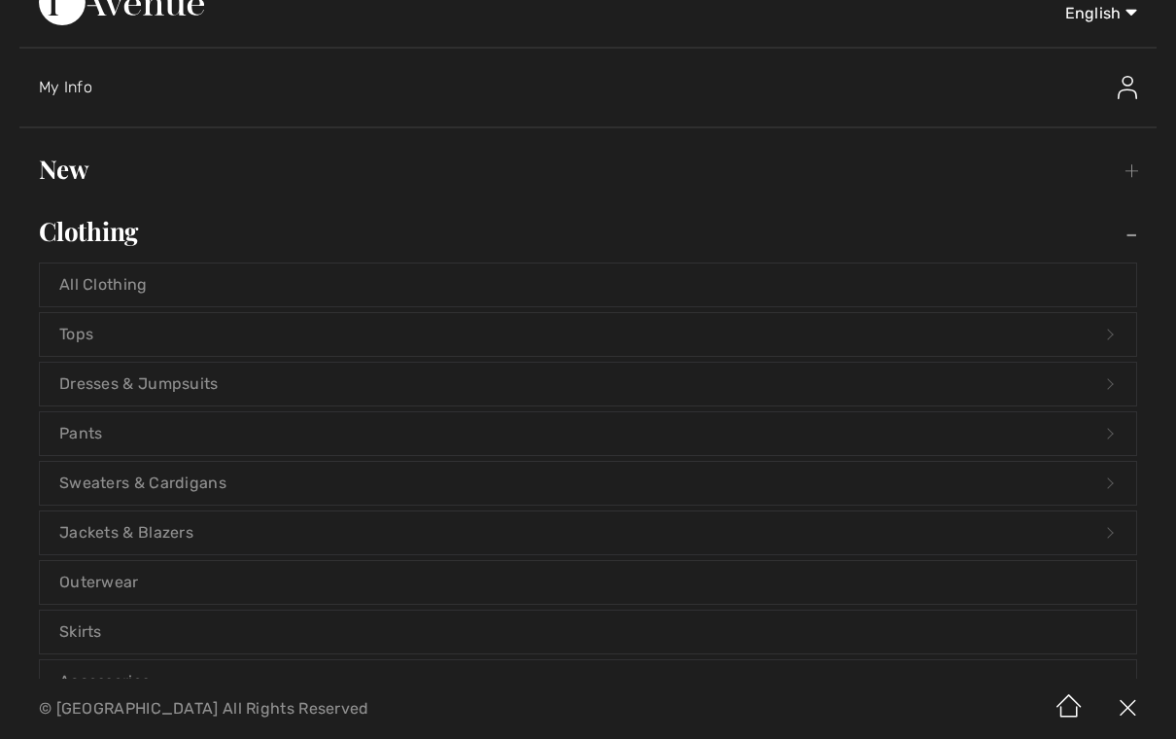
click at [1100, 540] on link "Jackets & Blazers Open submenu" at bounding box center [588, 532] width 1097 height 43
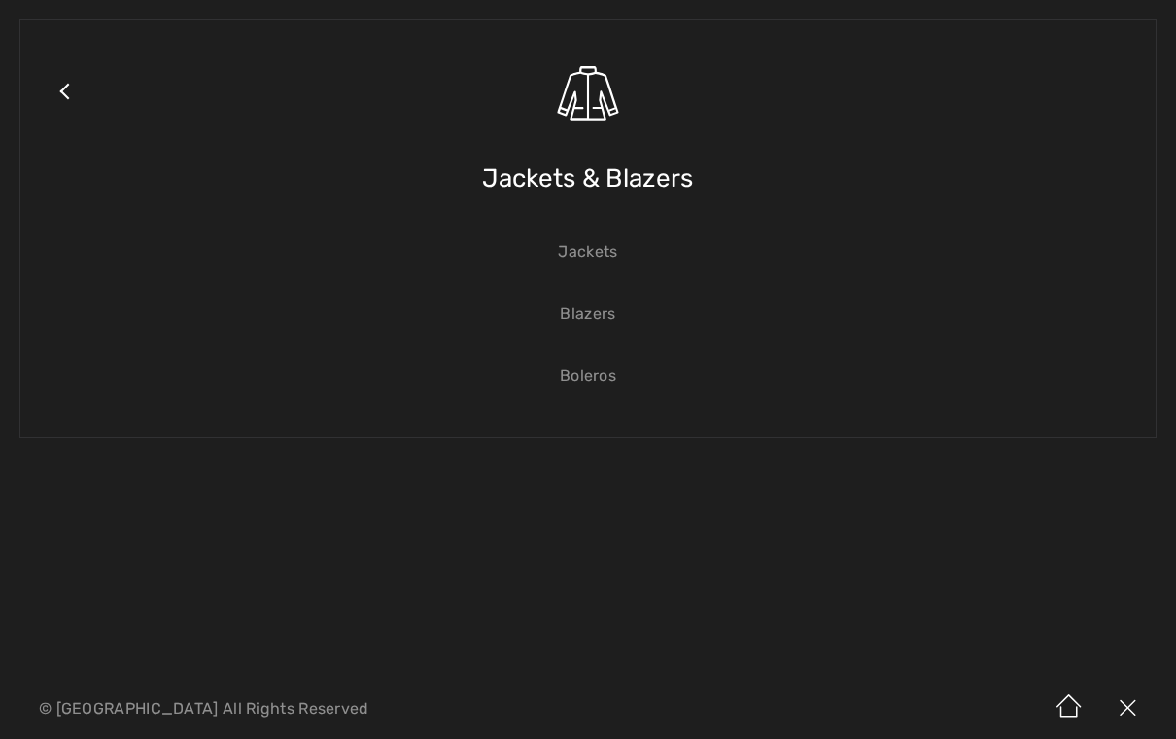
click at [585, 264] on link "Jackets" at bounding box center [588, 251] width 1097 height 43
click at [599, 254] on link "Jackets" at bounding box center [588, 251] width 1097 height 43
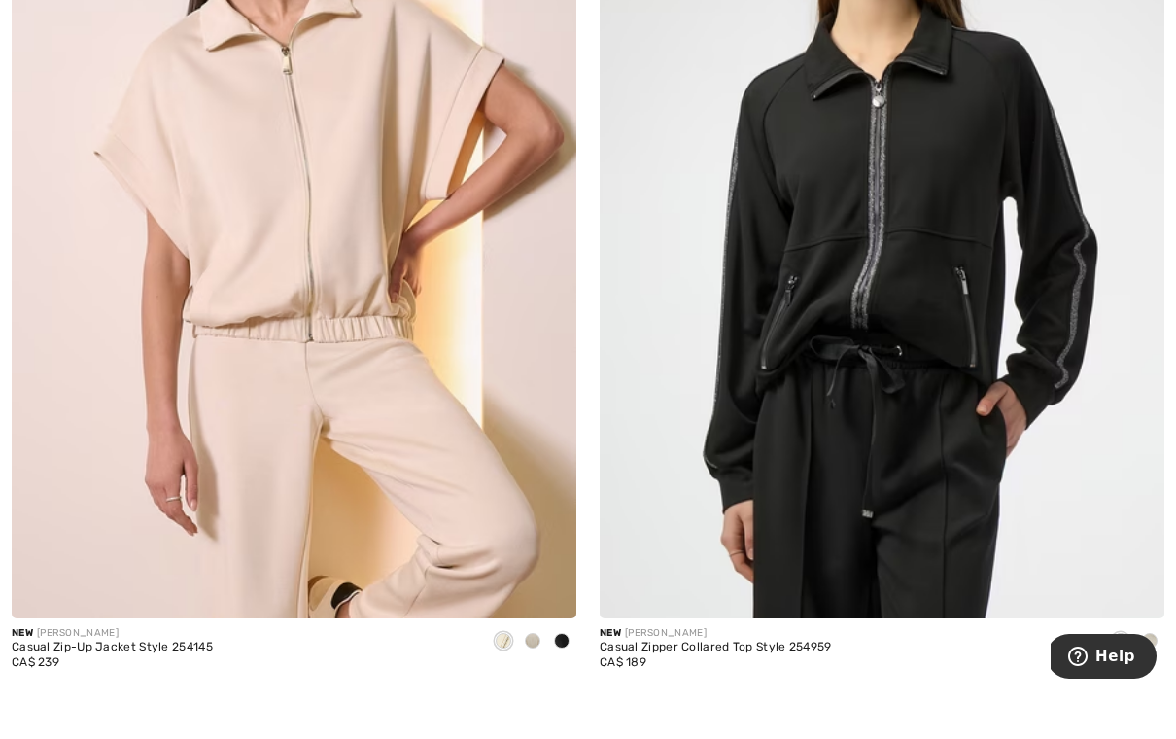
scroll to position [428, 0]
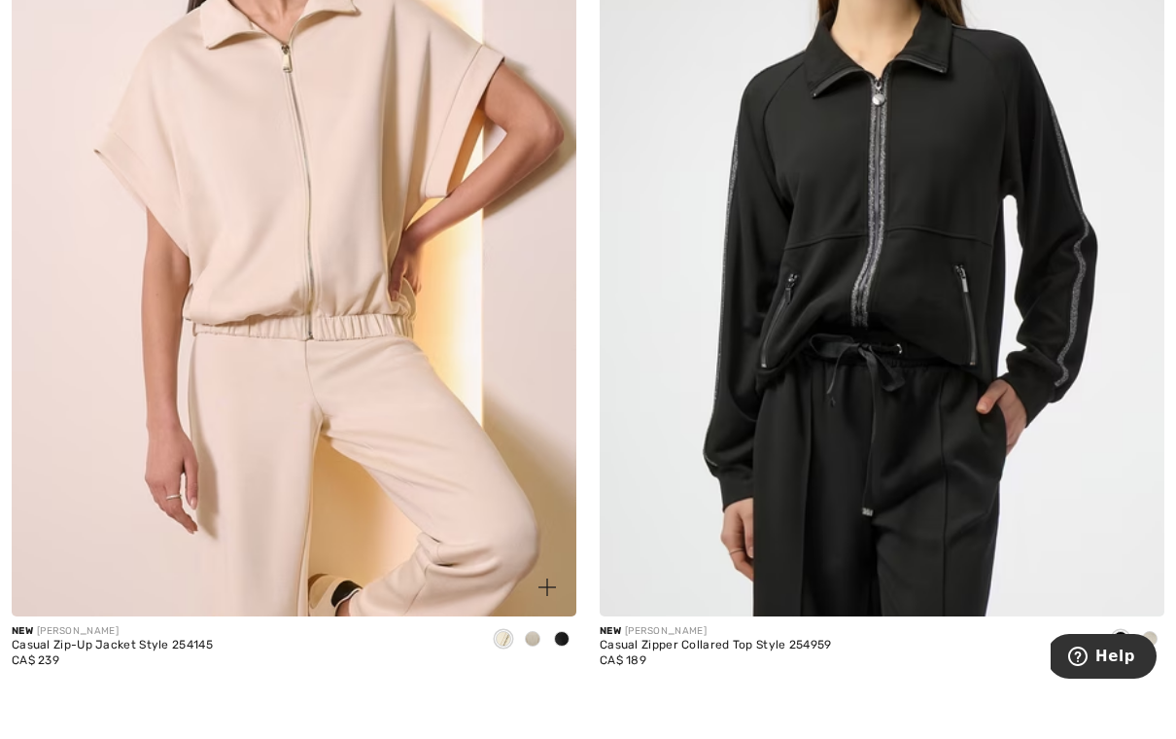
click at [378, 387] on img at bounding box center [294, 239] width 565 height 848
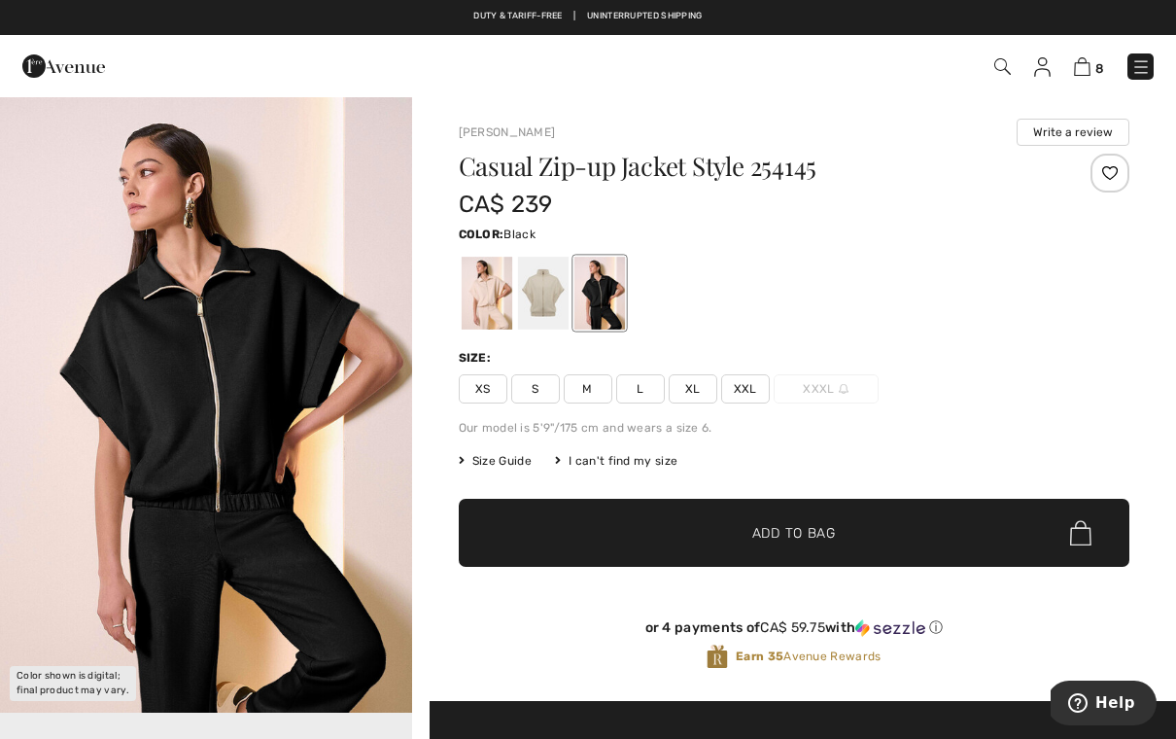
click at [586, 389] on span "M" at bounding box center [588, 388] width 49 height 29
click at [487, 286] on div at bounding box center [486, 293] width 51 height 73
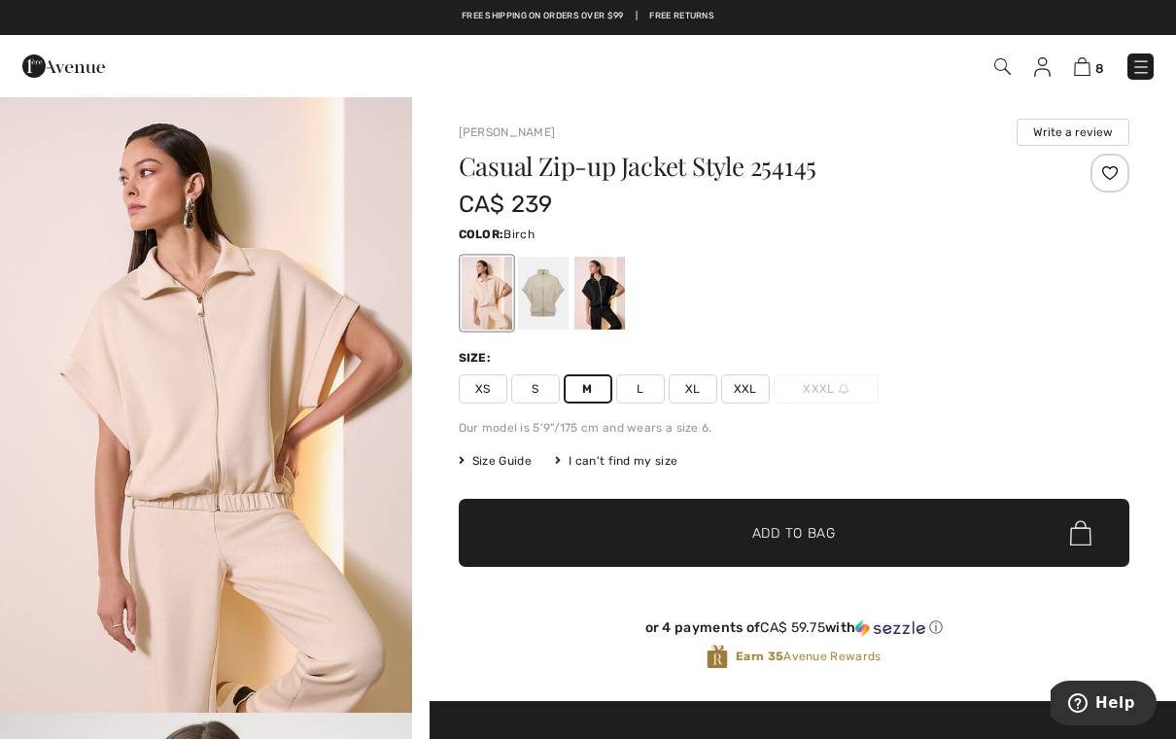
click at [823, 541] on span "Add to Bag" at bounding box center [795, 533] width 84 height 20
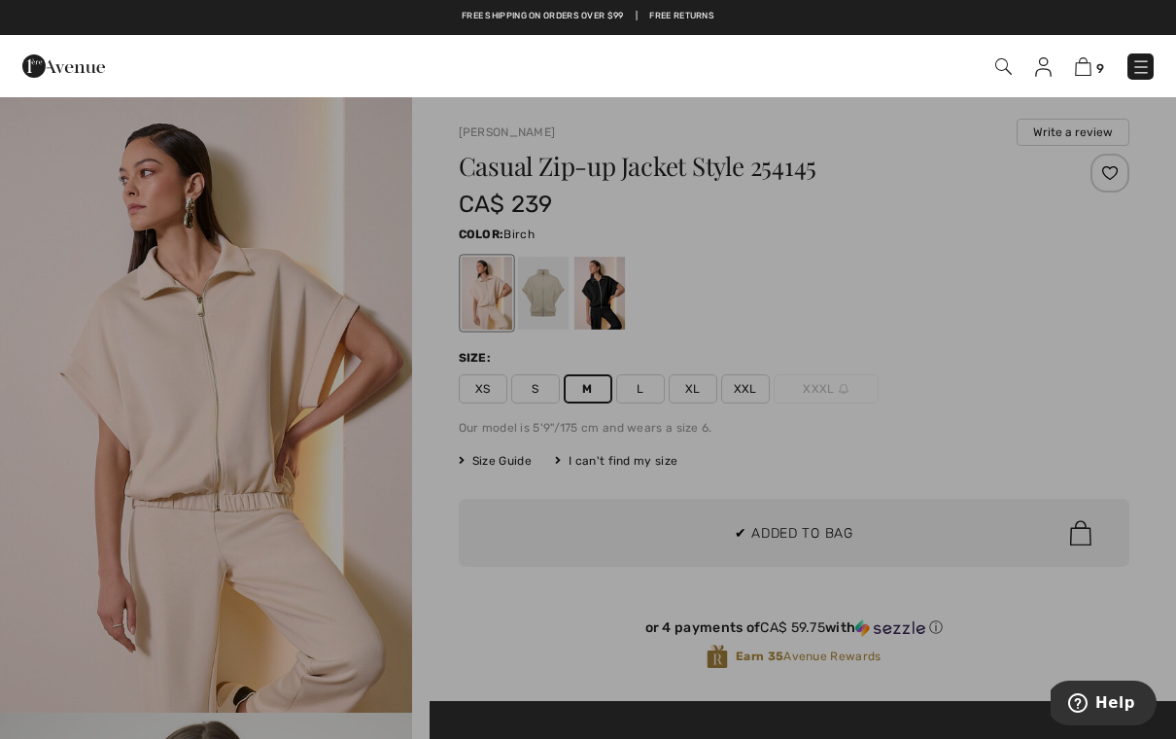
click at [950, 408] on div at bounding box center [588, 369] width 1176 height 739
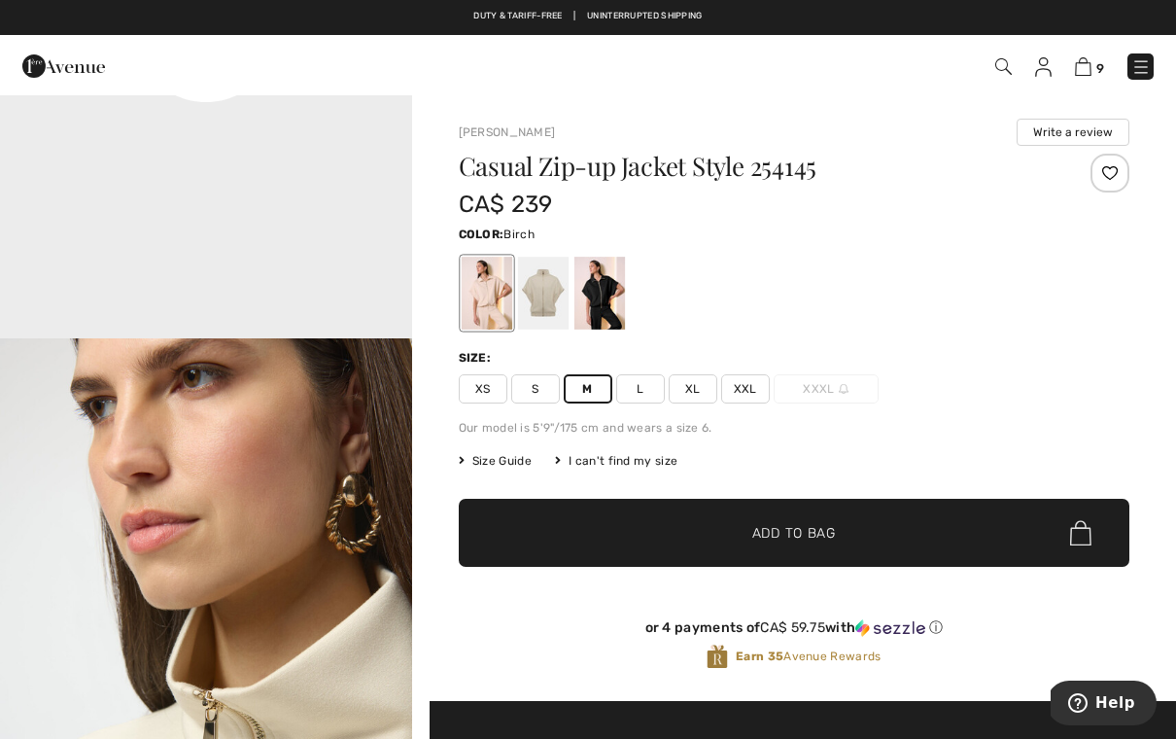
scroll to position [1617, 0]
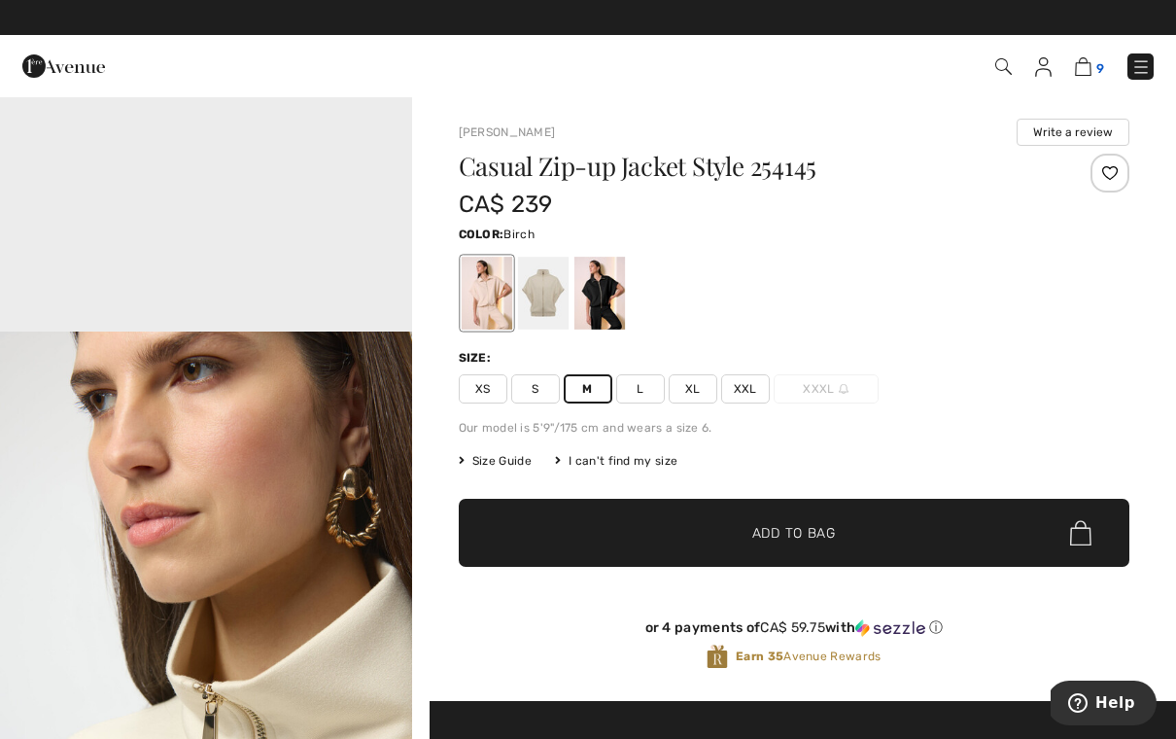
click at [1092, 68] on img at bounding box center [1083, 66] width 17 height 18
click at [1092, 67] on img at bounding box center [1083, 66] width 17 height 18
click at [1078, 74] on img at bounding box center [1083, 66] width 17 height 18
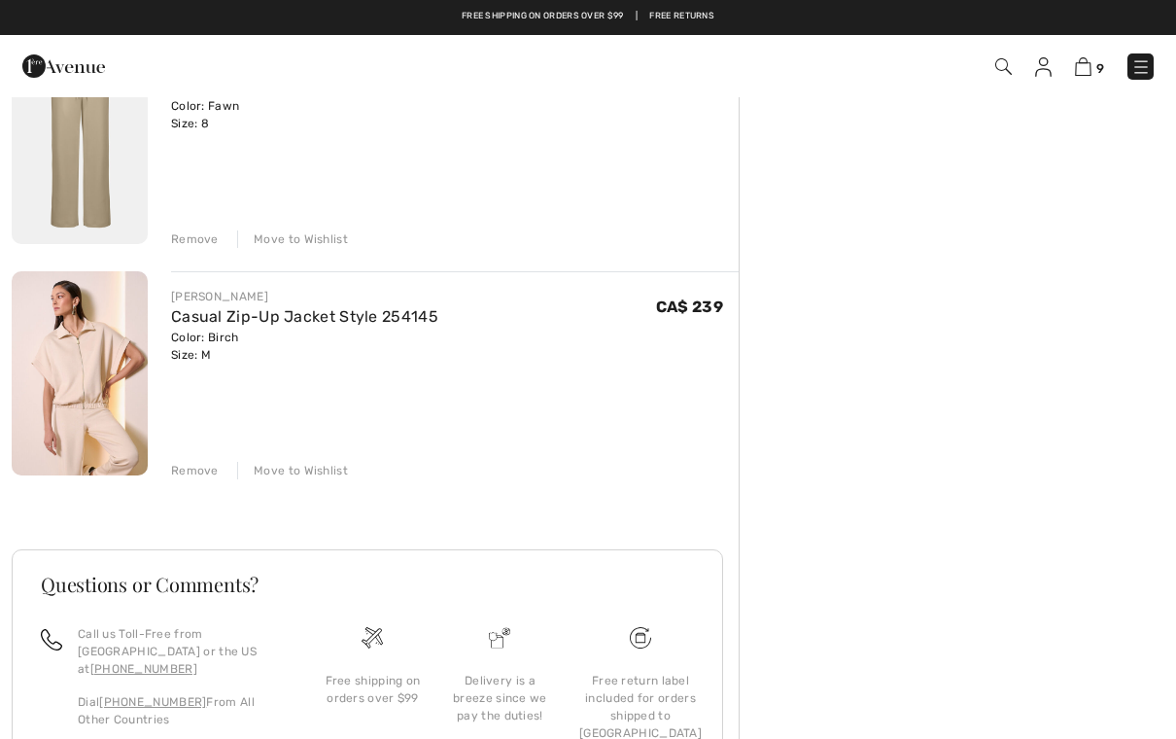
scroll to position [1834, 0]
click at [1012, 63] on img at bounding box center [1004, 66] width 17 height 17
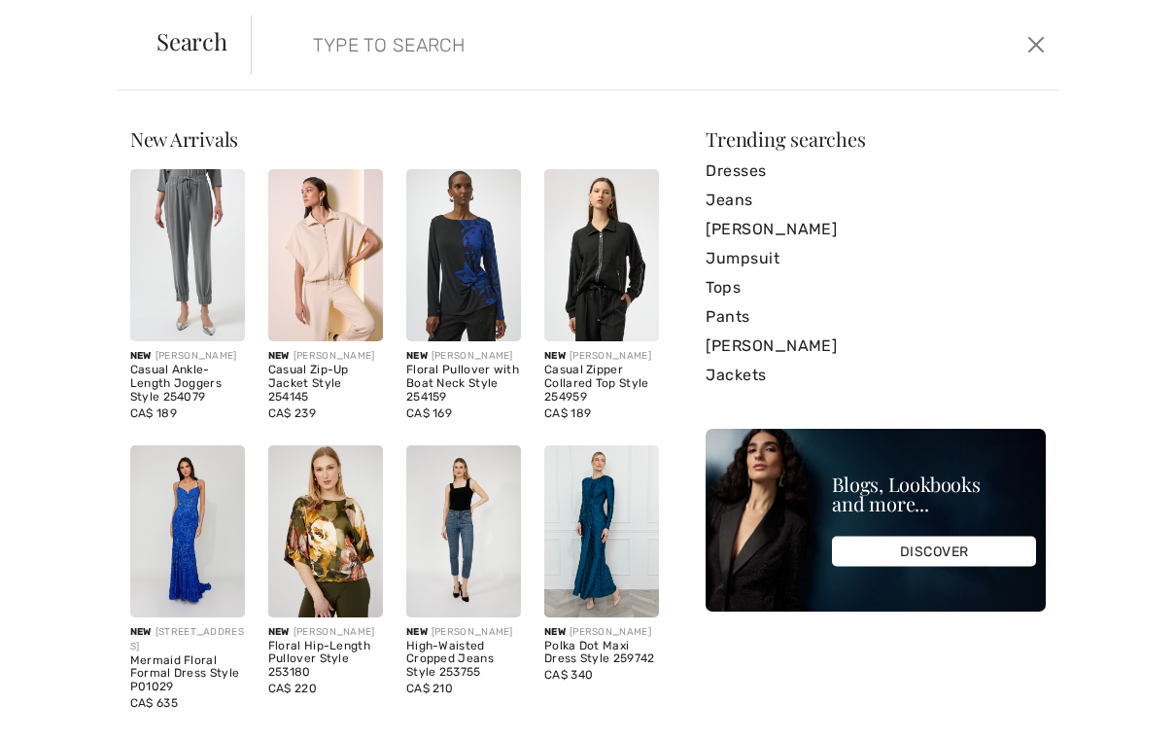
click at [539, 50] on input "search" at bounding box center [570, 45] width 544 height 58
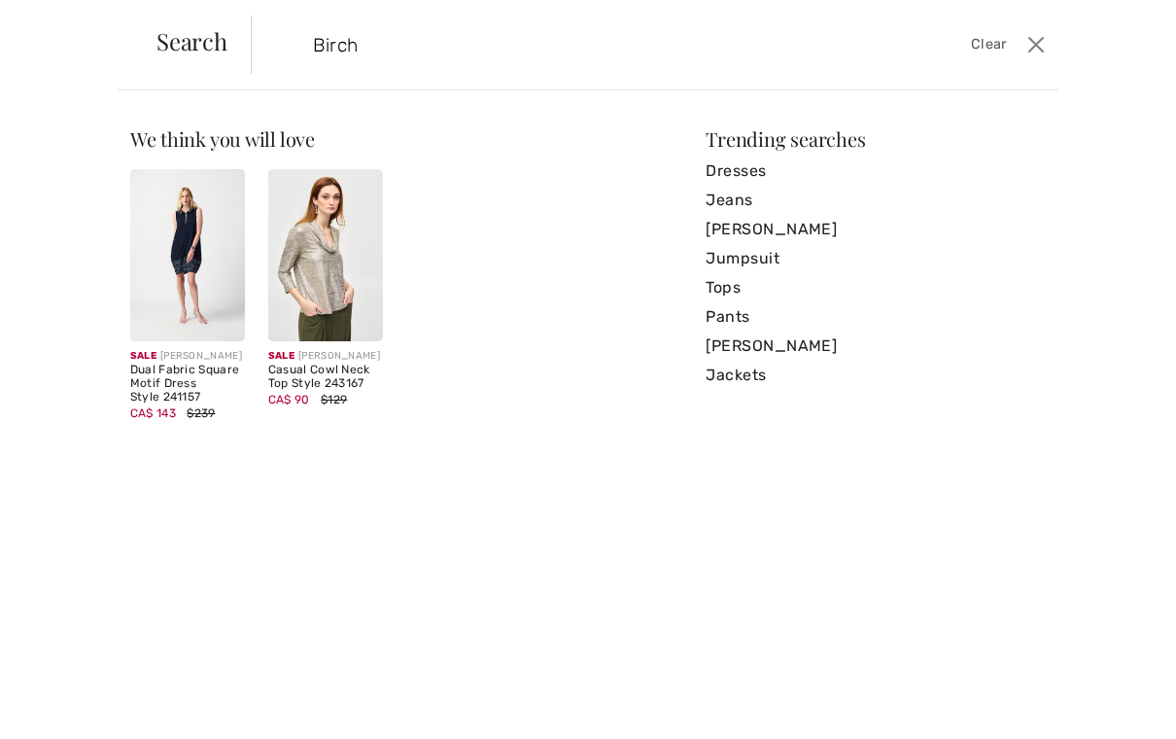
type input "Birch"
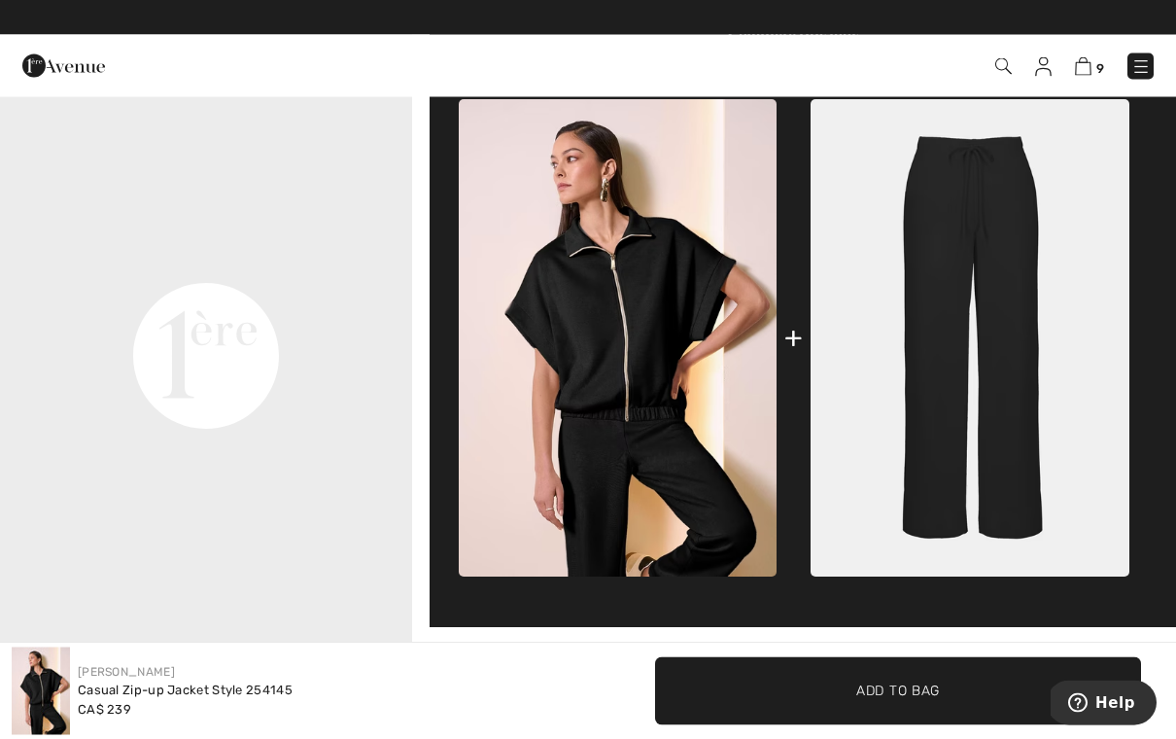
scroll to position [724, 0]
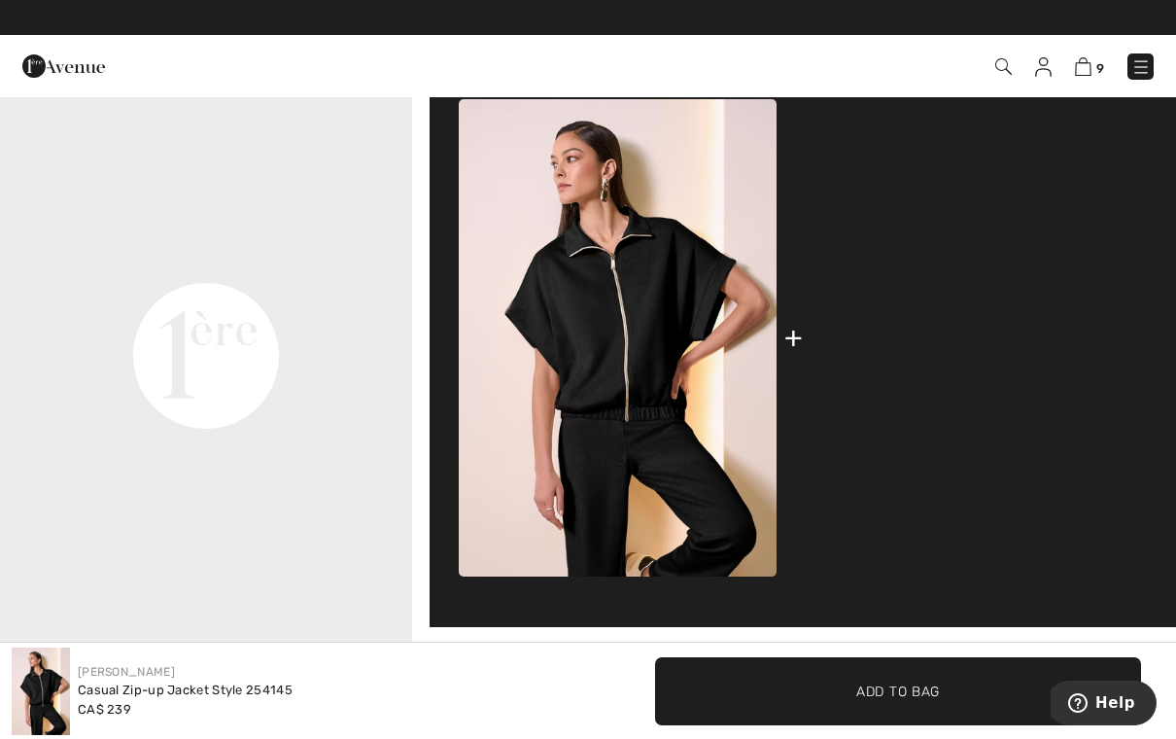
click at [998, 322] on img at bounding box center [970, 337] width 319 height 477
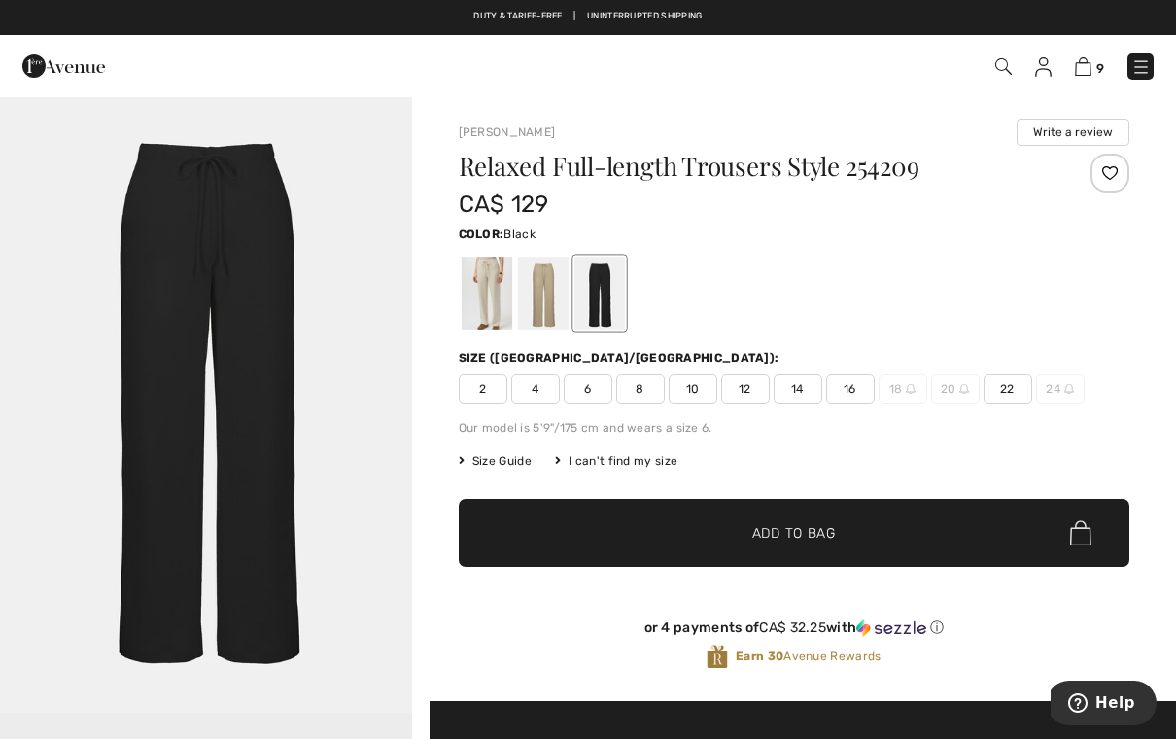
click at [540, 309] on div at bounding box center [542, 293] width 51 height 73
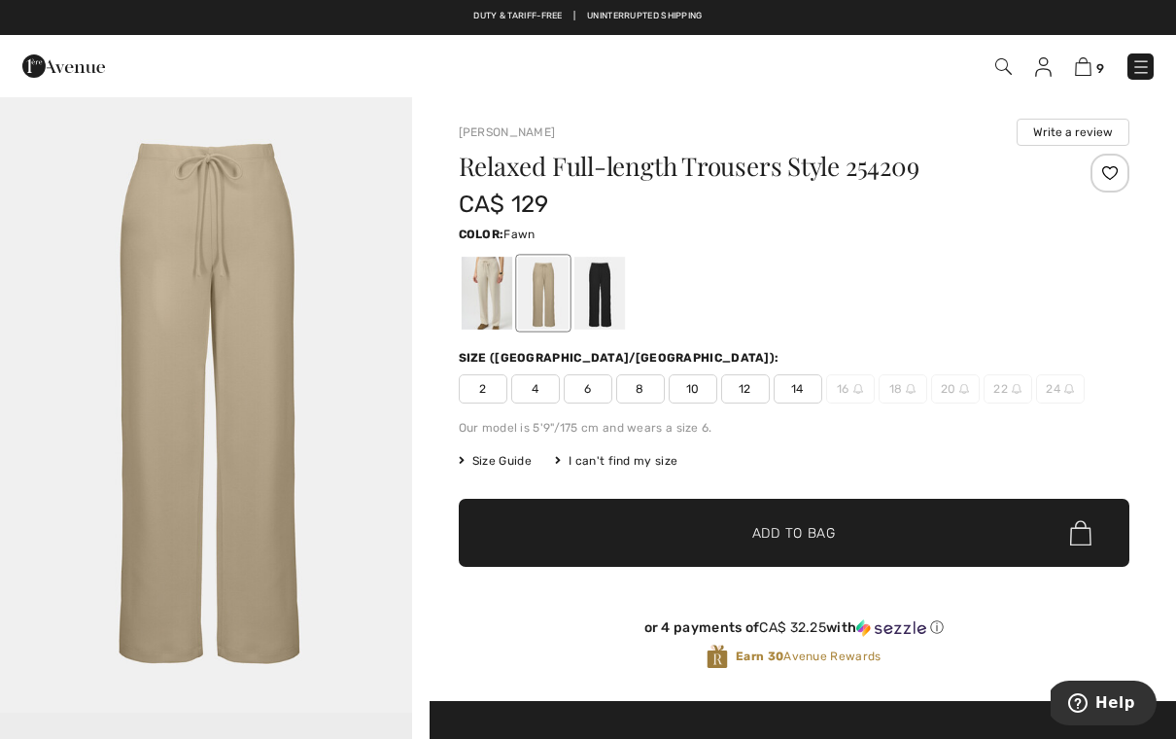
click at [656, 389] on span "8" at bounding box center [640, 388] width 49 height 29
click at [864, 504] on span "✔ Added to Bag Add to Bag" at bounding box center [795, 533] width 672 height 68
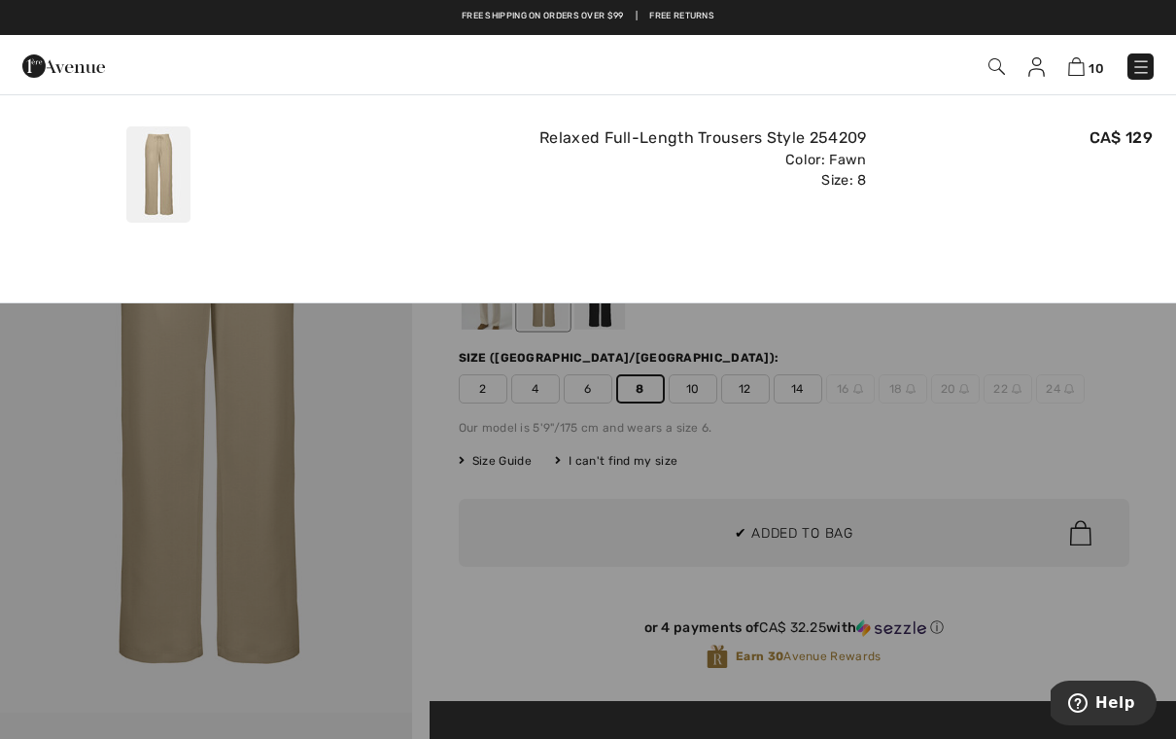
click at [685, 251] on div "Added to Bag Joseph Ribkoff Textured High Neck Pullover Style 253256 CA$ 85 Col…" at bounding box center [588, 192] width 1176 height 224
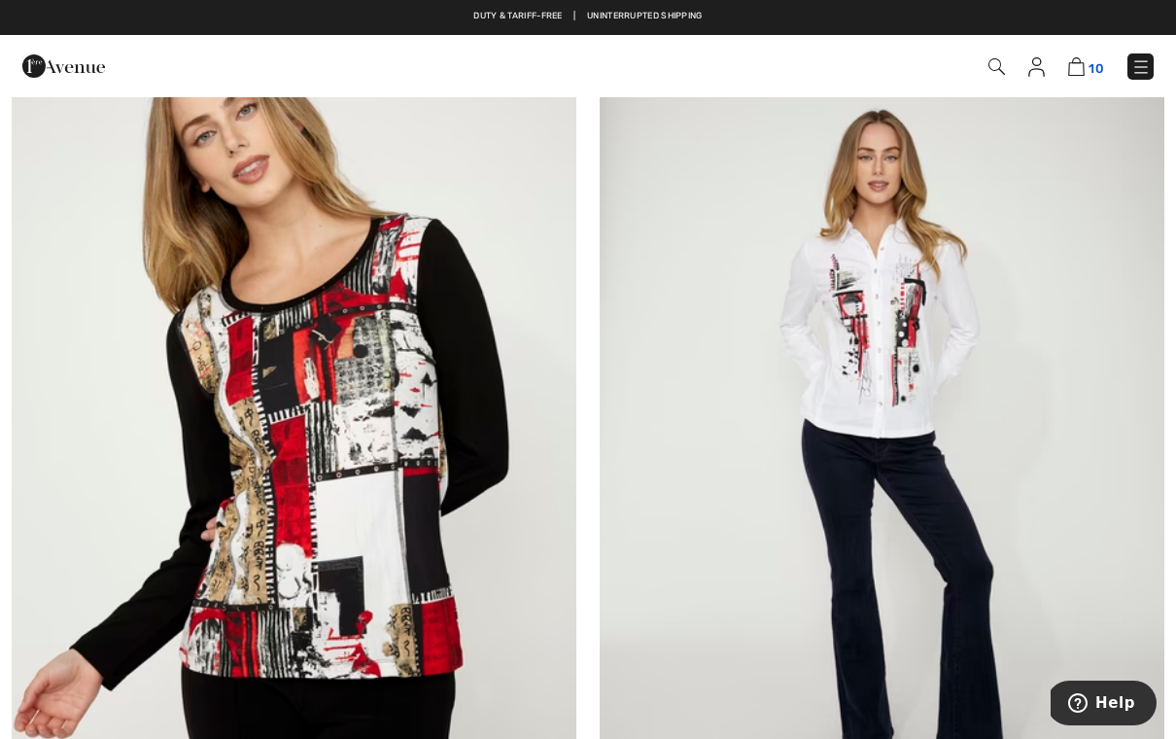
click at [1079, 76] on img at bounding box center [1077, 66] width 17 height 18
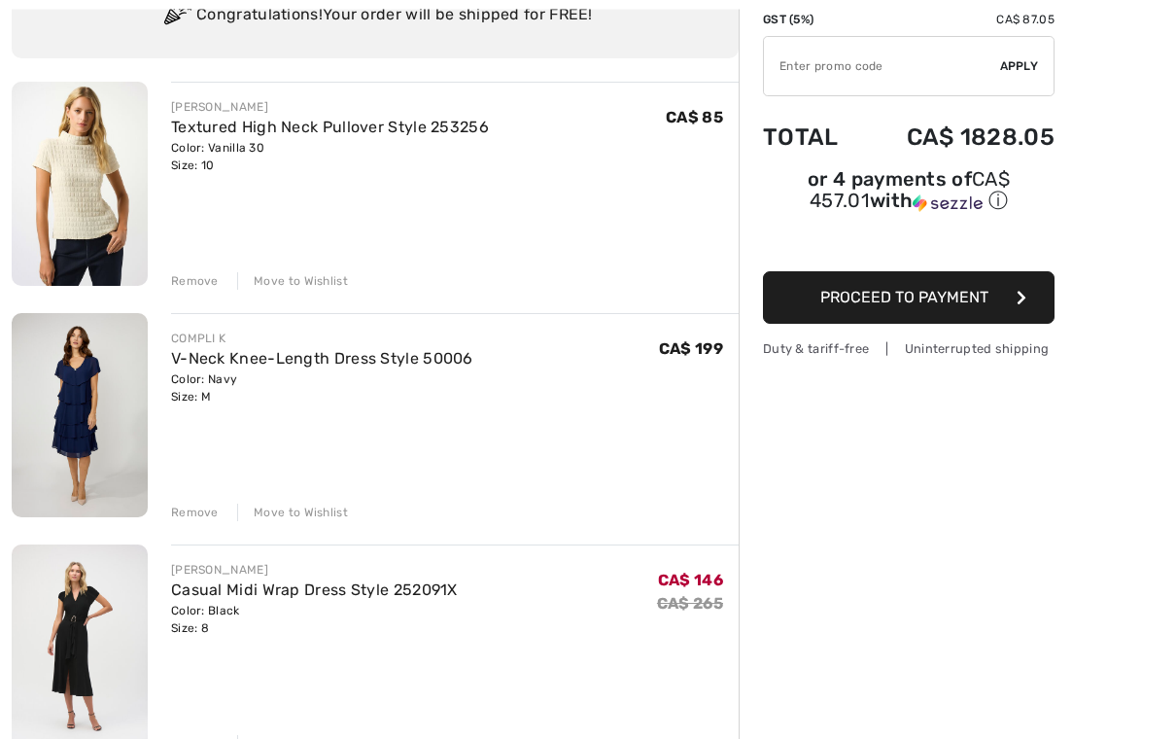
scroll to position [176, 0]
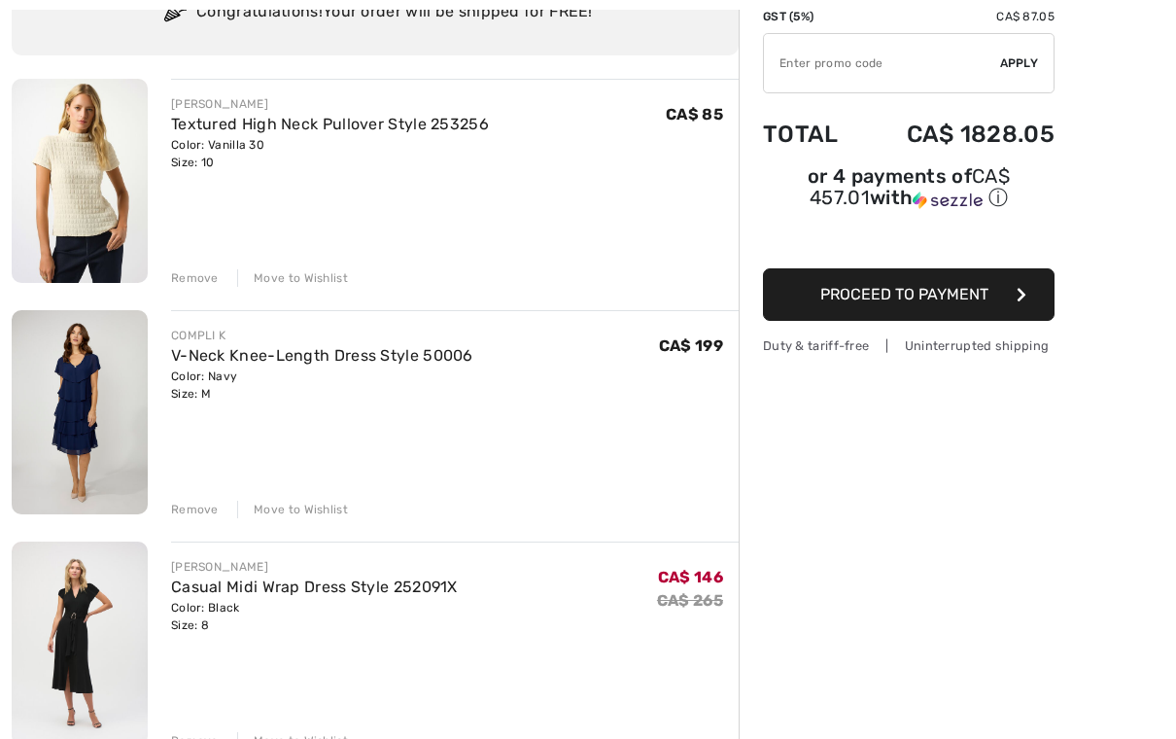
click at [176, 514] on div "Remove" at bounding box center [195, 510] width 48 height 18
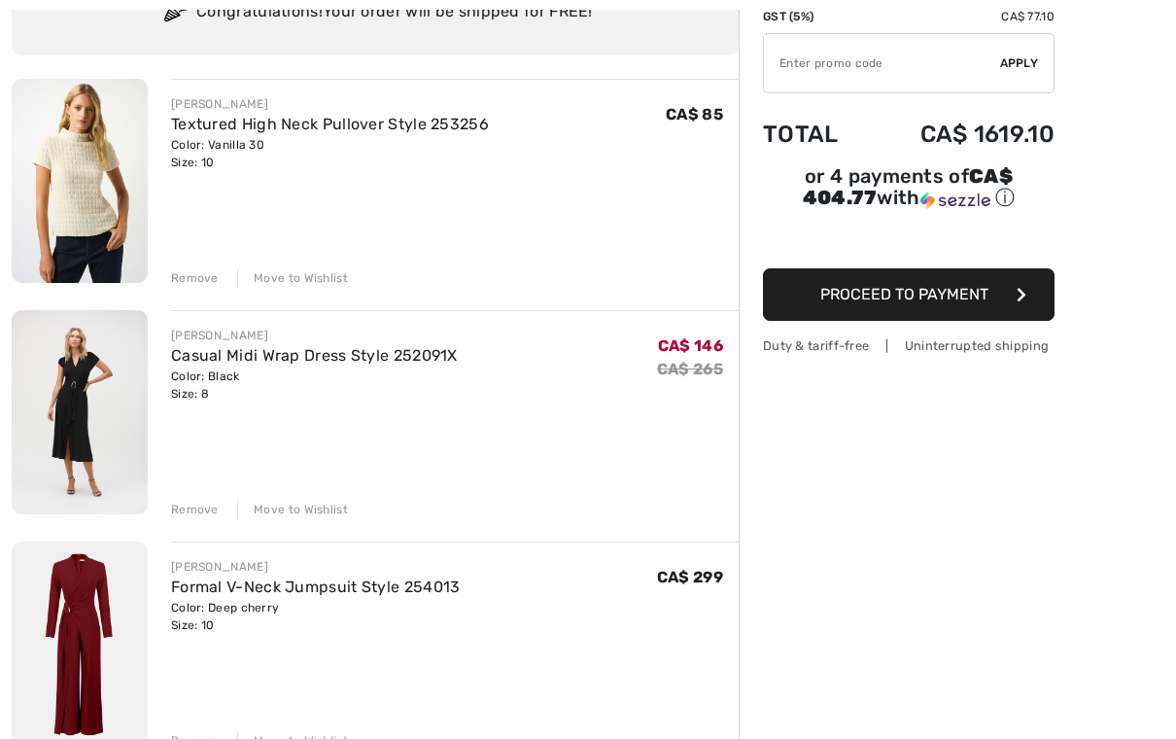
click at [102, 419] on img at bounding box center [80, 412] width 136 height 204
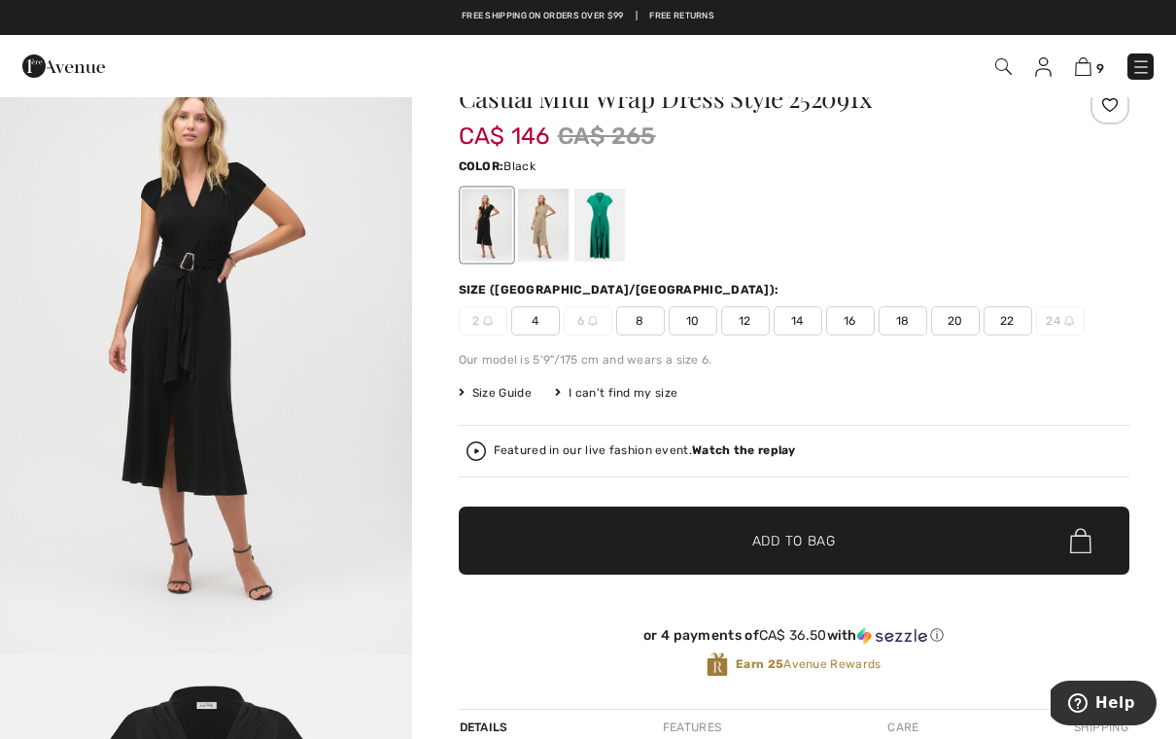
scroll to position [57, 0]
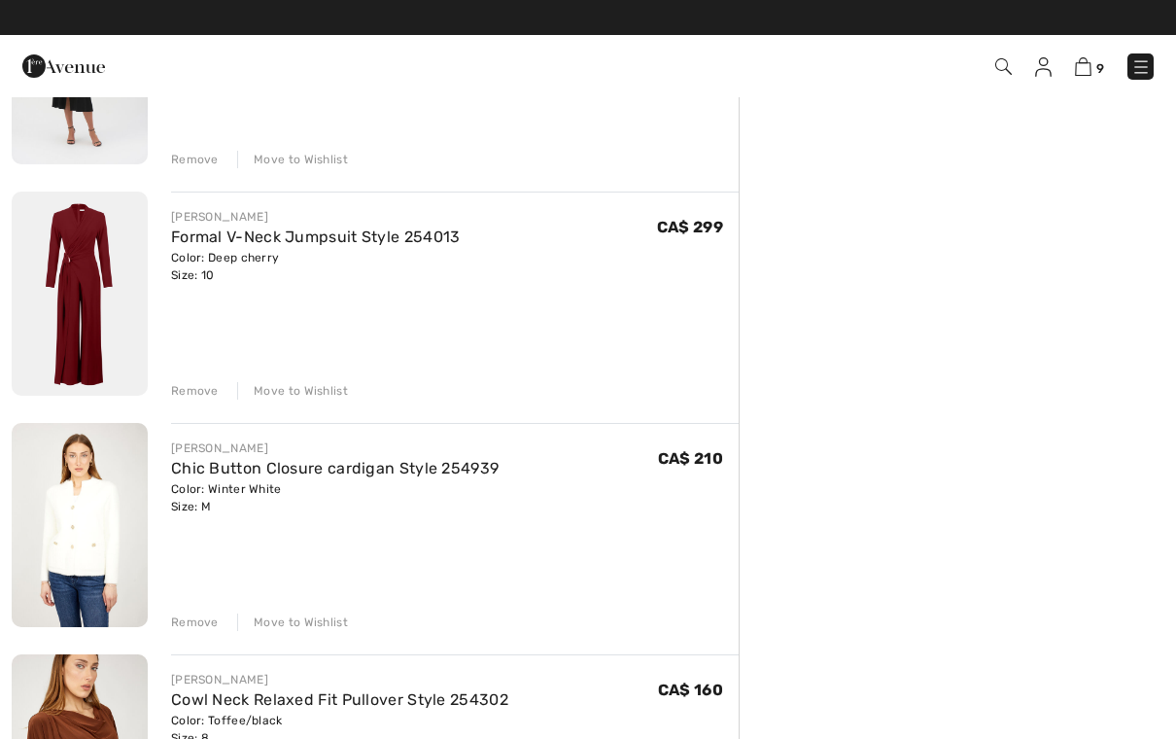
scroll to position [529, 0]
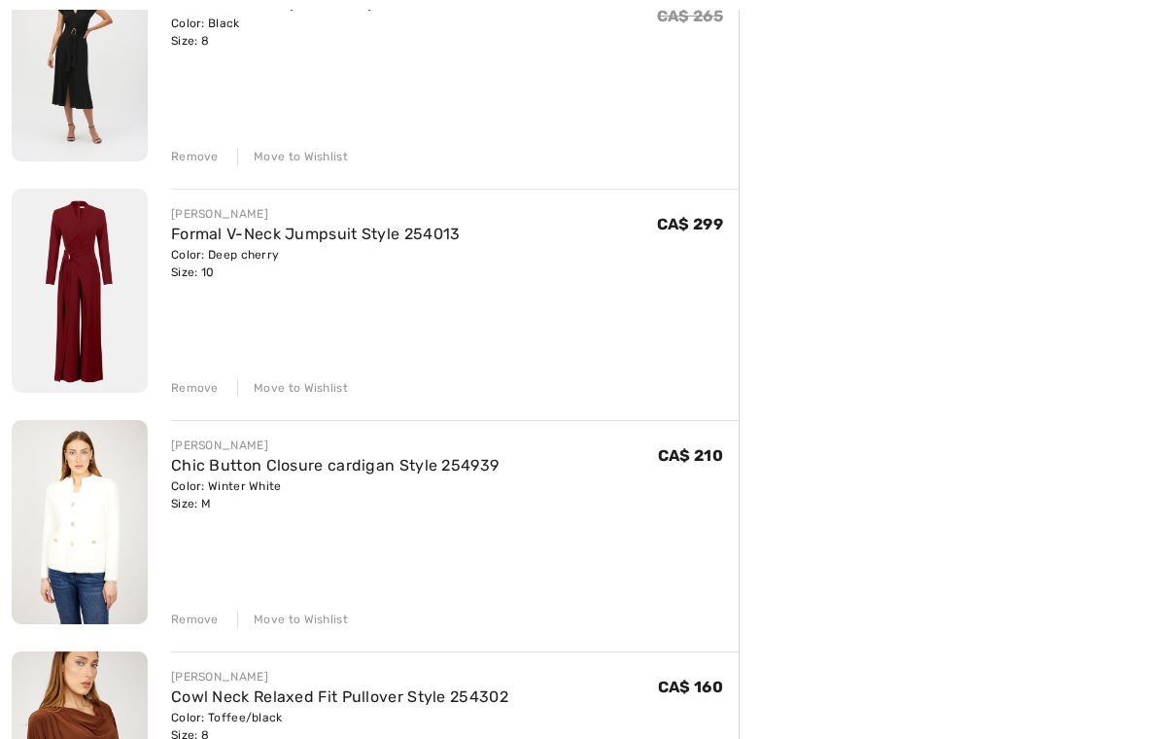
click at [126, 315] on img at bounding box center [80, 291] width 136 height 204
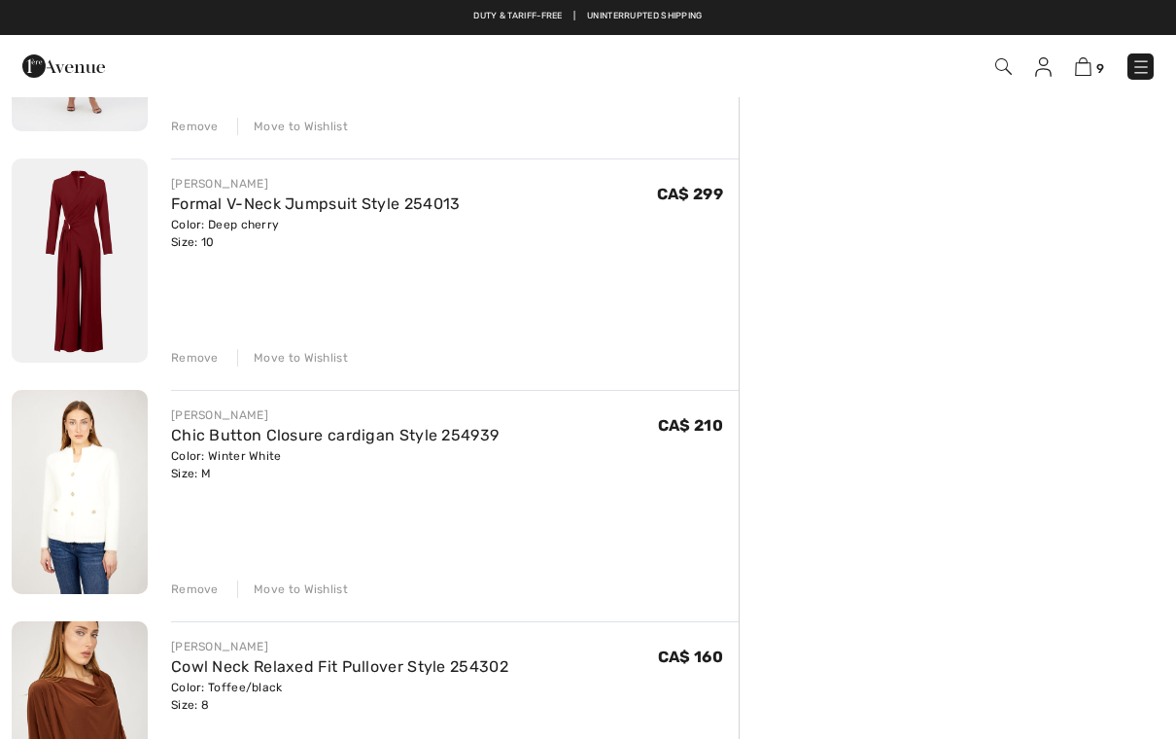
click at [201, 359] on div "Remove" at bounding box center [195, 358] width 48 height 18
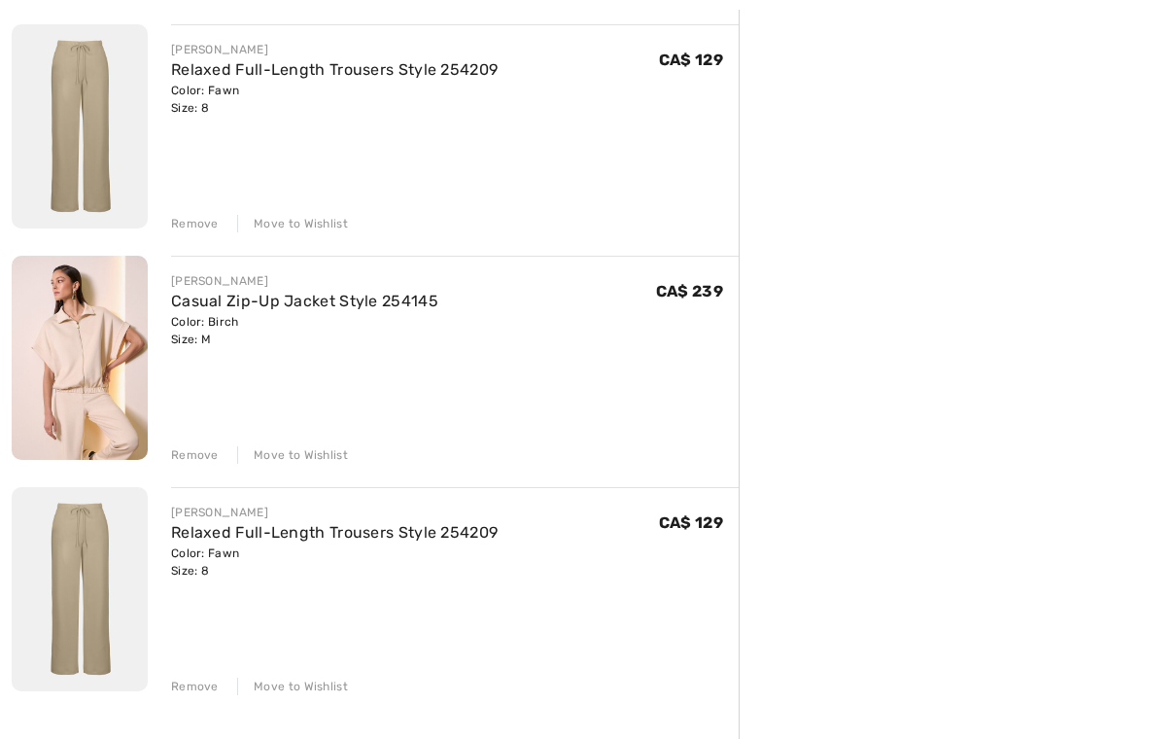
click at [201, 687] on div "Remove" at bounding box center [195, 688] width 48 height 18
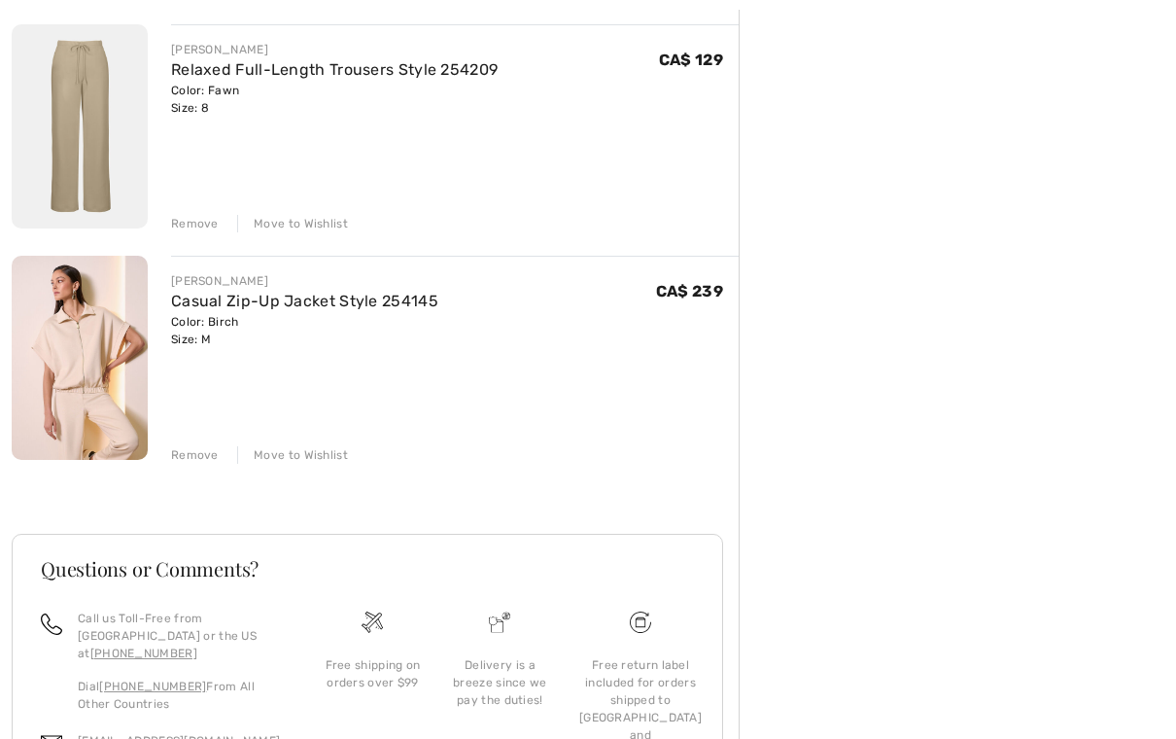
click at [76, 365] on img at bounding box center [80, 358] width 136 height 204
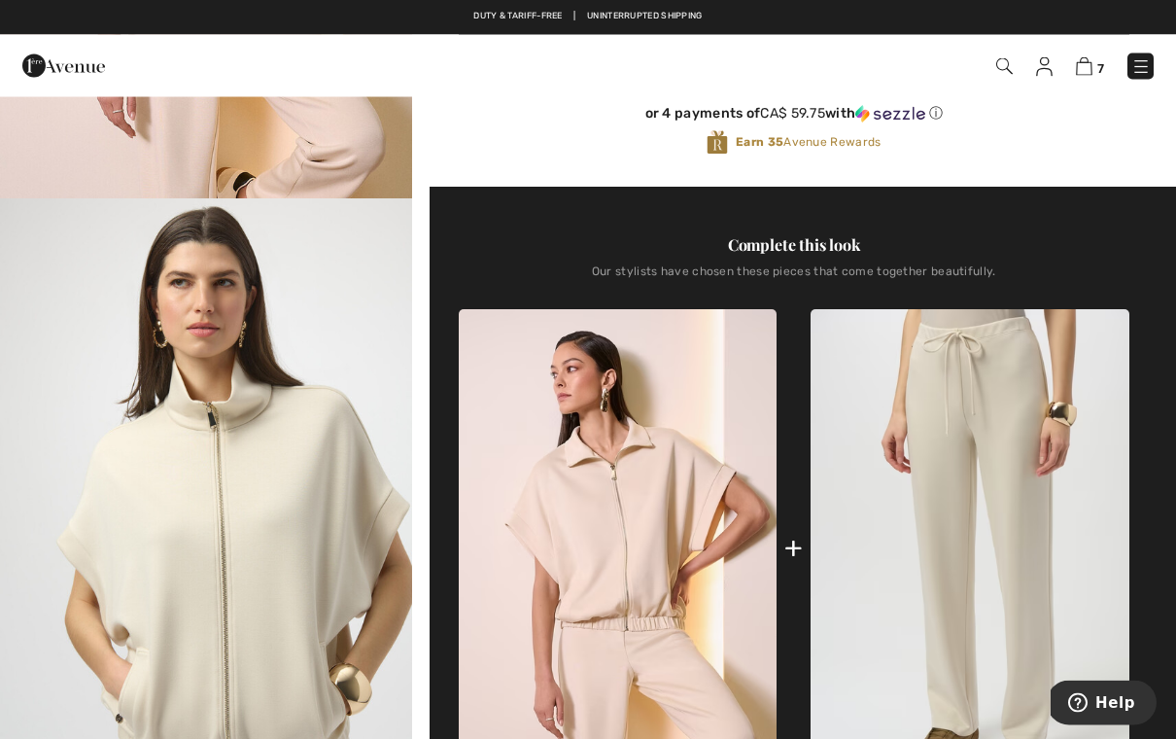
scroll to position [503, 0]
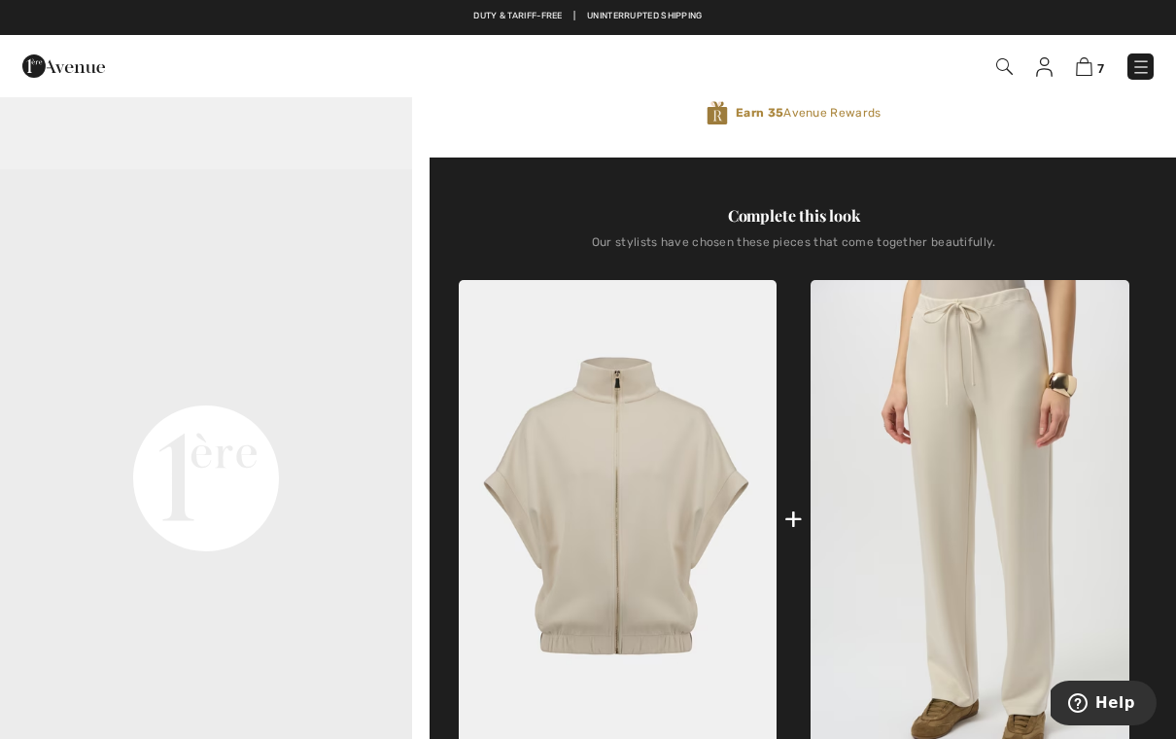
scroll to position [543, 0]
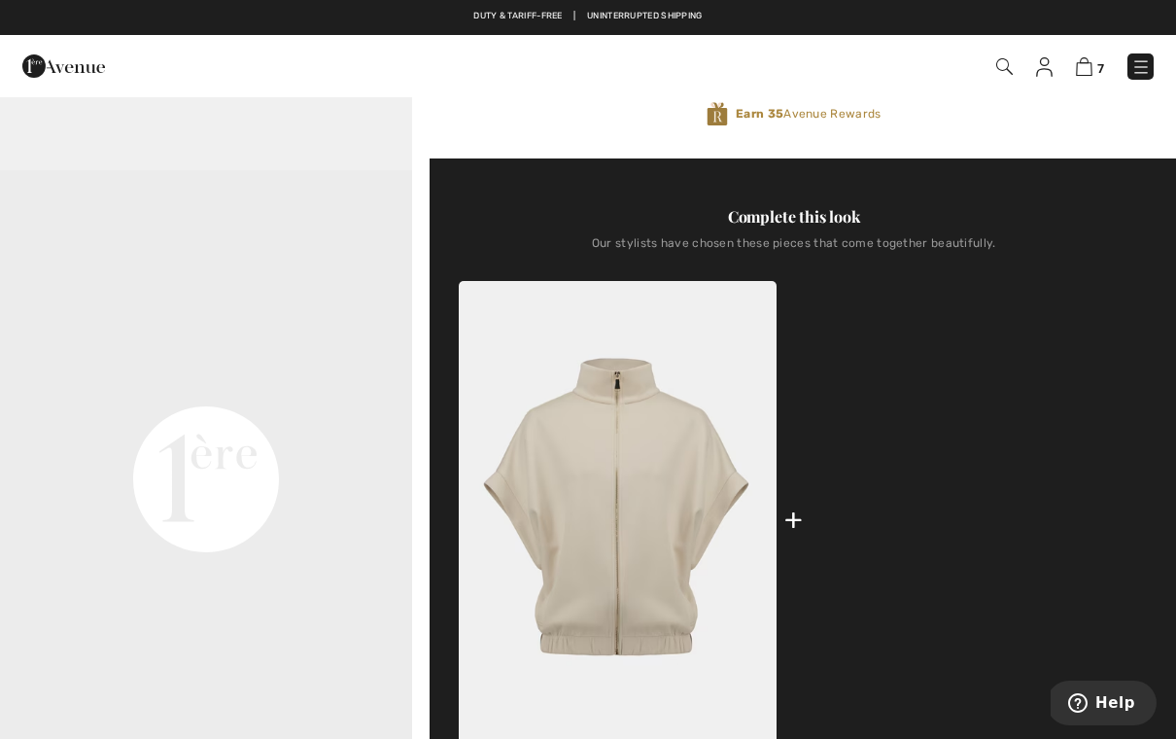
click at [1022, 513] on img at bounding box center [970, 519] width 319 height 477
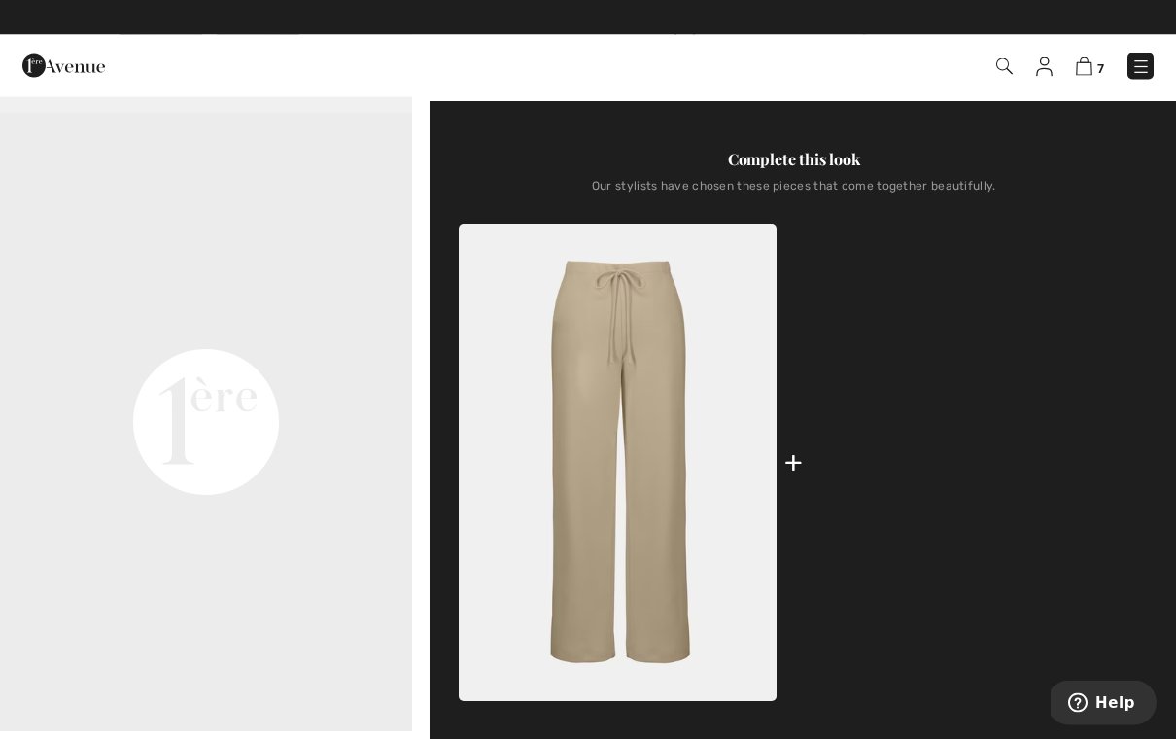
scroll to position [600, 0]
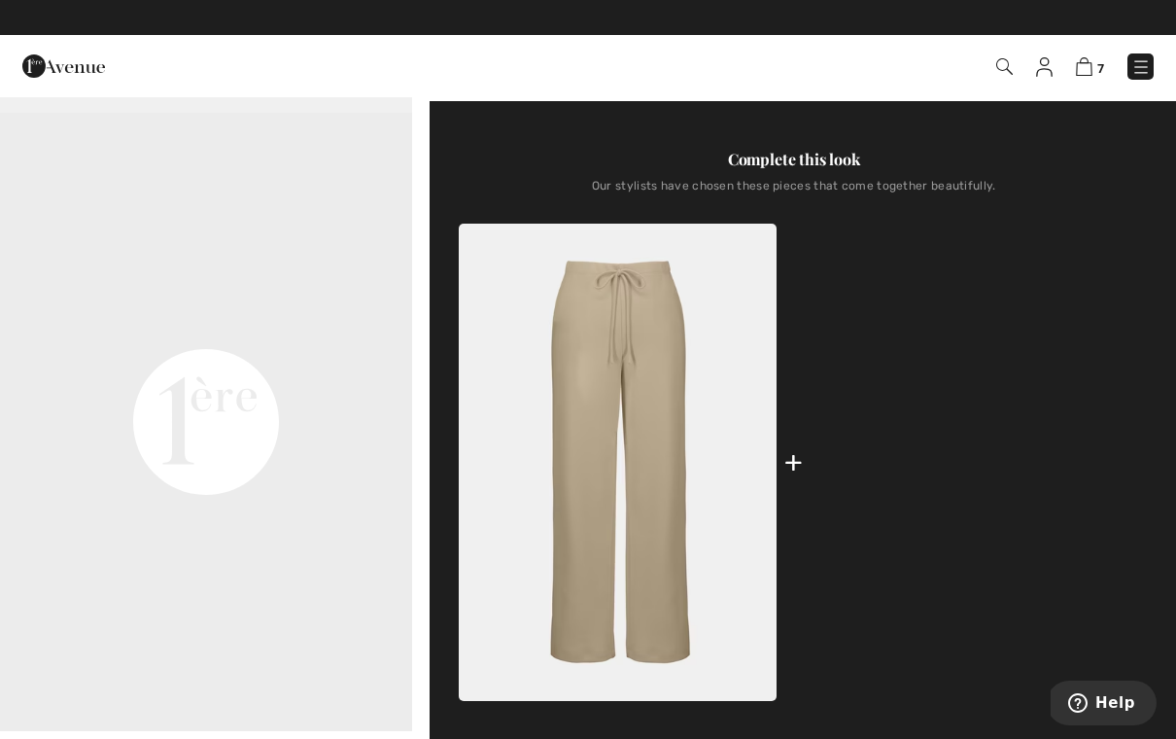
click at [990, 445] on img at bounding box center [970, 462] width 319 height 477
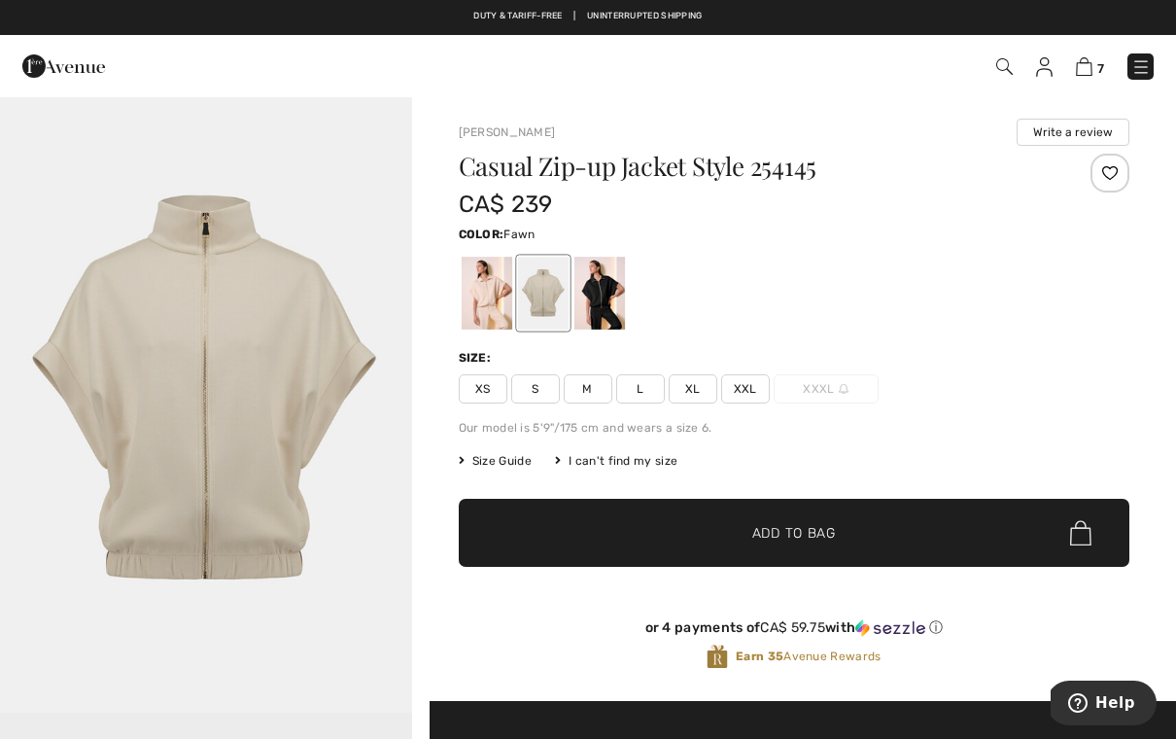
click at [606, 383] on span "M" at bounding box center [588, 388] width 49 height 29
click at [838, 539] on span "✔ Added to Bag Add to Bag" at bounding box center [795, 533] width 672 height 68
click at [479, 296] on div at bounding box center [486, 293] width 51 height 73
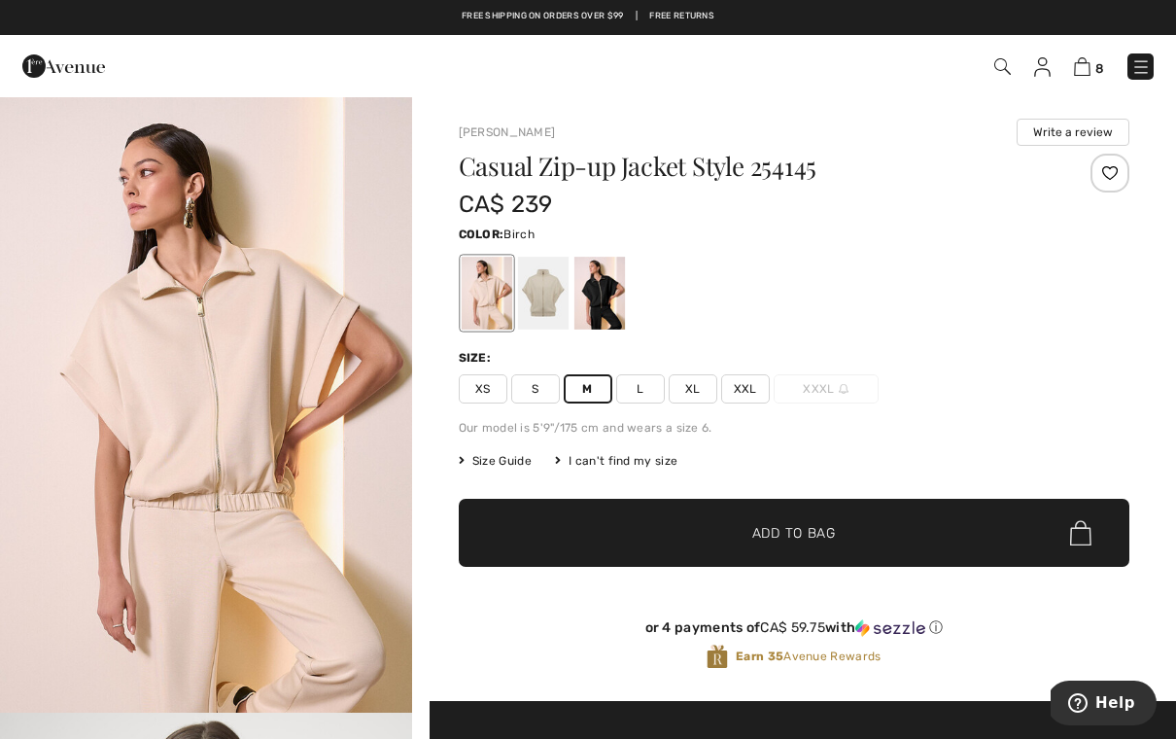
click at [548, 300] on div at bounding box center [542, 293] width 51 height 73
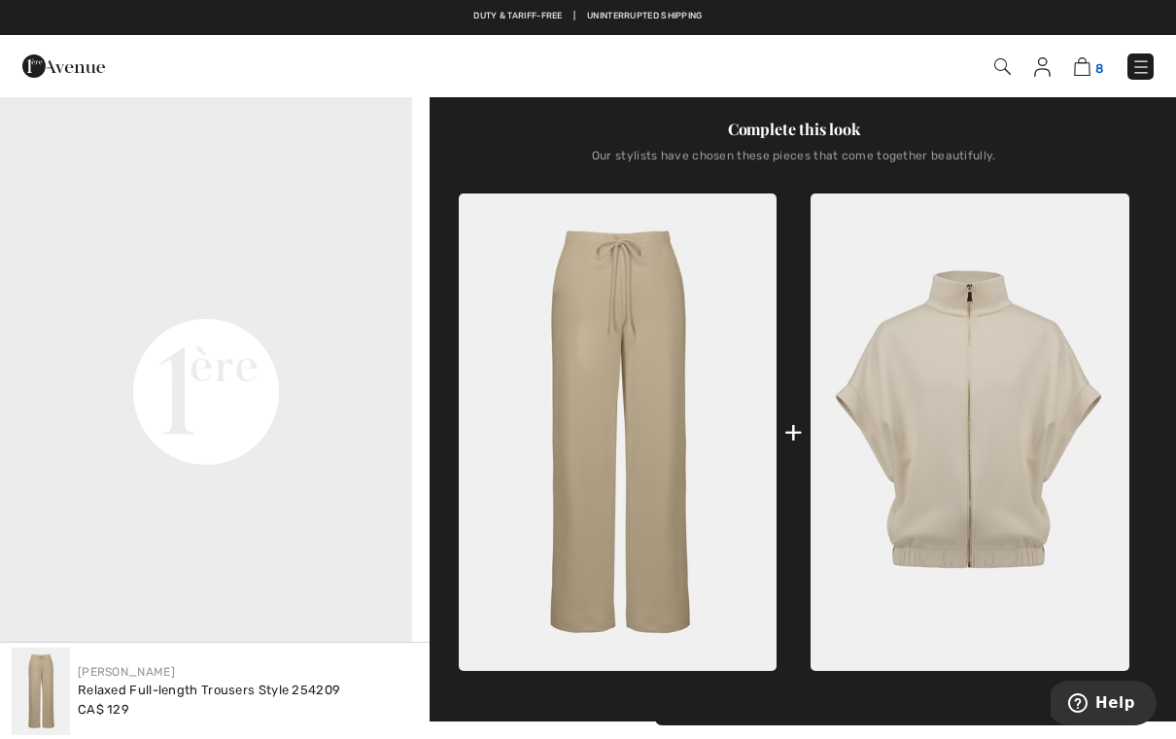
click at [1083, 67] on img at bounding box center [1082, 66] width 17 height 18
click at [1091, 76] on img at bounding box center [1082, 66] width 17 height 18
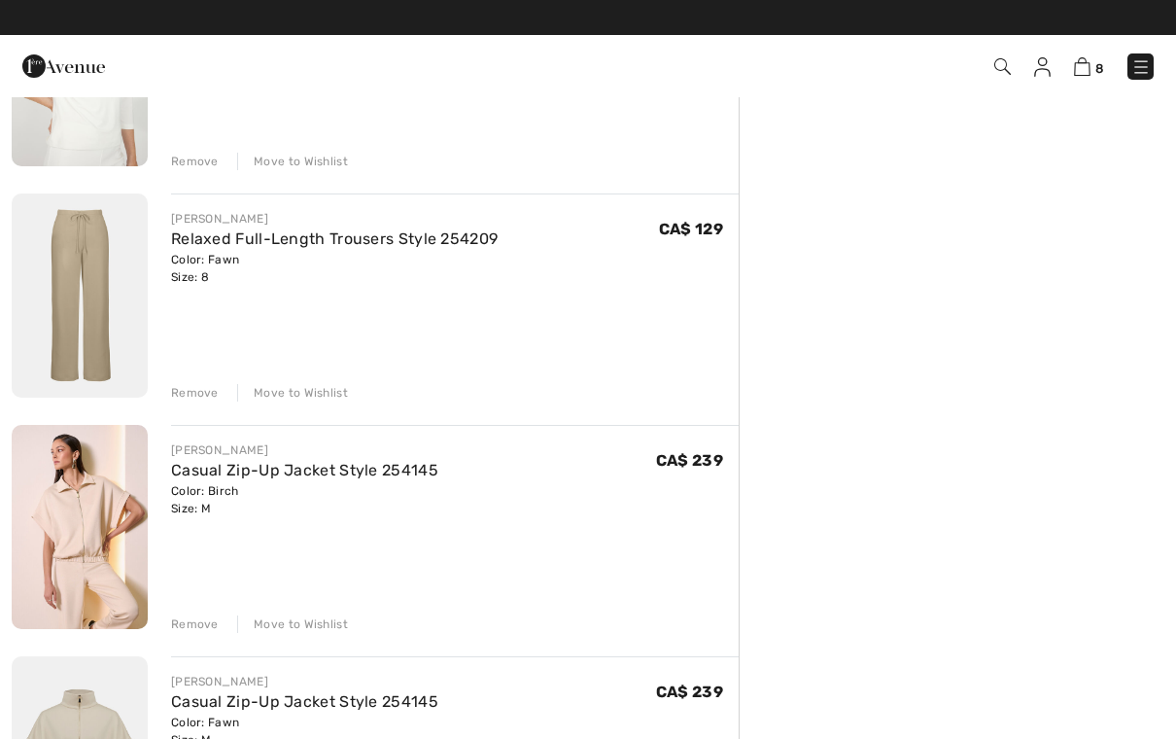
scroll to position [1217, 0]
click at [323, 244] on link "Relaxed Full-Length Trousers Style 254209" at bounding box center [334, 239] width 327 height 18
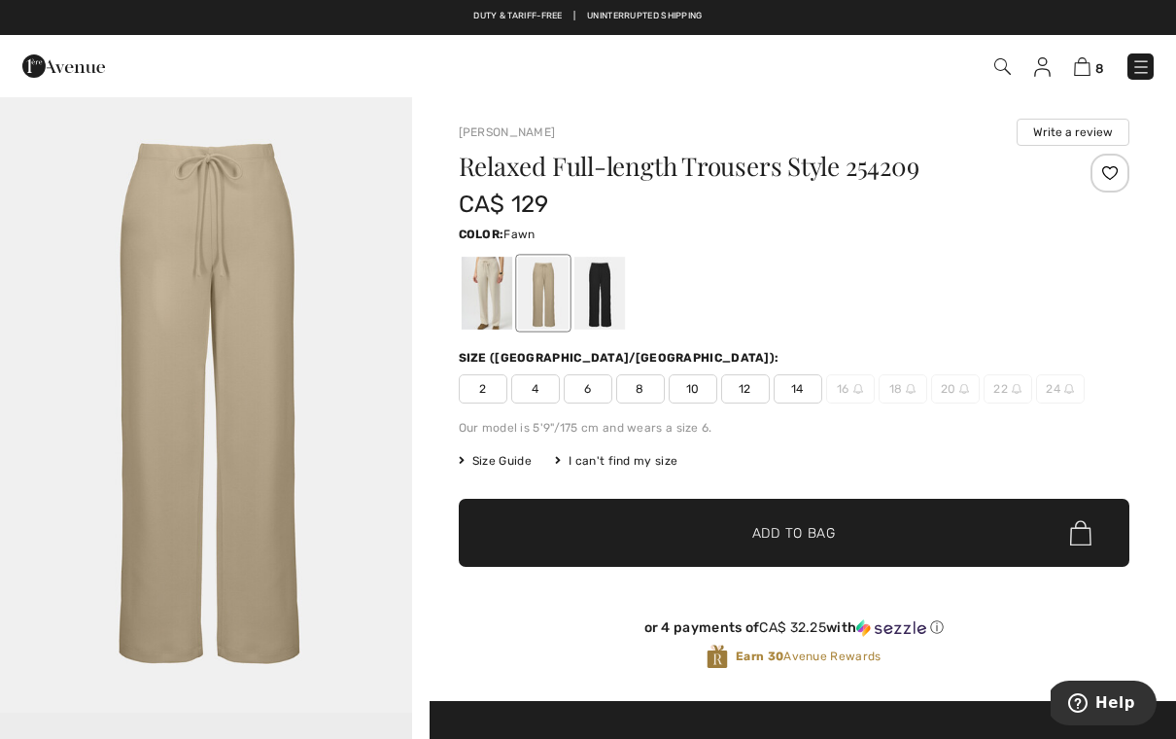
click at [495, 293] on div at bounding box center [486, 293] width 51 height 73
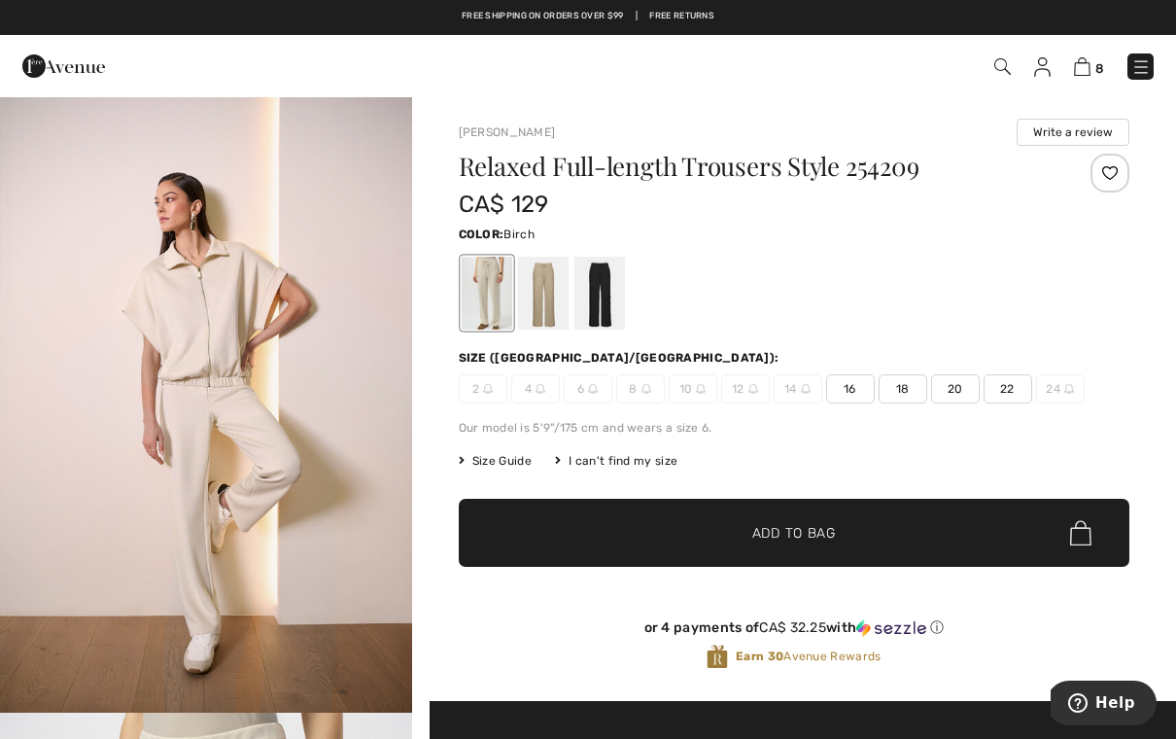
click at [552, 295] on div at bounding box center [542, 293] width 51 height 73
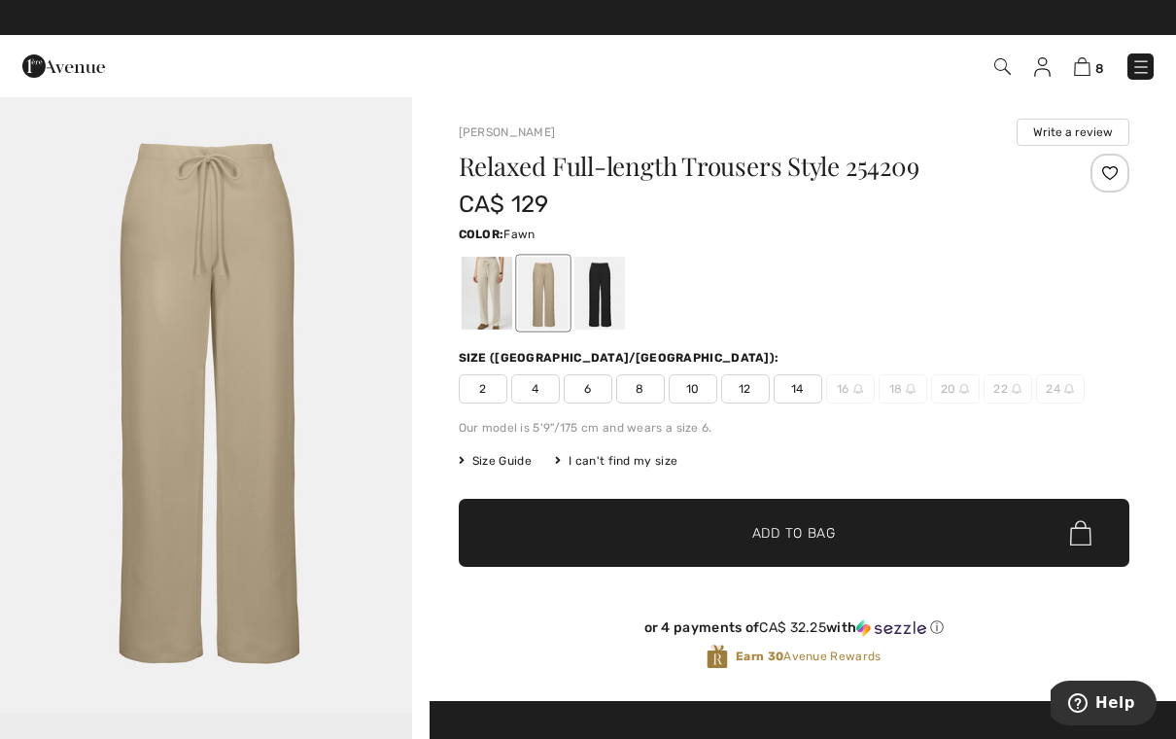
click at [485, 292] on div at bounding box center [486, 293] width 51 height 73
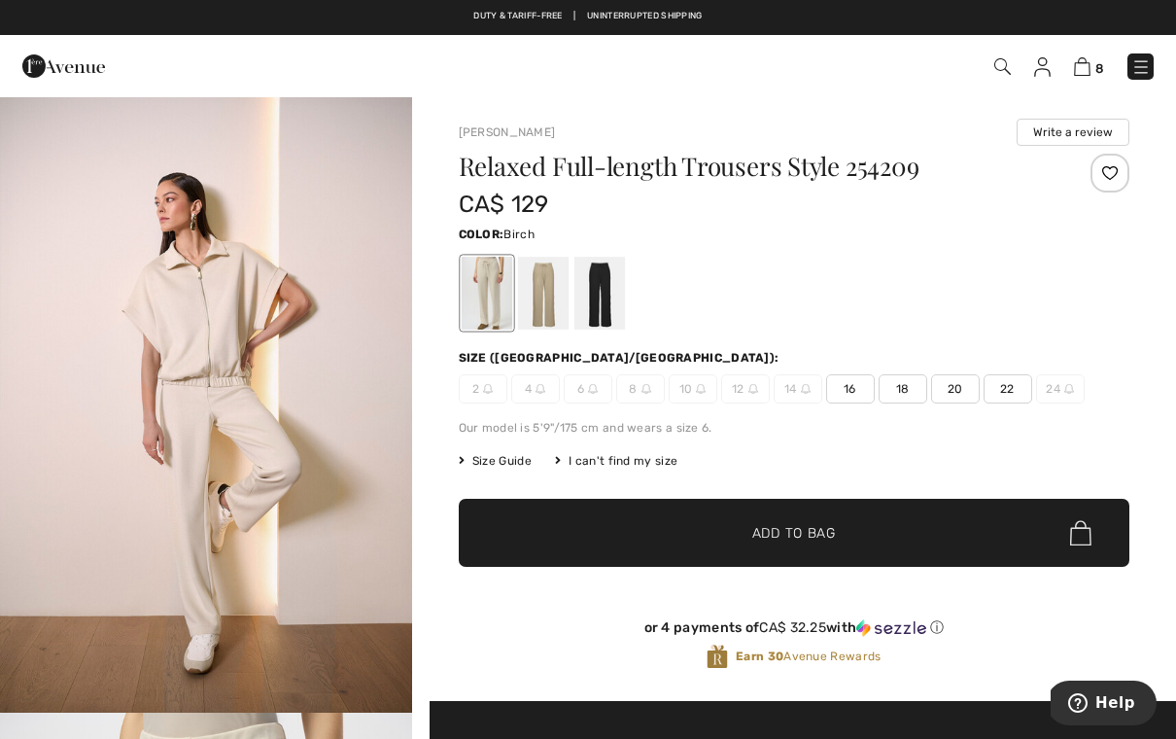
click at [641, 463] on div "I can't find my size" at bounding box center [616, 461] width 123 height 18
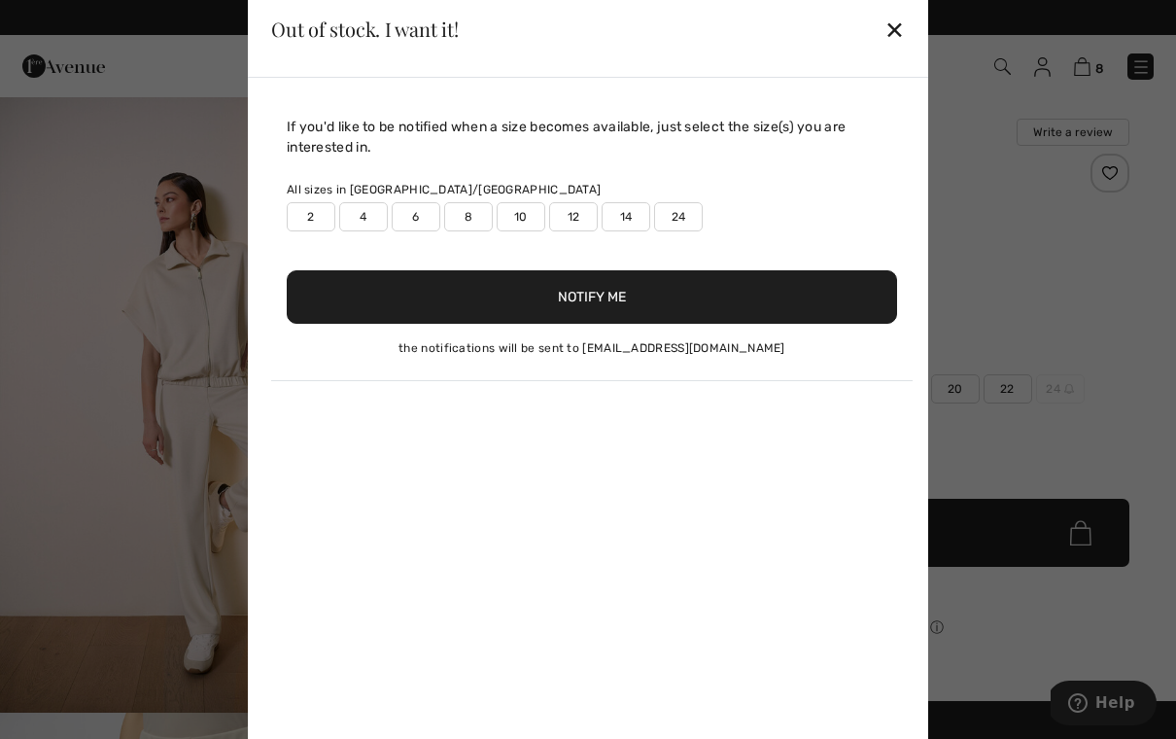
click at [642, 455] on div "If you'd like to be notified when a size becomes available, just select the siz…" at bounding box center [588, 418] width 681 height 681
click at [481, 214] on label "8" at bounding box center [468, 216] width 49 height 29
type input "true"
click at [677, 302] on button "Notify Me" at bounding box center [592, 296] width 611 height 53
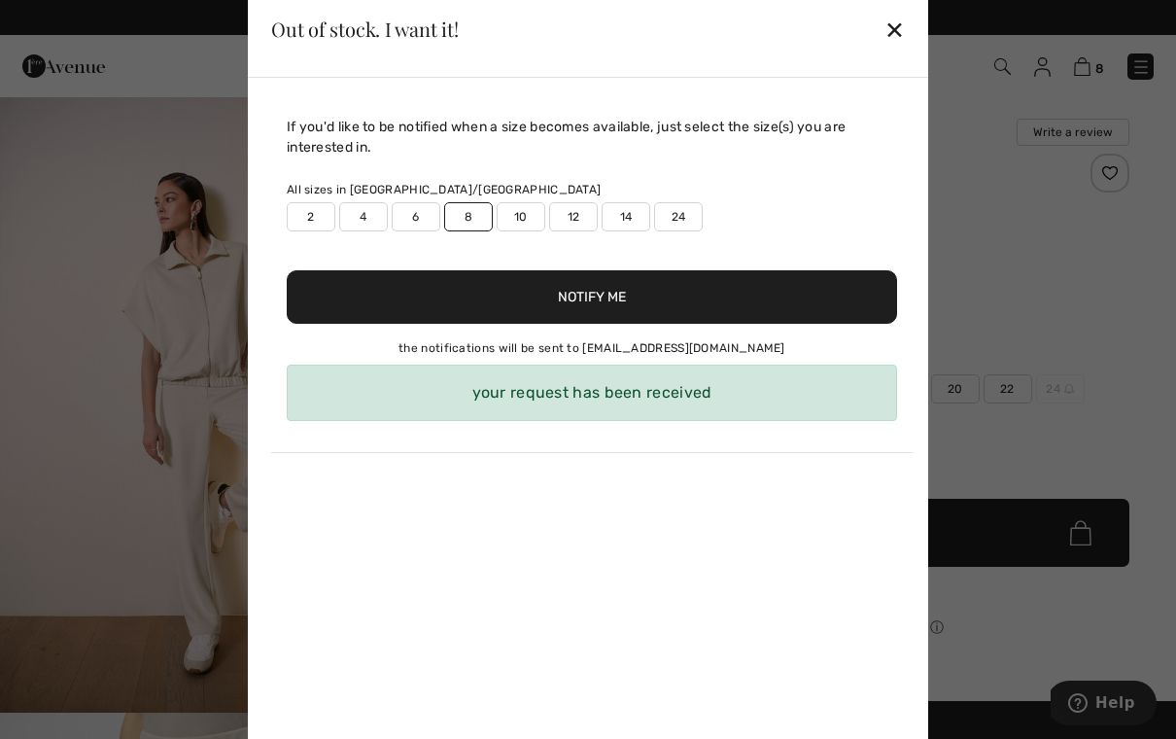
click at [886, 38] on div "✕" at bounding box center [895, 29] width 20 height 41
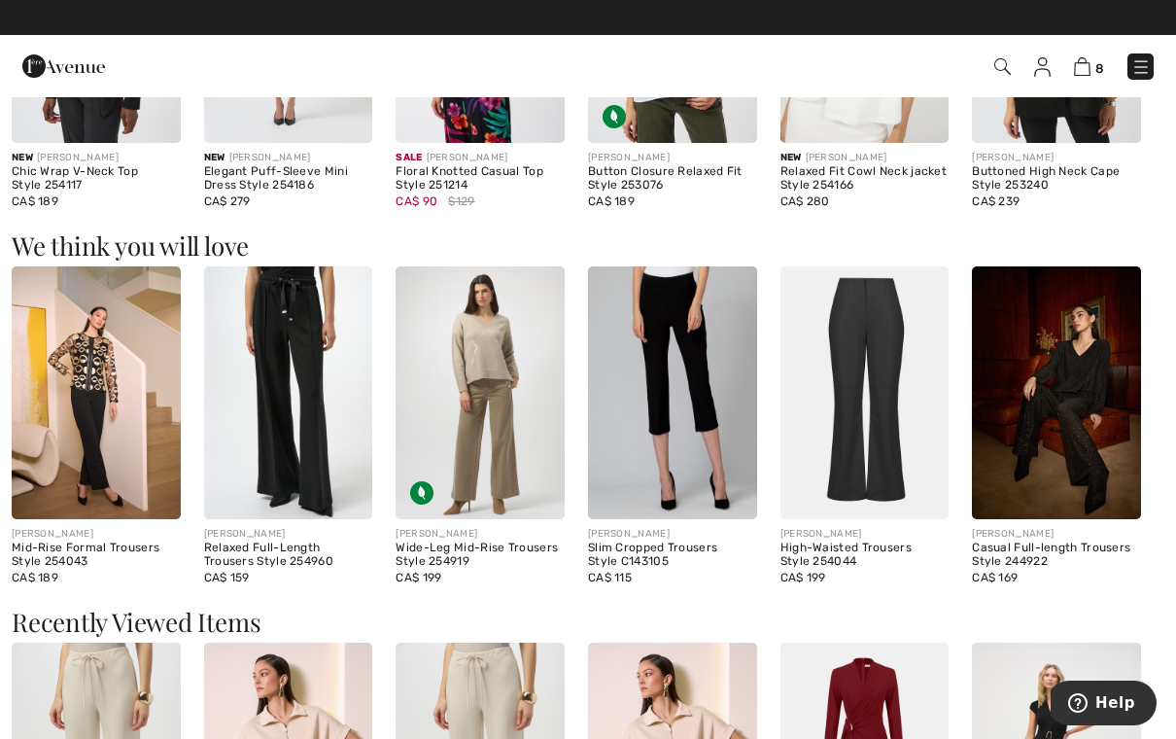
scroll to position [1964, 0]
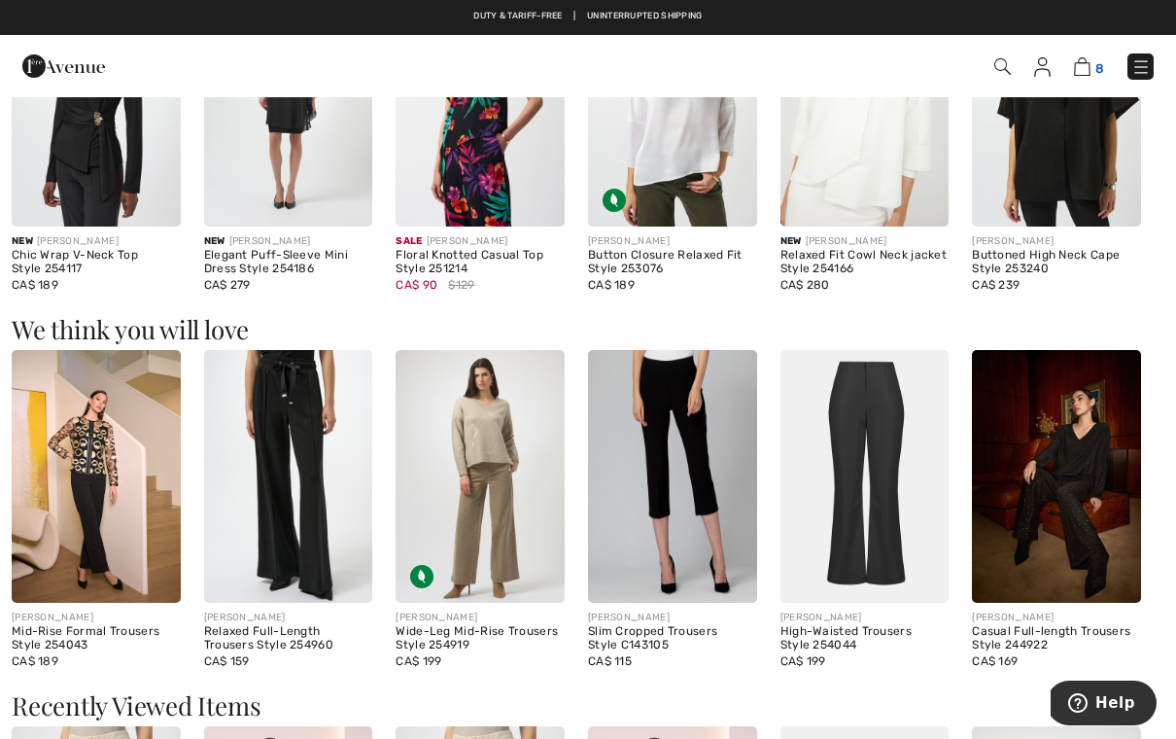
click at [1090, 74] on img at bounding box center [1082, 66] width 17 height 18
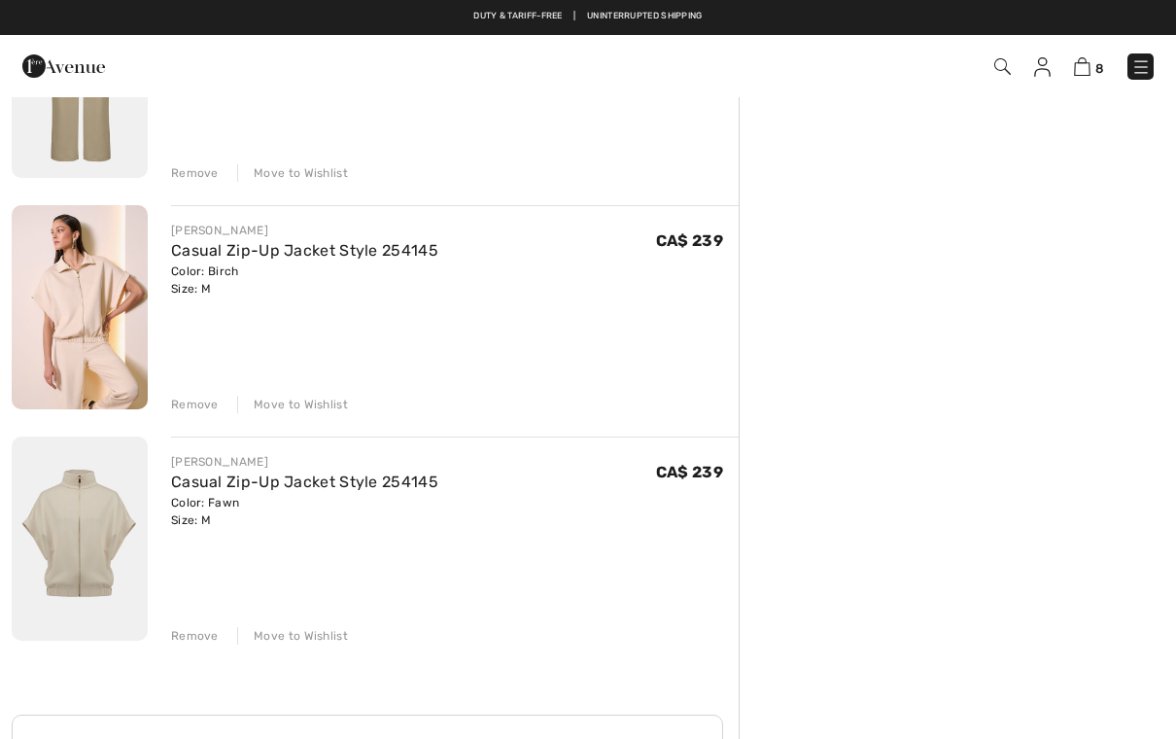
scroll to position [1439, 0]
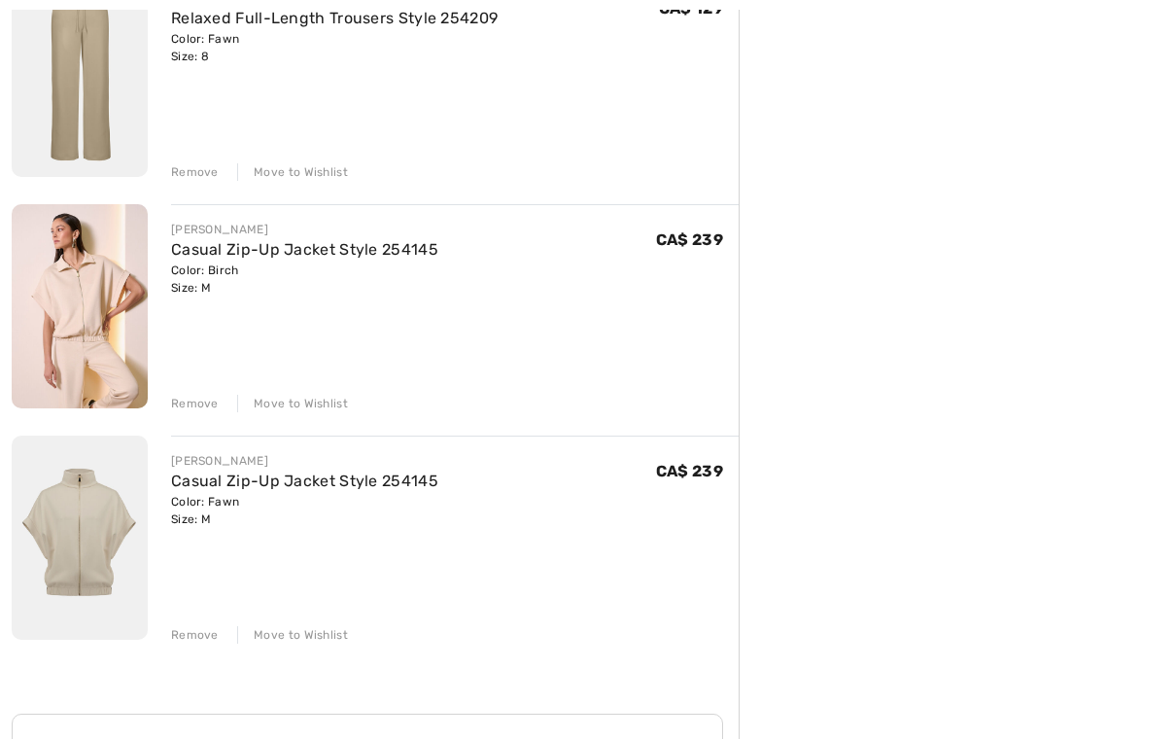
click at [192, 403] on div "Remove" at bounding box center [195, 404] width 48 height 18
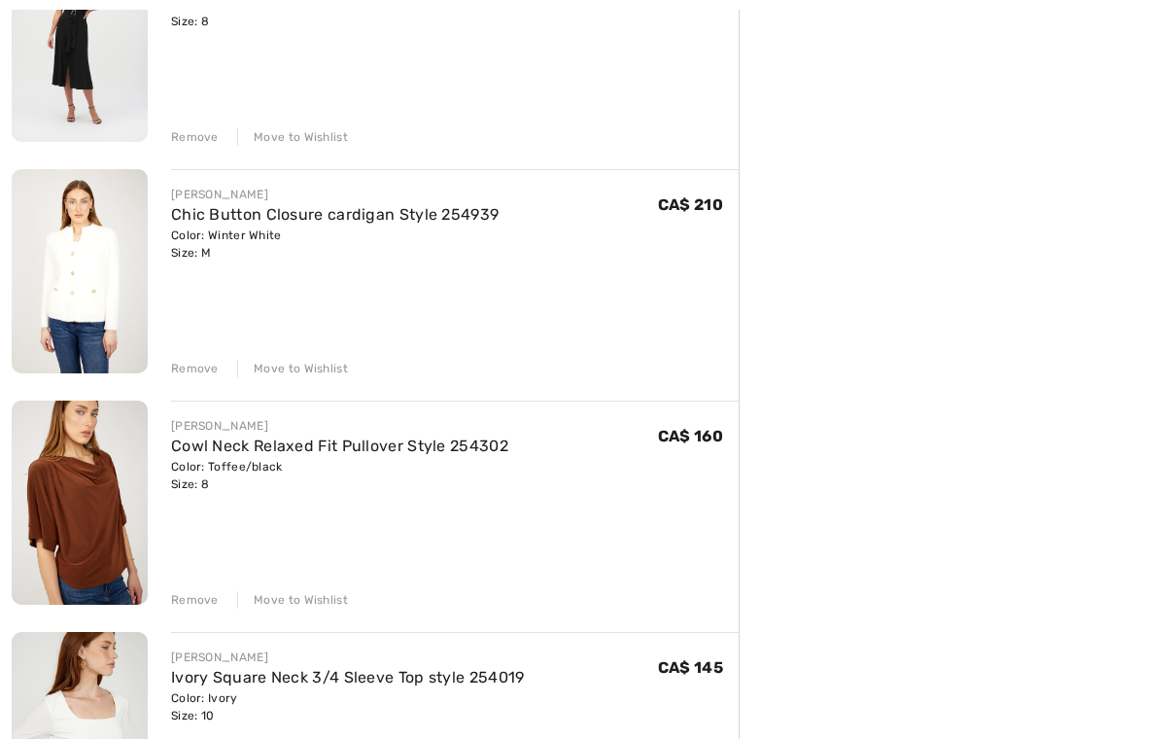
scroll to position [547, 0]
click at [198, 359] on div "Remove Move to Wishlist" at bounding box center [455, 367] width 568 height 21
click at [194, 368] on div "Remove" at bounding box center [195, 369] width 48 height 18
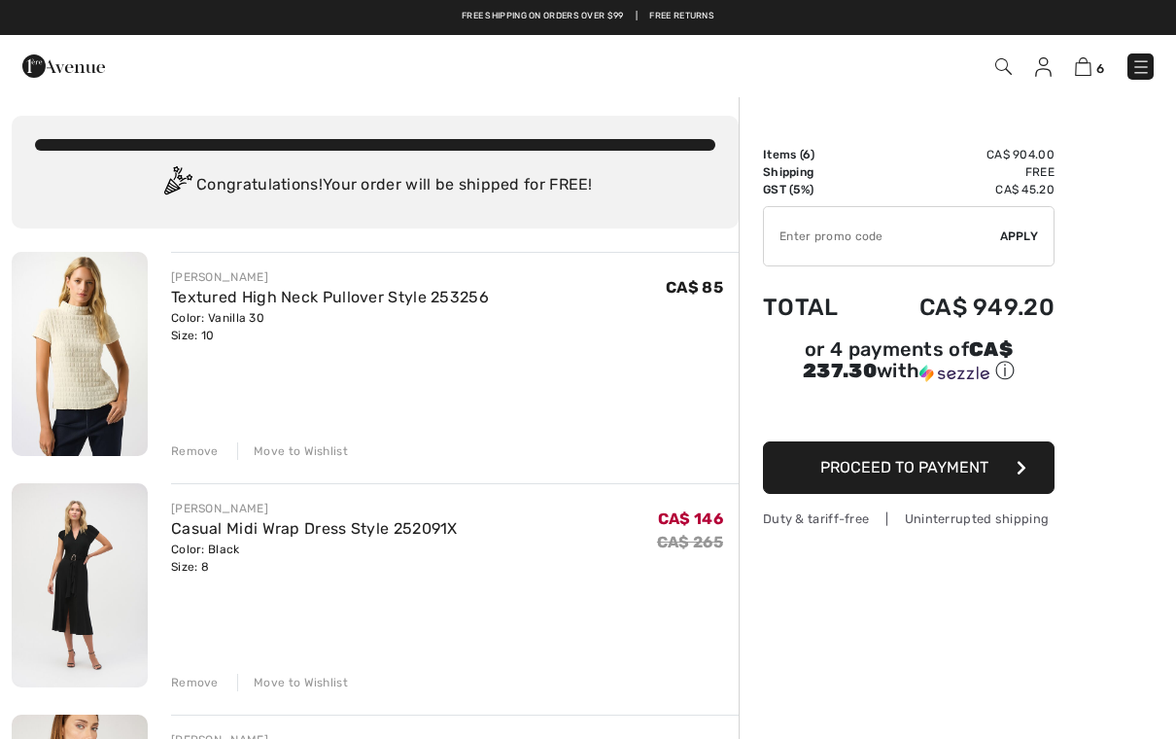
scroll to position [0, 0]
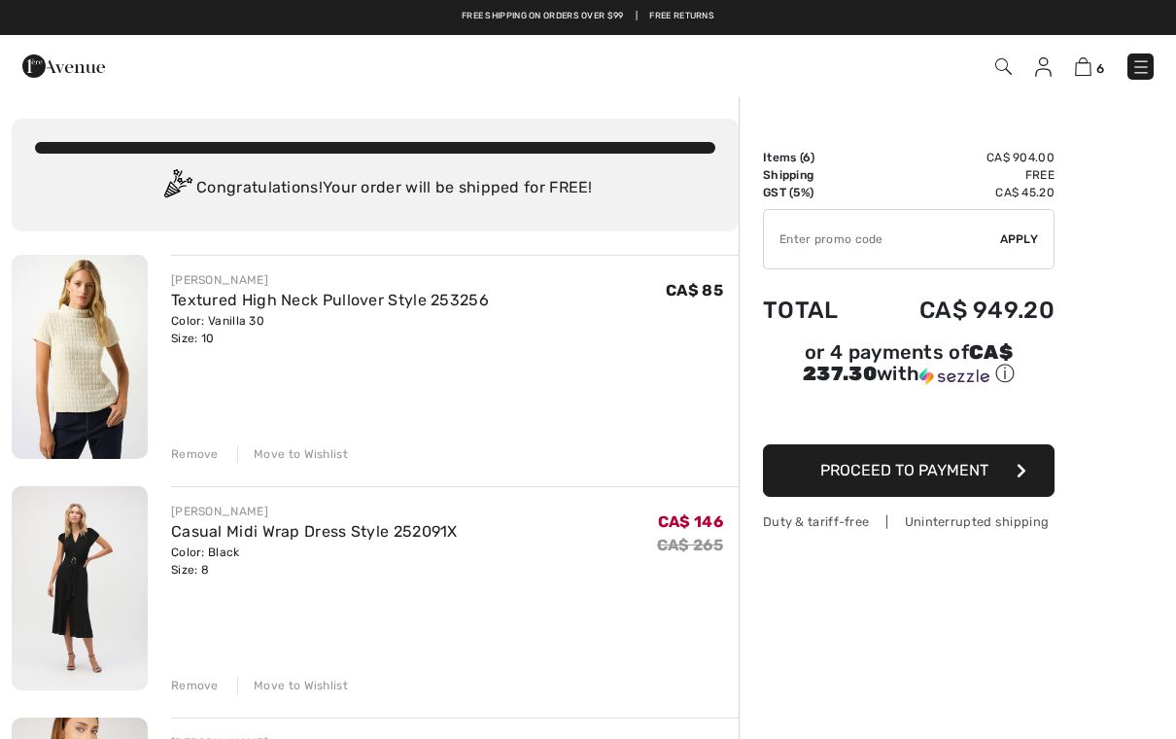
click at [883, 239] on input "TEXT" at bounding box center [882, 239] width 236 height 58
click at [999, 236] on input "TEXT" at bounding box center [882, 239] width 236 height 58
type input "GC005042878"
click at [1020, 249] on div "✔ Apply Remove" at bounding box center [909, 239] width 292 height 60
click at [1010, 242] on span "Apply" at bounding box center [1019, 239] width 39 height 18
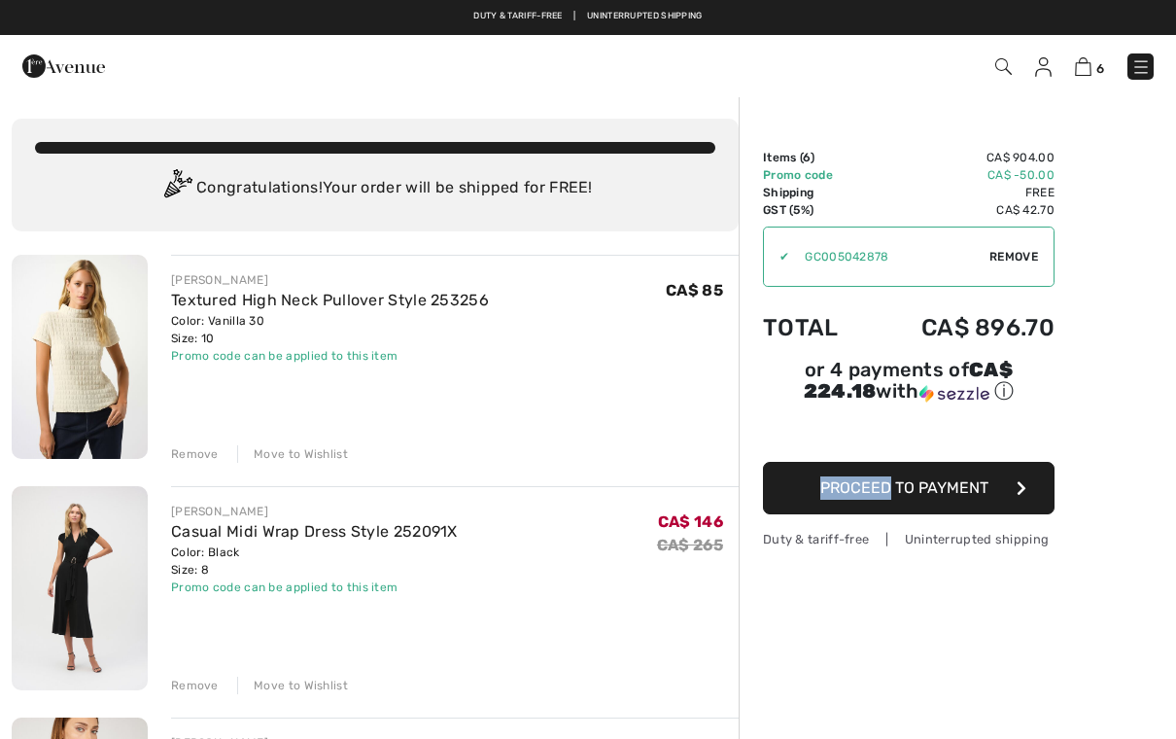
click at [934, 497] on span "Proceed to Payment" at bounding box center [905, 487] width 168 height 18
click at [997, 494] on button "Proceed to Payment" at bounding box center [909, 488] width 292 height 53
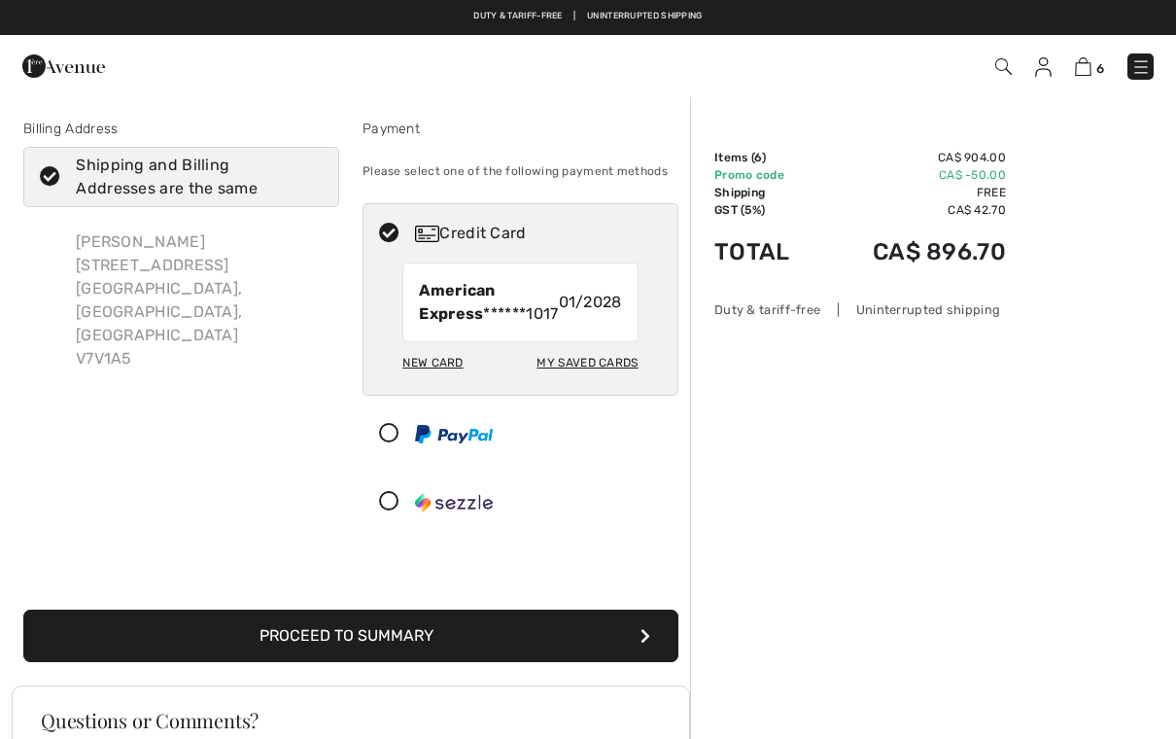
click at [434, 379] on div "New Card" at bounding box center [433, 362] width 60 height 33
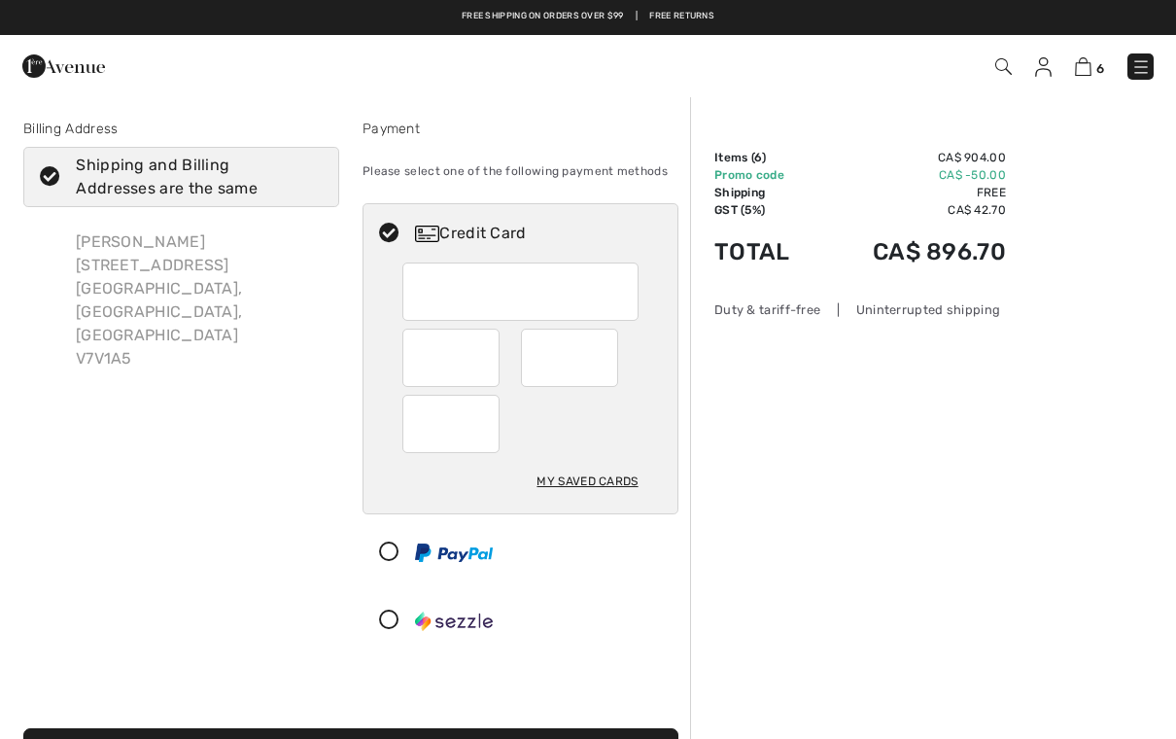
click at [588, 487] on div "My Saved Cards" at bounding box center [587, 481] width 101 height 33
radio input "true"
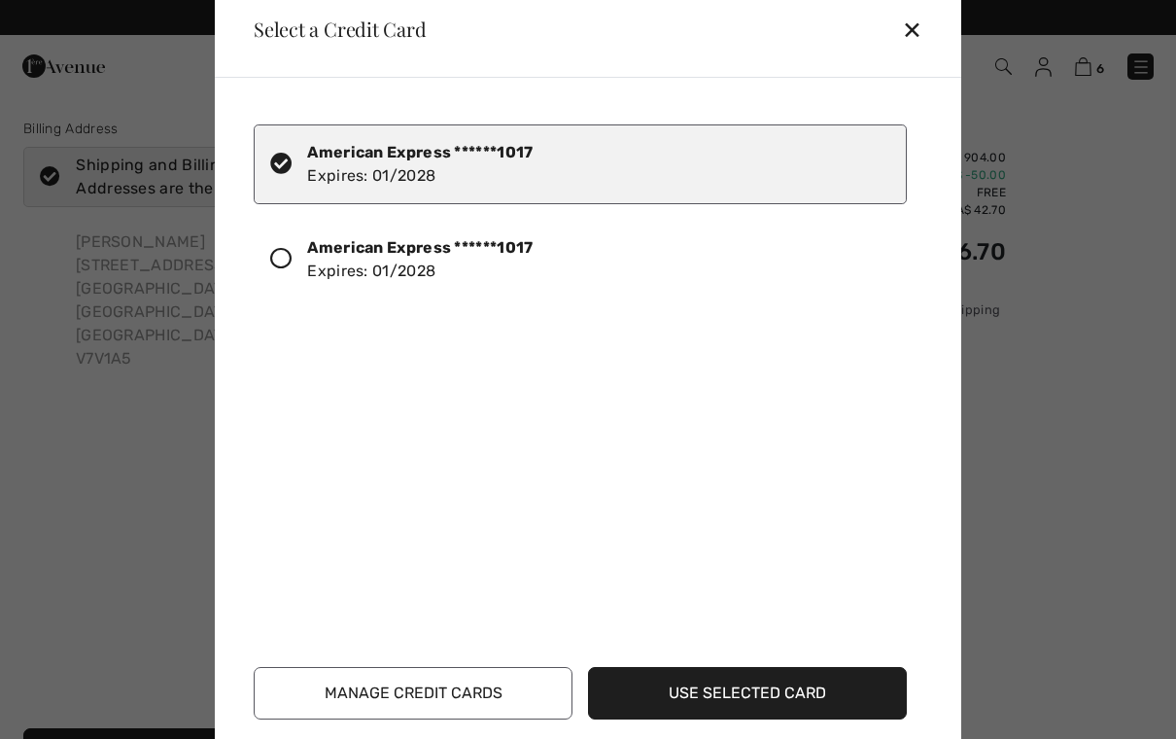
click at [408, 684] on button "Manage Credit Cards" at bounding box center [413, 693] width 319 height 53
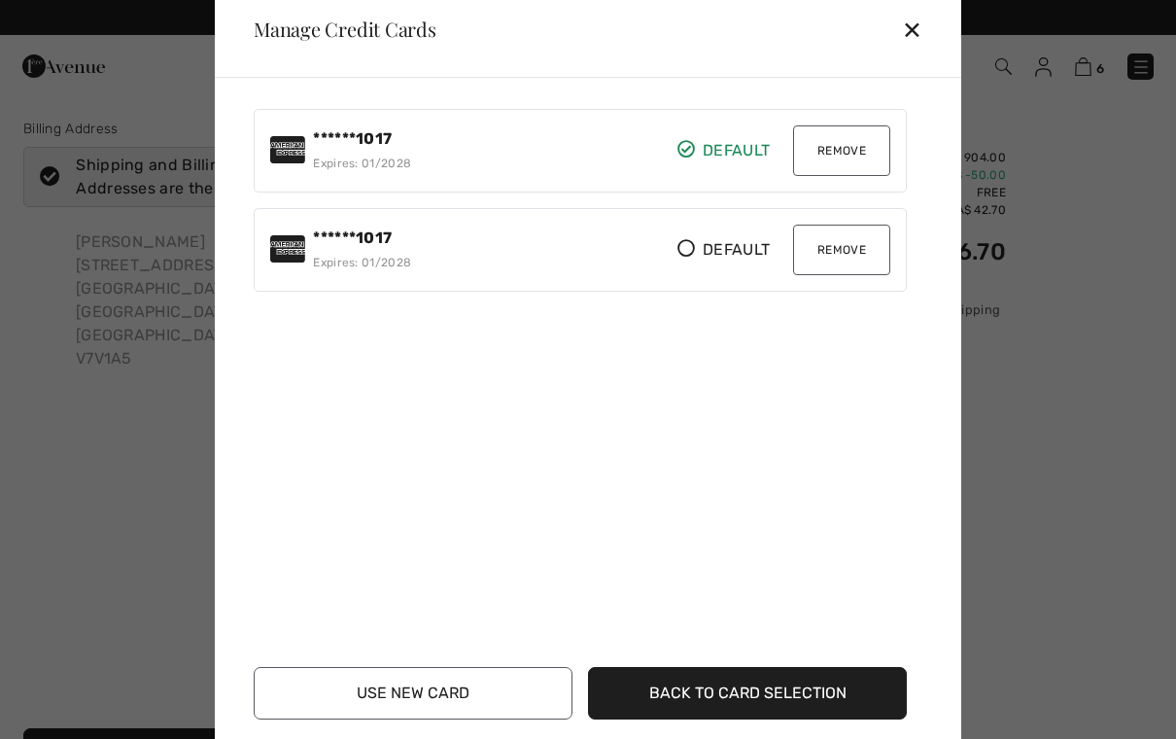
click at [413, 691] on button "Use New Card" at bounding box center [413, 693] width 319 height 53
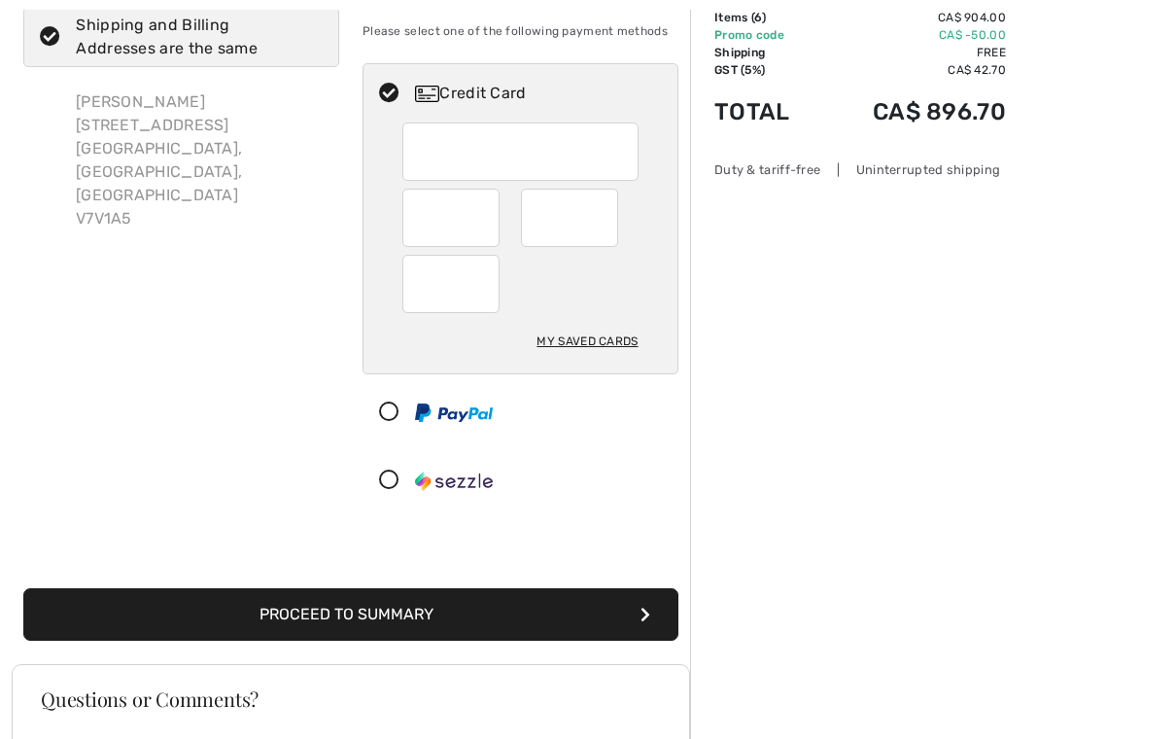
scroll to position [139, 0]
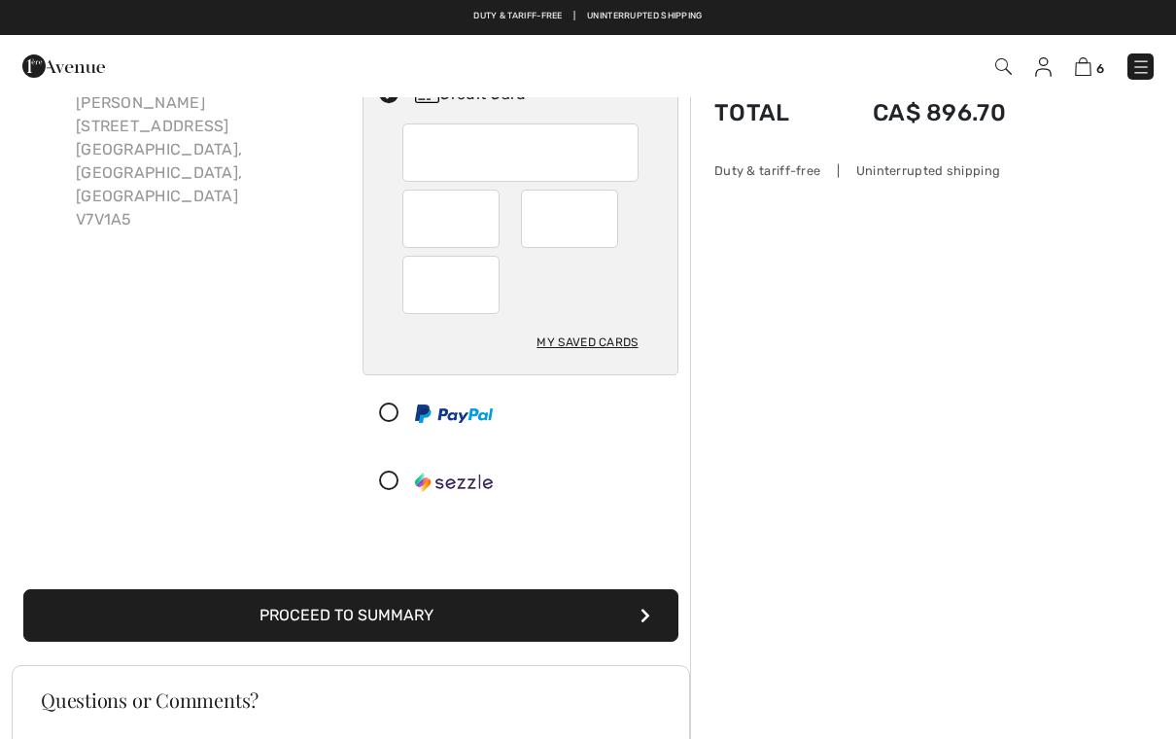
click at [414, 622] on button "Proceed to Summary" at bounding box center [350, 615] width 655 height 53
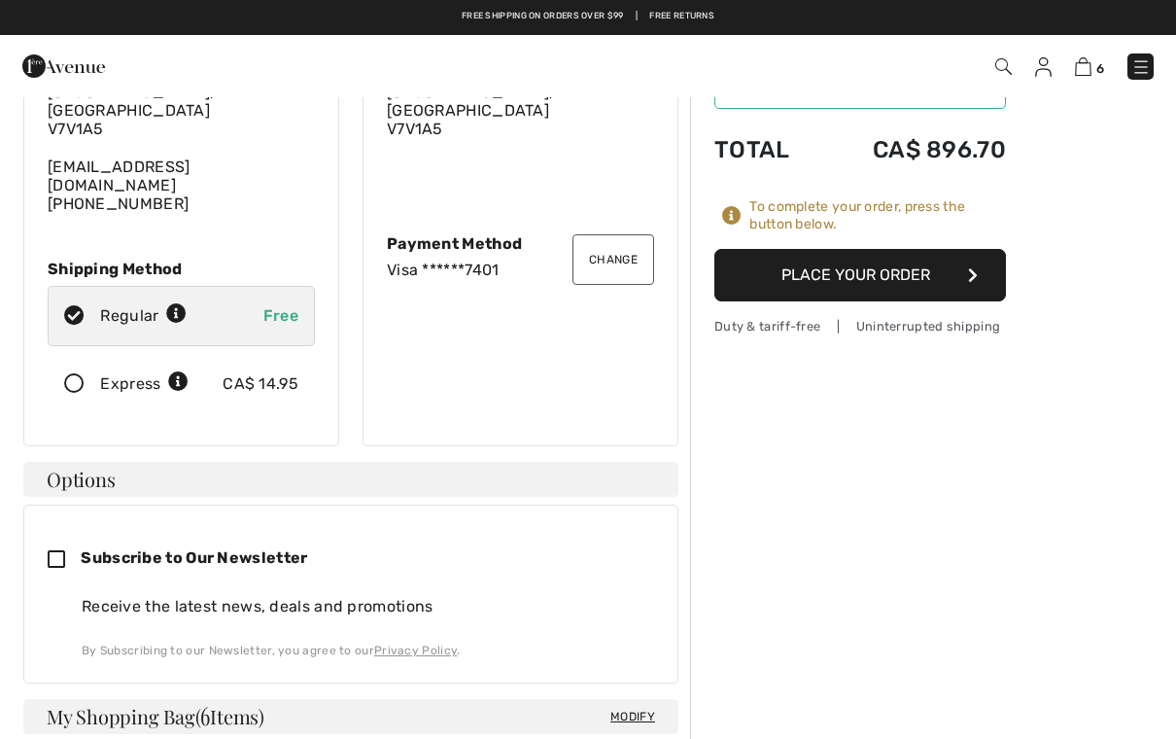
scroll to position [176, 0]
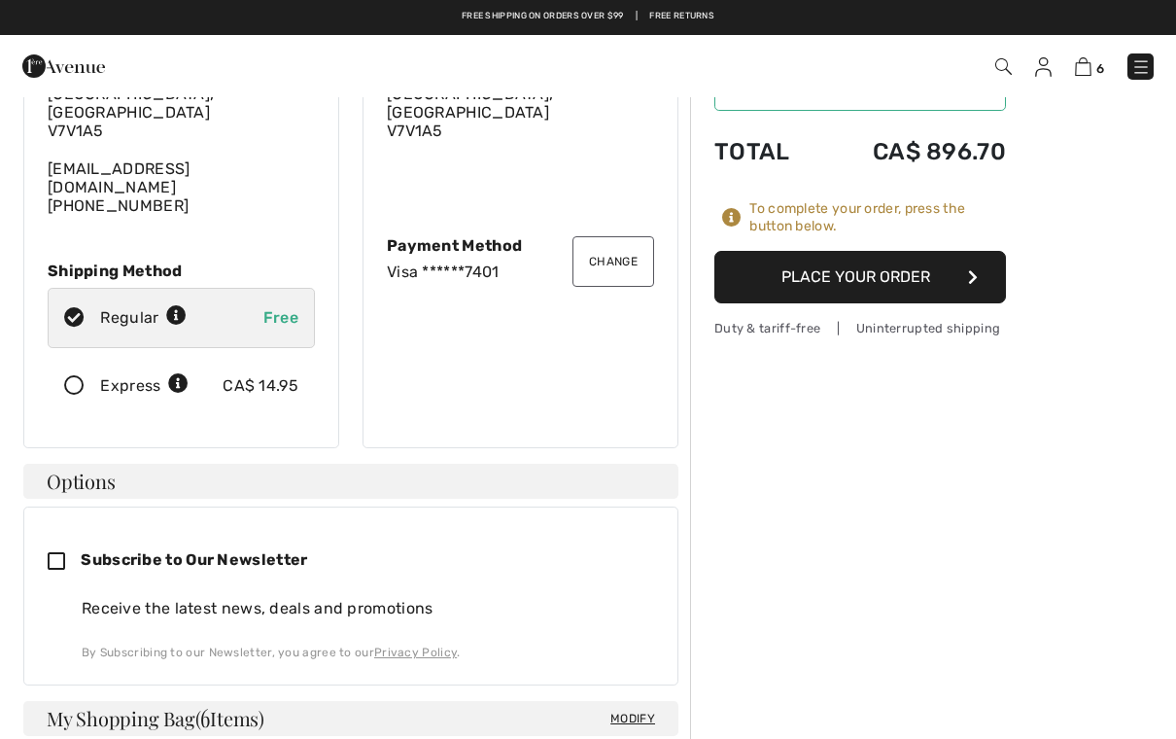
click at [26, 226] on div "Change Shipping Address [PERSON_NAME][GEOGRAPHIC_DATA][STREET_ADDRESS] [STREET_…" at bounding box center [181, 213] width 316 height 471
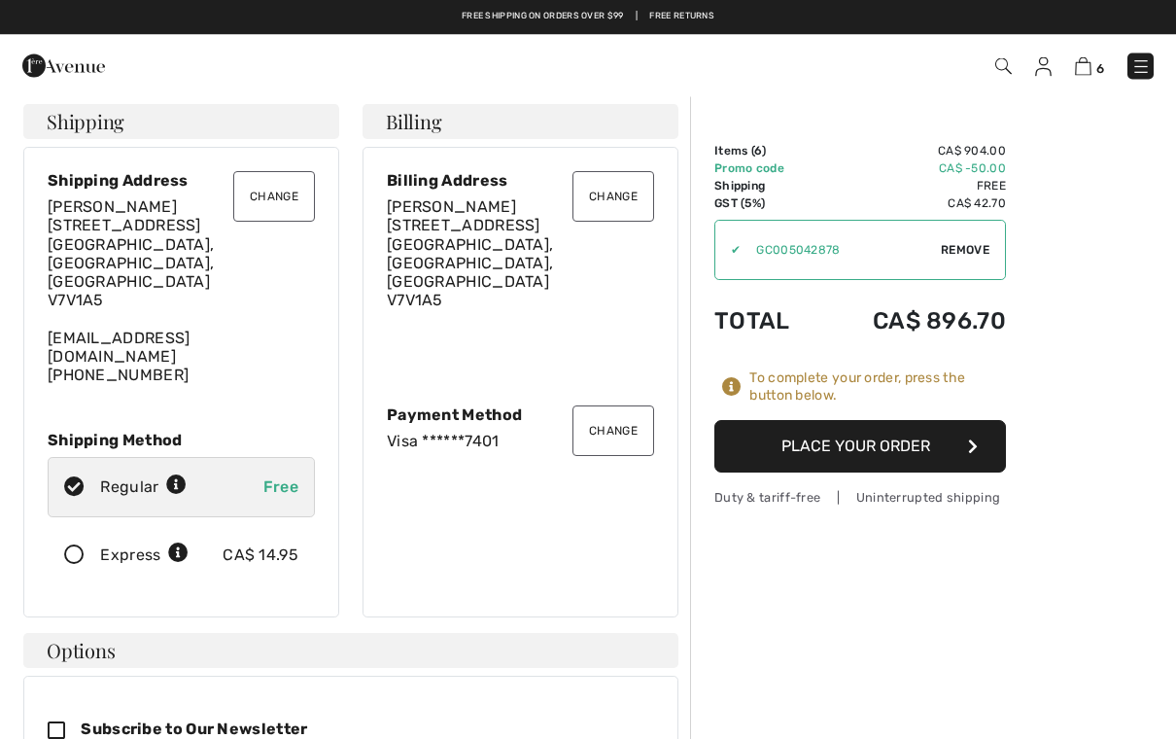
scroll to position [0, 0]
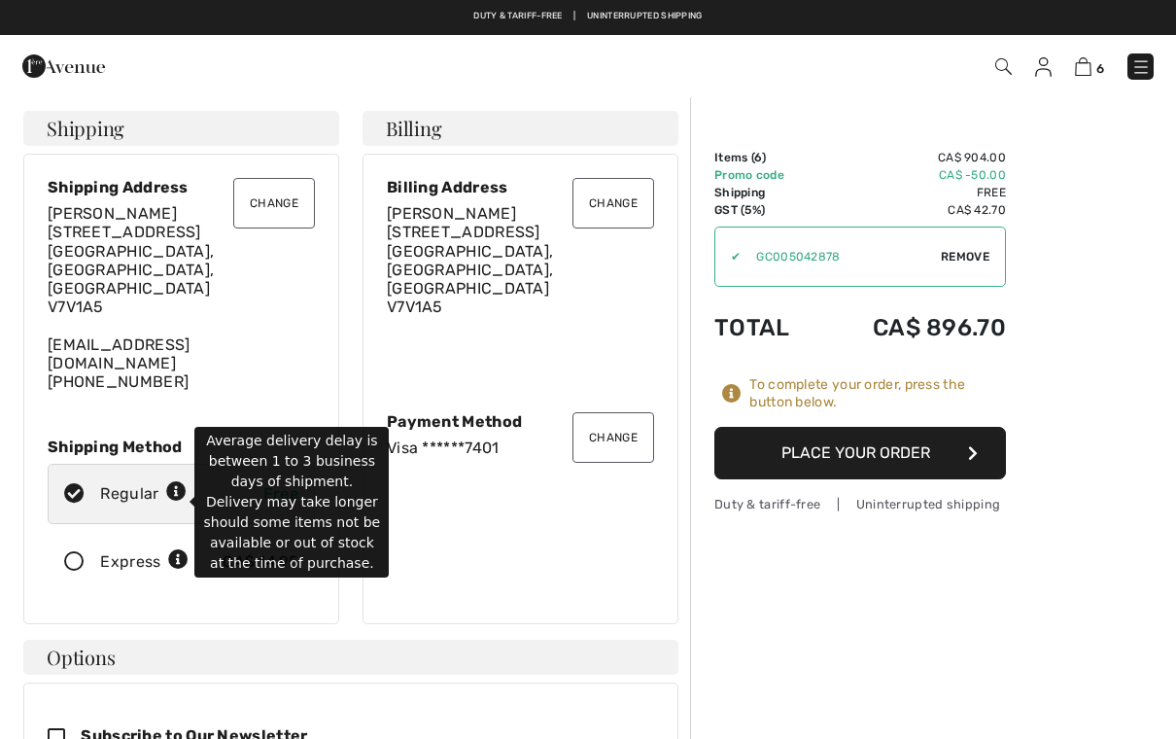
click at [176, 550] on icon at bounding box center [178, 560] width 20 height 20
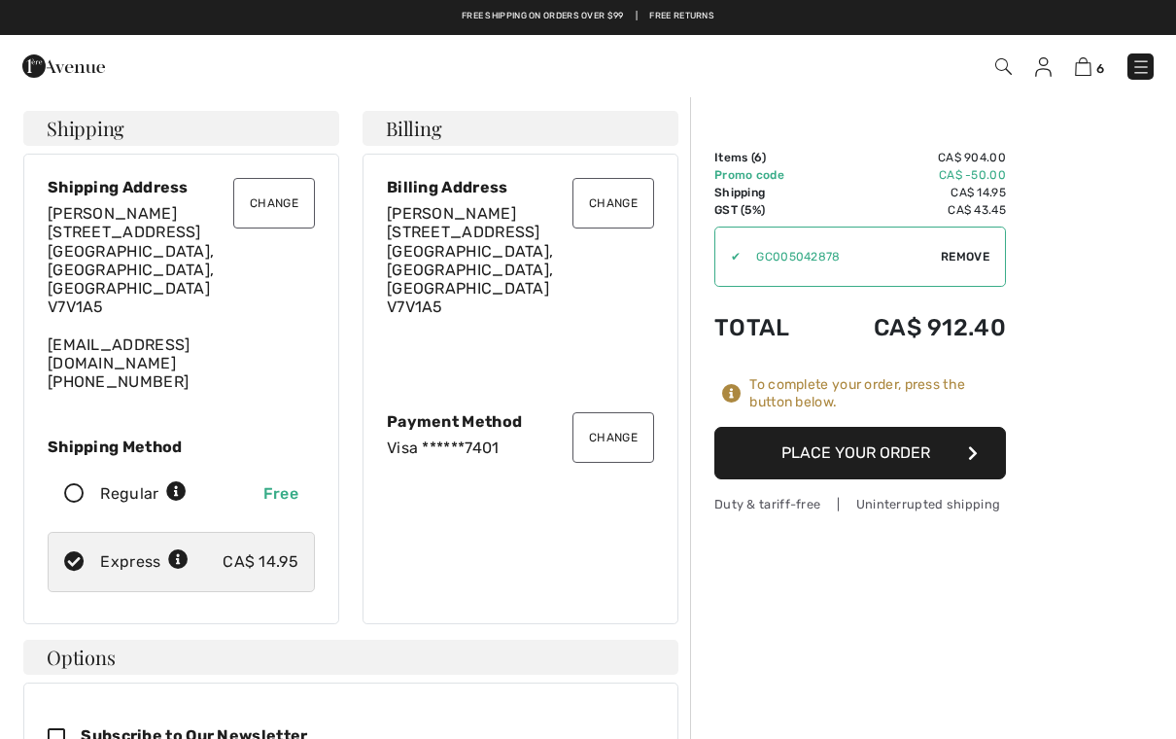
click at [83, 484] on icon at bounding box center [75, 494] width 52 height 20
radio input "true"
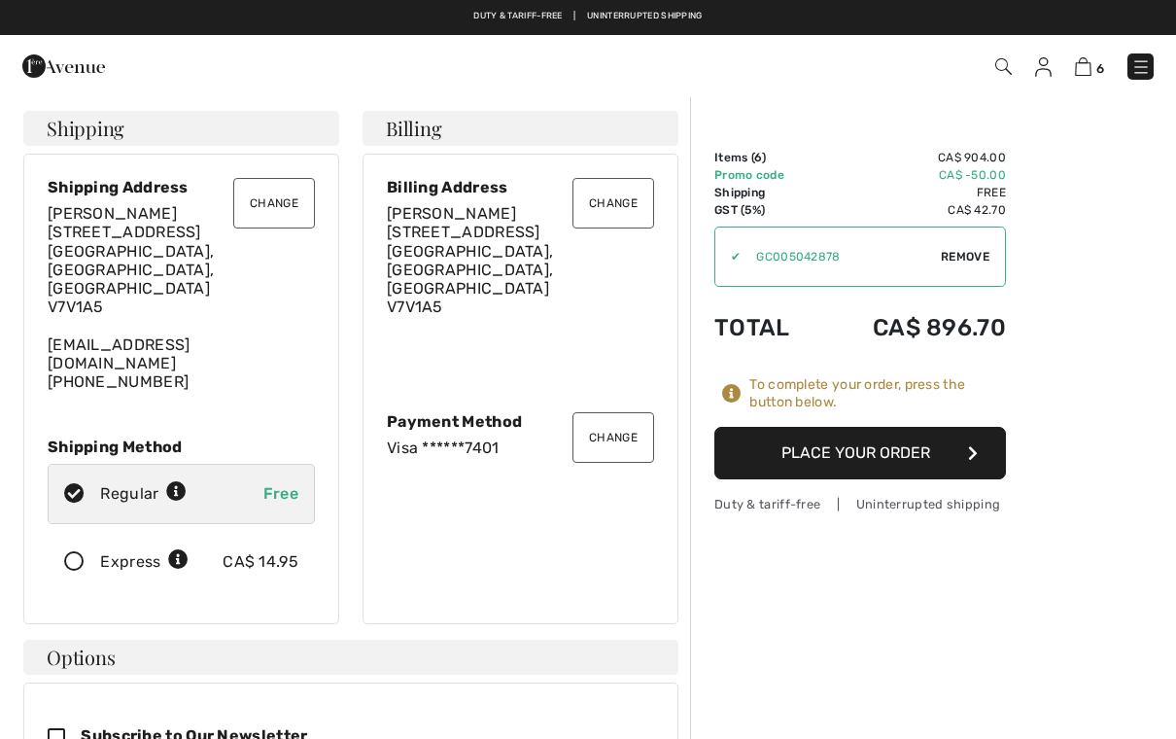
click at [858, 450] on button "Place Your Order" at bounding box center [861, 453] width 292 height 53
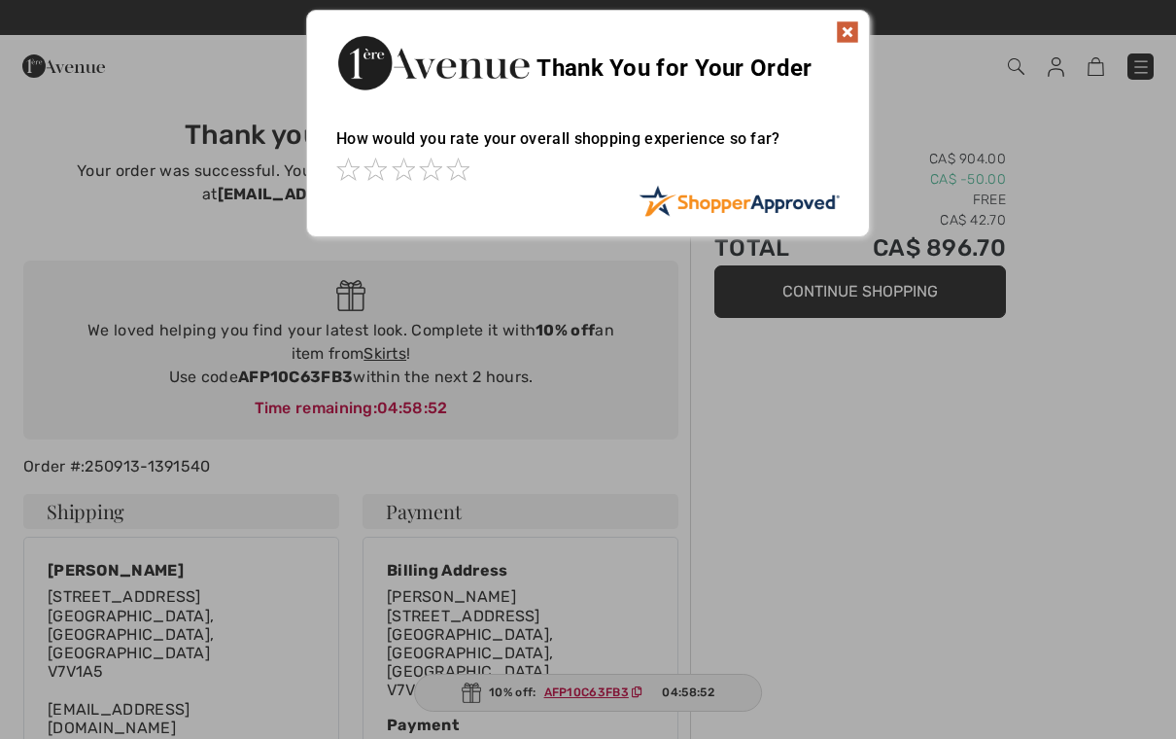
click at [20, 195] on div "Sorry! Something went wrong. Close Thank You for Your Order How would you rate …" at bounding box center [588, 123] width 1176 height 247
click at [856, 42] on img at bounding box center [847, 31] width 23 height 23
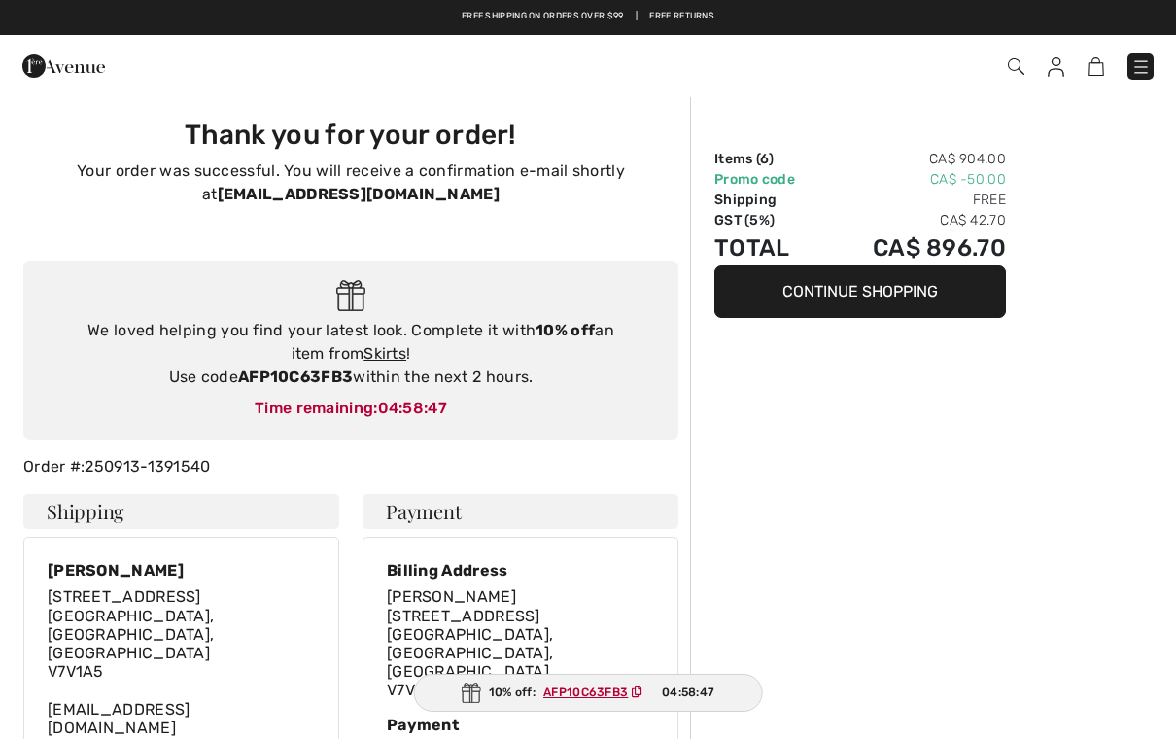
click at [1050, 76] on img at bounding box center [1056, 66] width 17 height 19
click at [1055, 73] on img at bounding box center [1056, 66] width 17 height 19
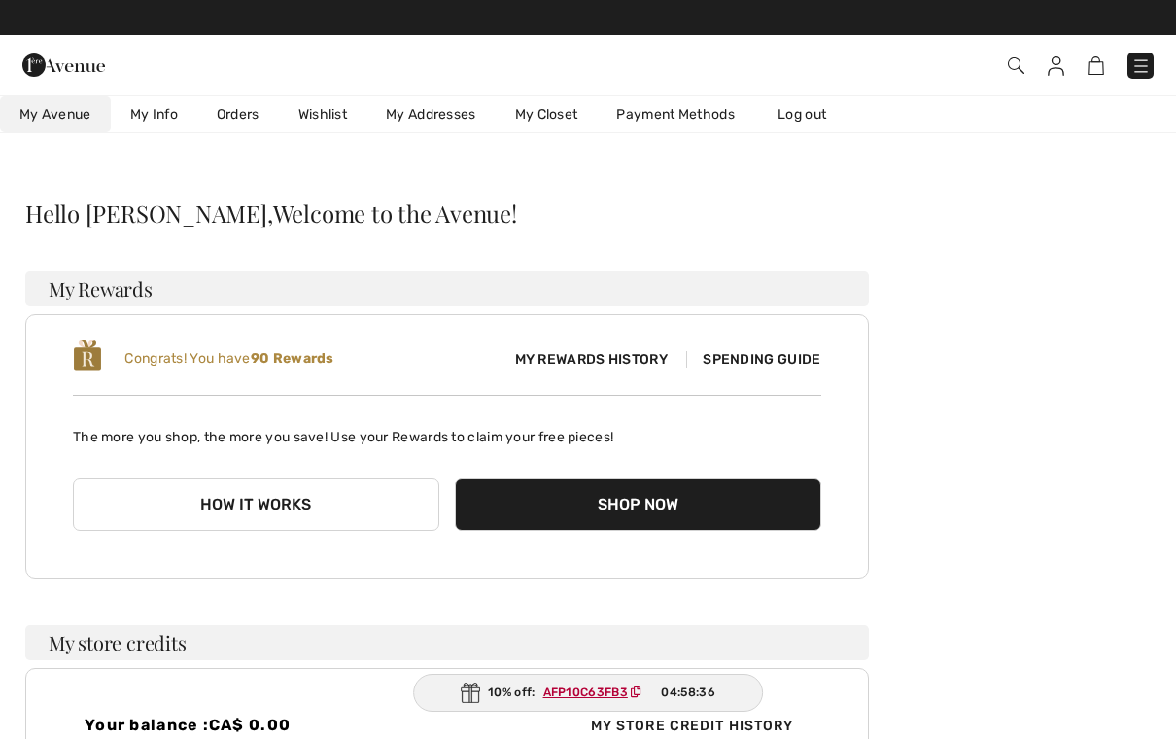
scroll to position [13, 0]
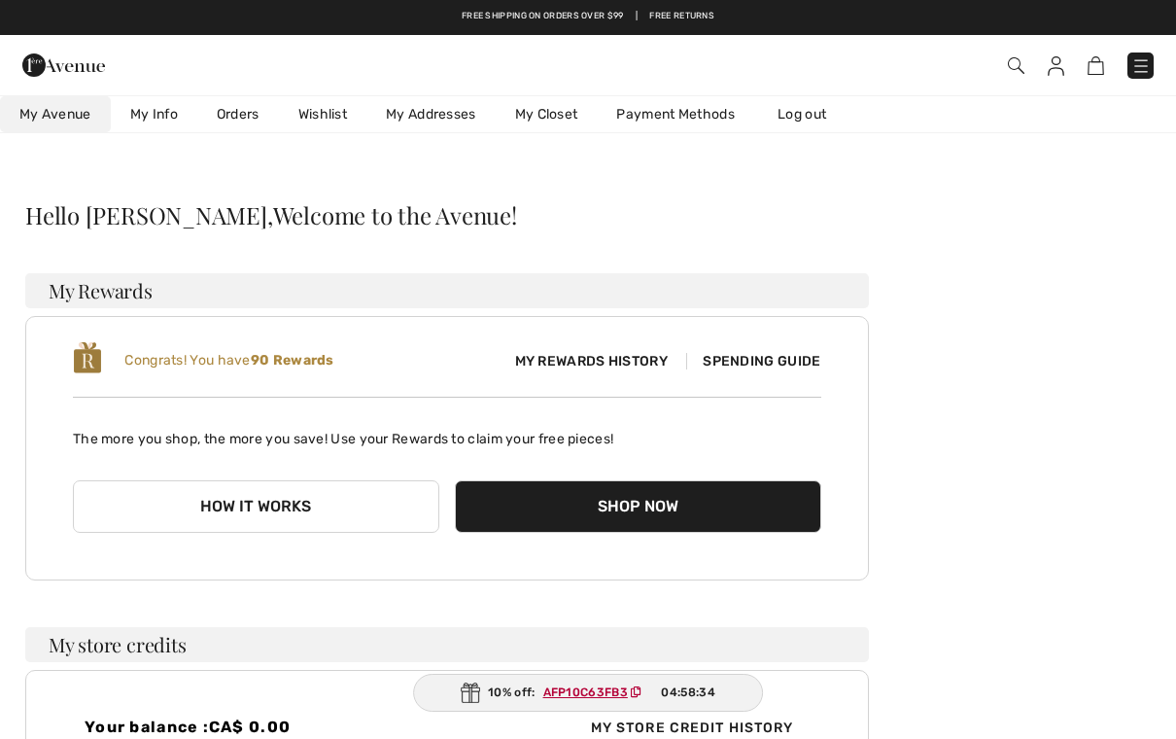
click at [695, 108] on link "Payment Methods" at bounding box center [676, 114] width 158 height 36
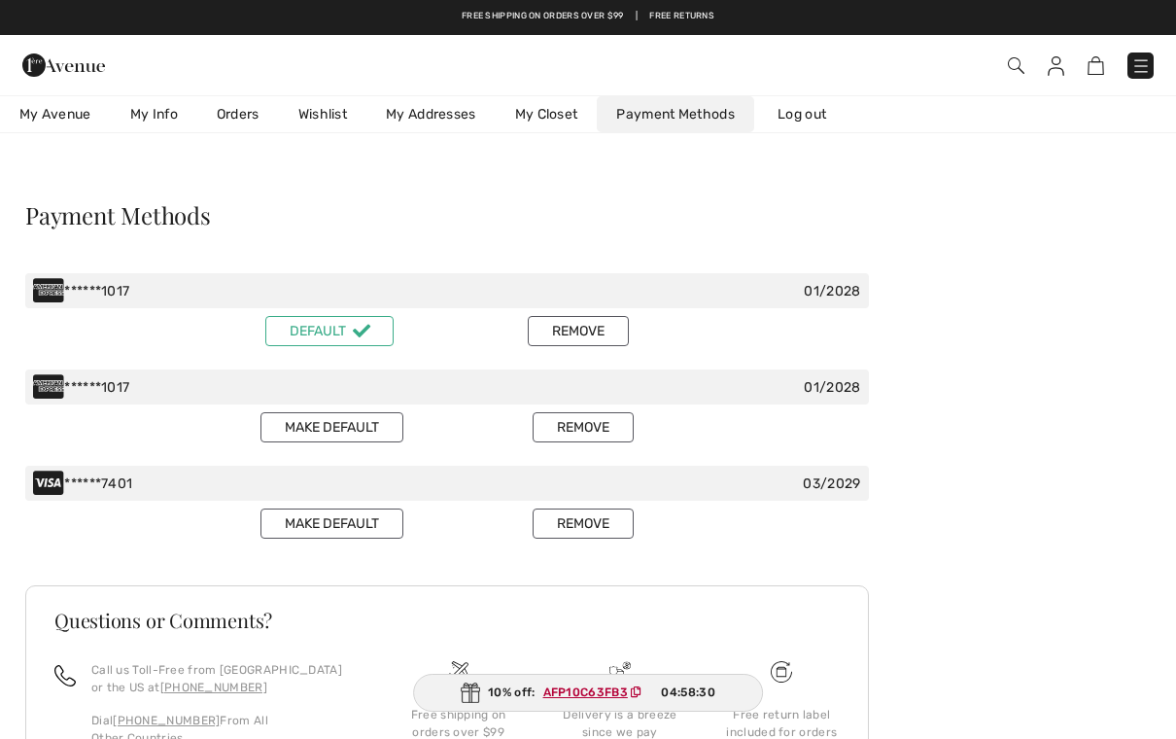
click at [582, 427] on button "Remove" at bounding box center [583, 427] width 101 height 30
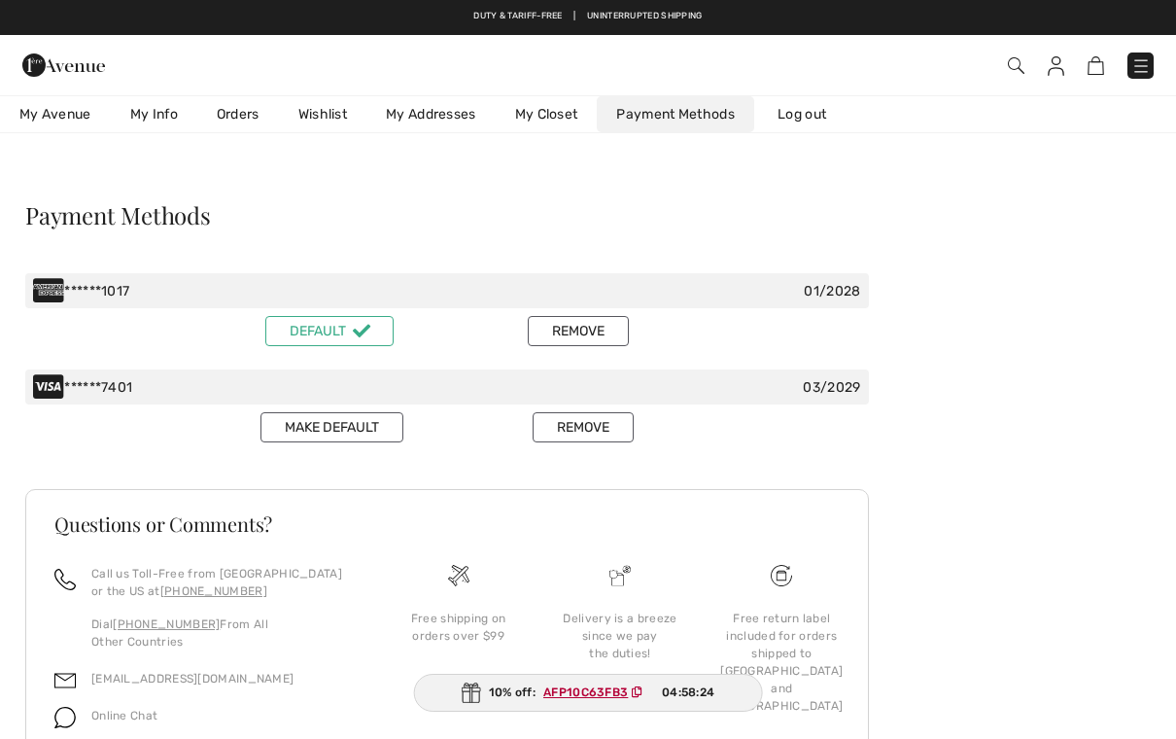
click at [352, 417] on button "Make default" at bounding box center [332, 427] width 143 height 30
click at [582, 322] on button "Remove" at bounding box center [583, 331] width 101 height 30
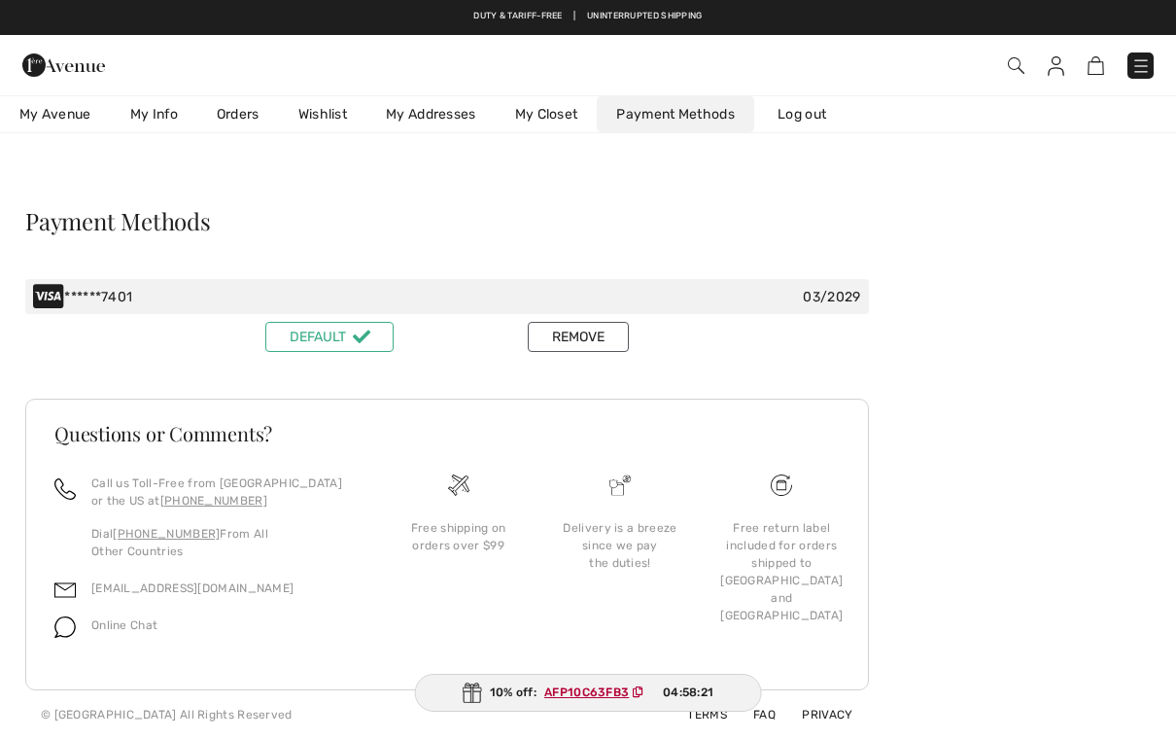
scroll to position [7, 0]
